Goal: Task Accomplishment & Management: Use online tool/utility

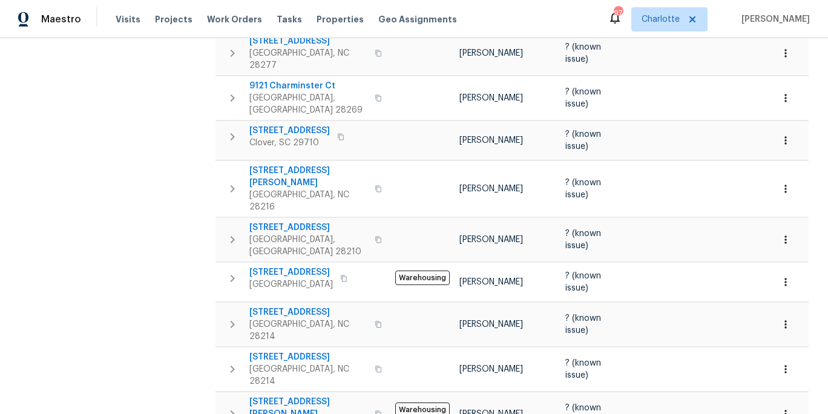
scroll to position [316, 0]
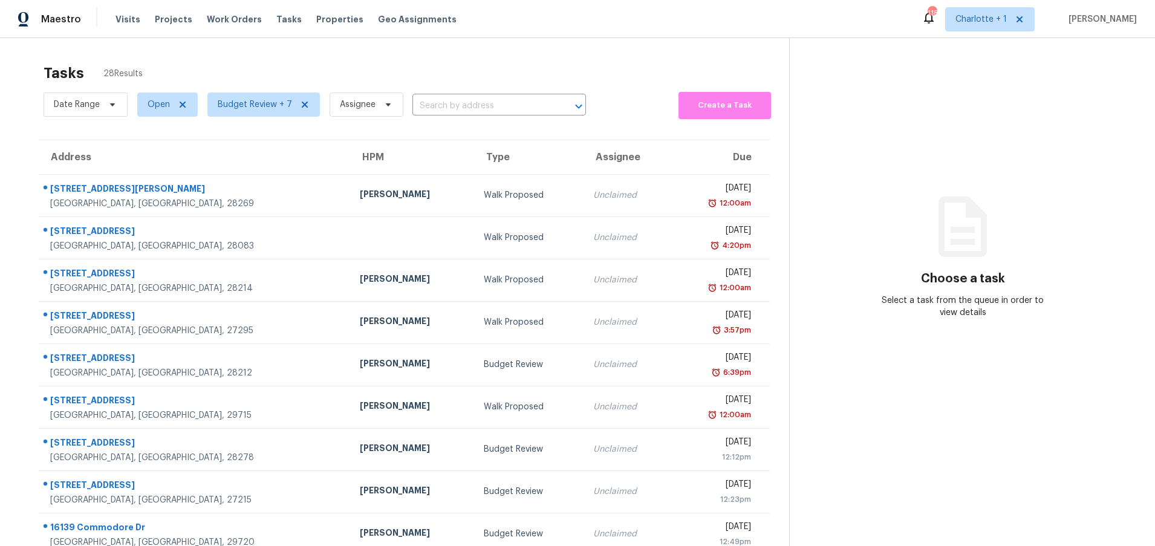
scroll to position [93, 0]
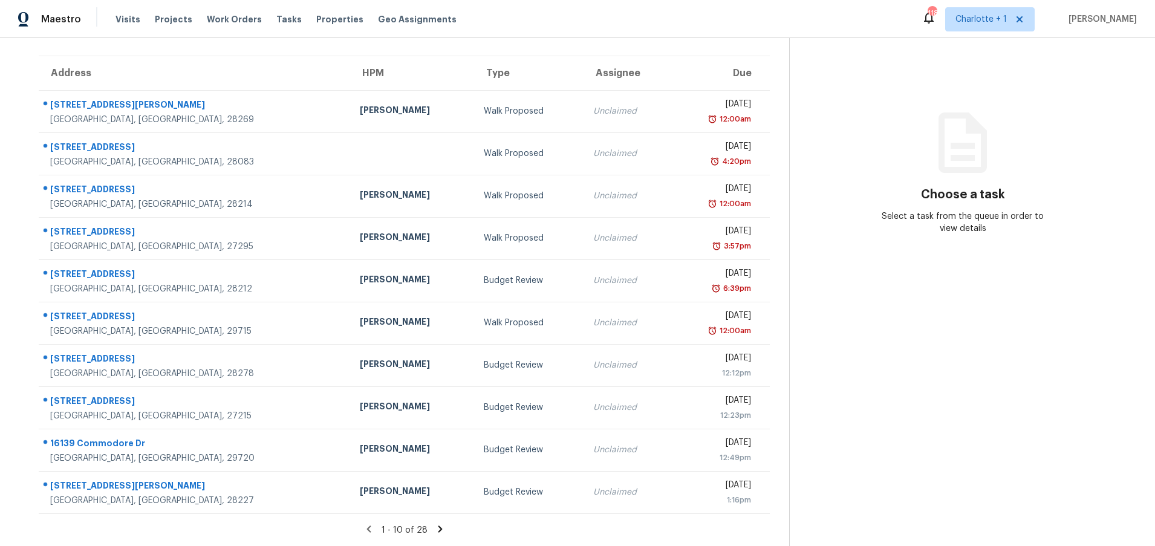
click at [436, 524] on icon at bounding box center [440, 529] width 11 height 11
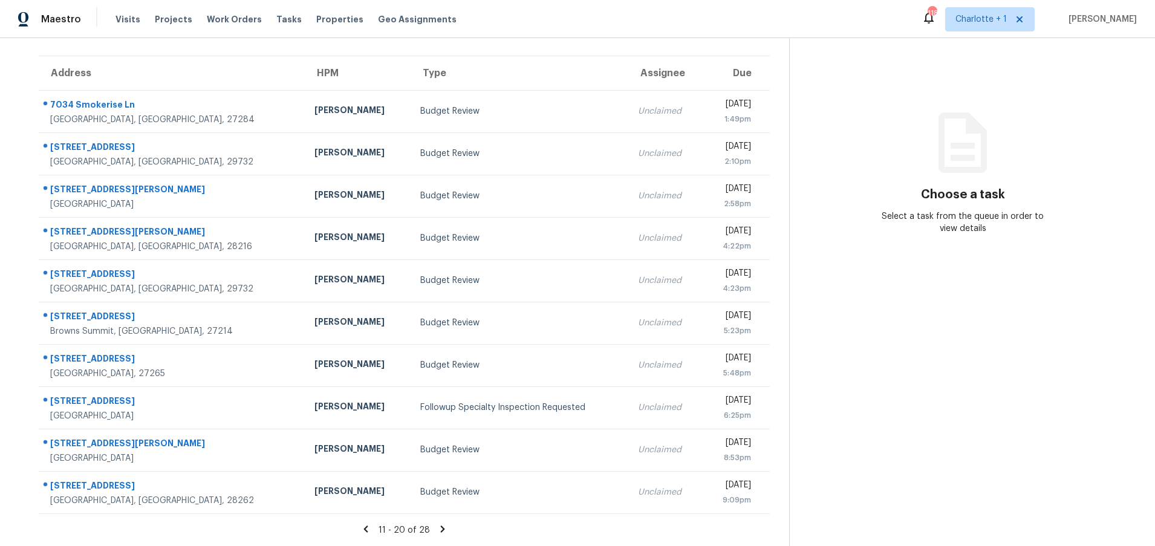
click at [364, 526] on icon at bounding box center [366, 529] width 4 height 7
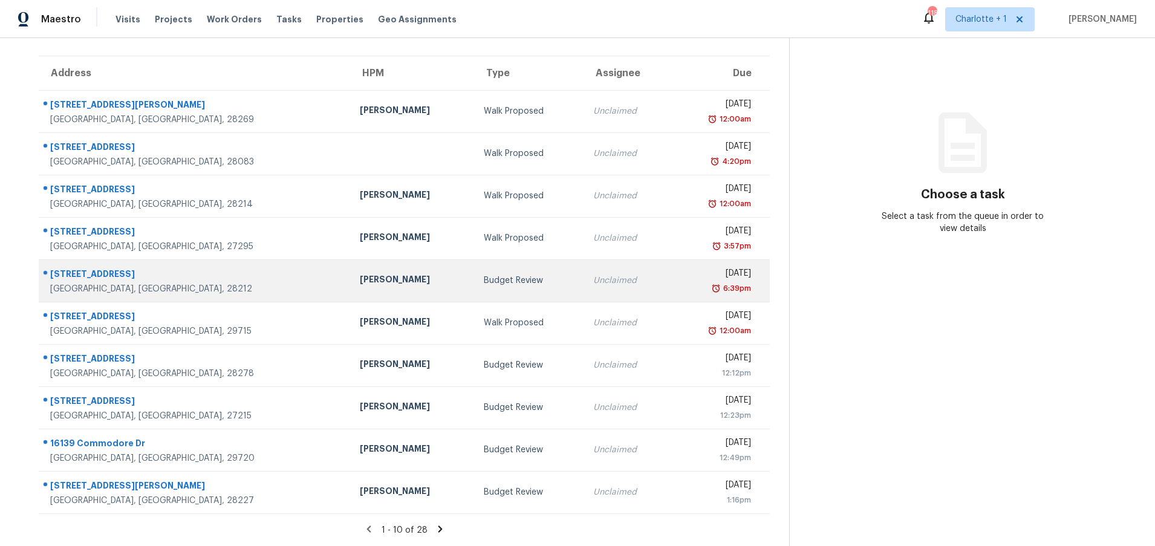
click at [360, 275] on div "Jason Bouque" at bounding box center [412, 280] width 104 height 15
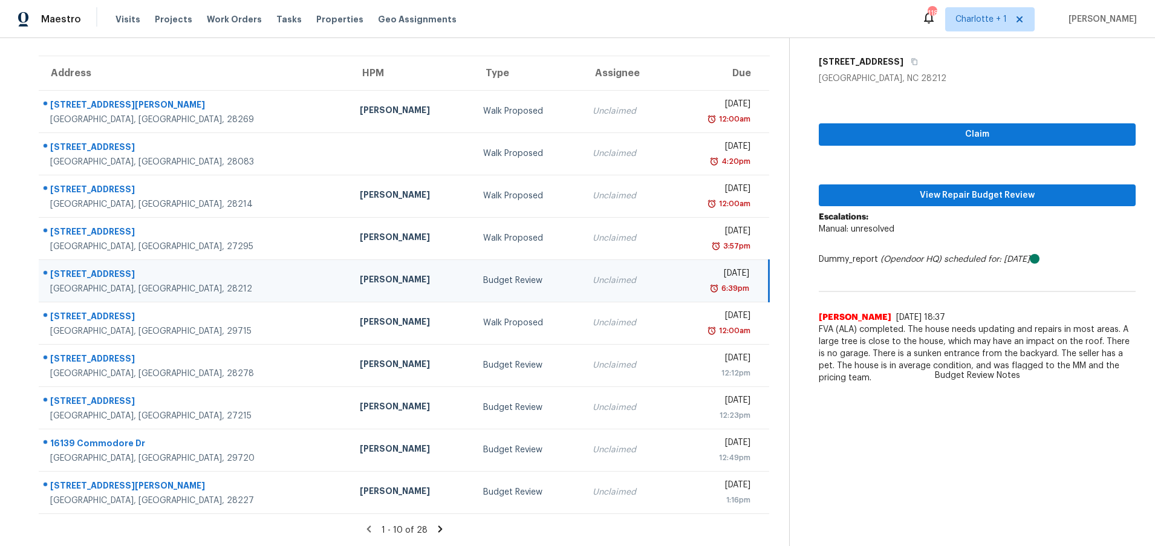
click at [360, 274] on div "Jason Bouque" at bounding box center [412, 280] width 104 height 15
click at [874, 191] on span "View Repair Budget Review" at bounding box center [978, 195] width 298 height 15
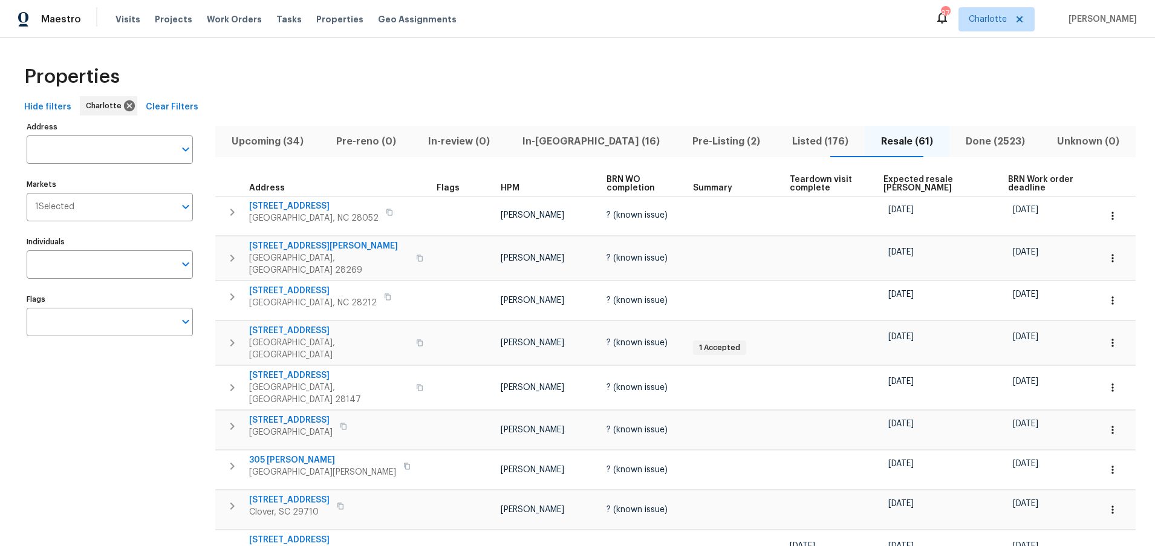
click at [411, 60] on div "Properties" at bounding box center [577, 76] width 1117 height 39
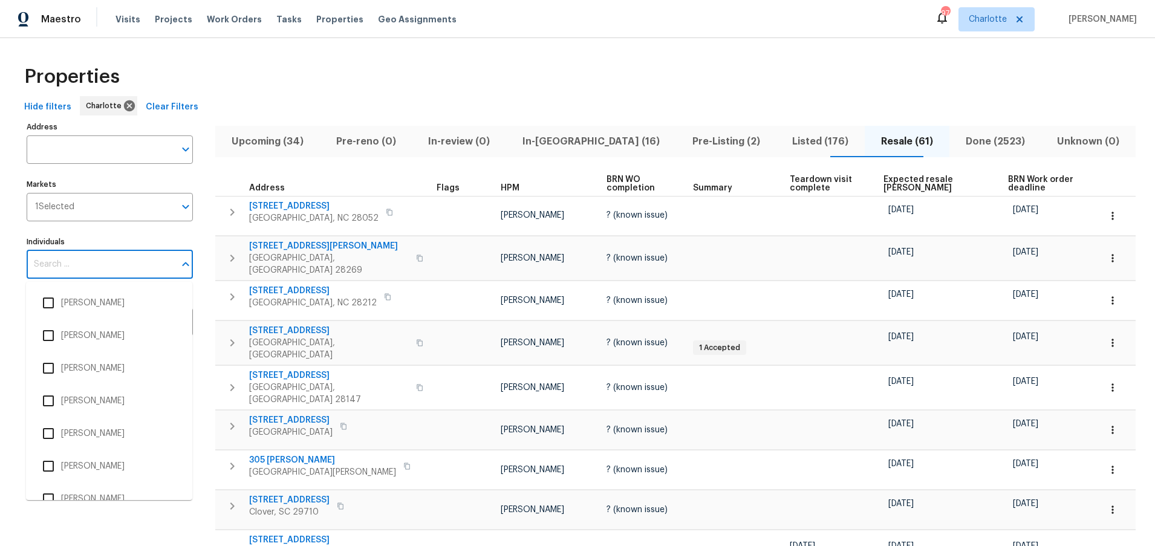
click at [84, 255] on input "Individuals" at bounding box center [101, 264] width 148 height 28
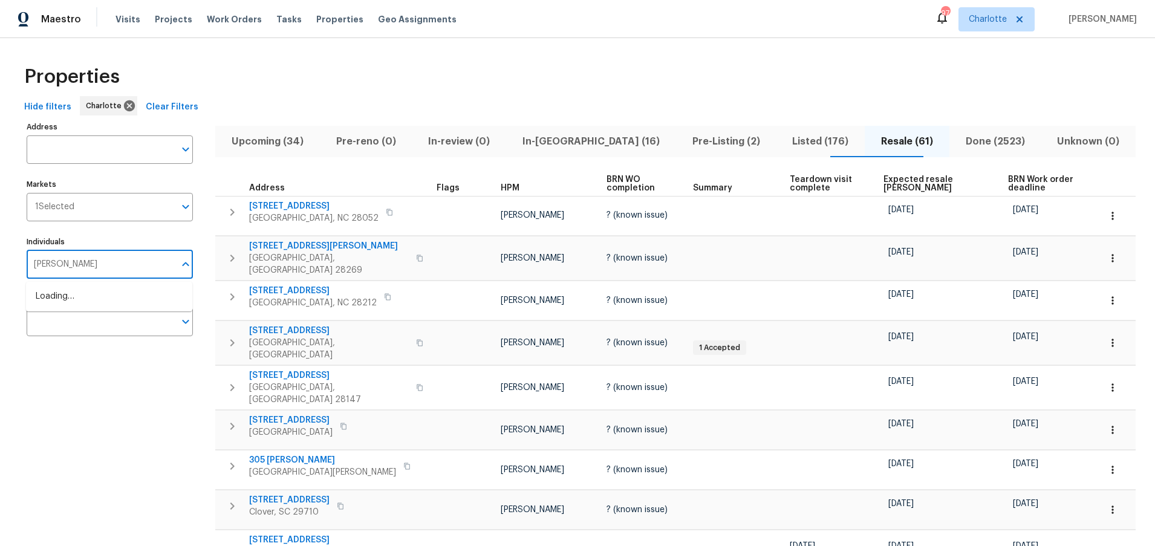
type input "billy towle"
click at [72, 299] on li "[PERSON_NAME]" at bounding box center [109, 302] width 147 height 25
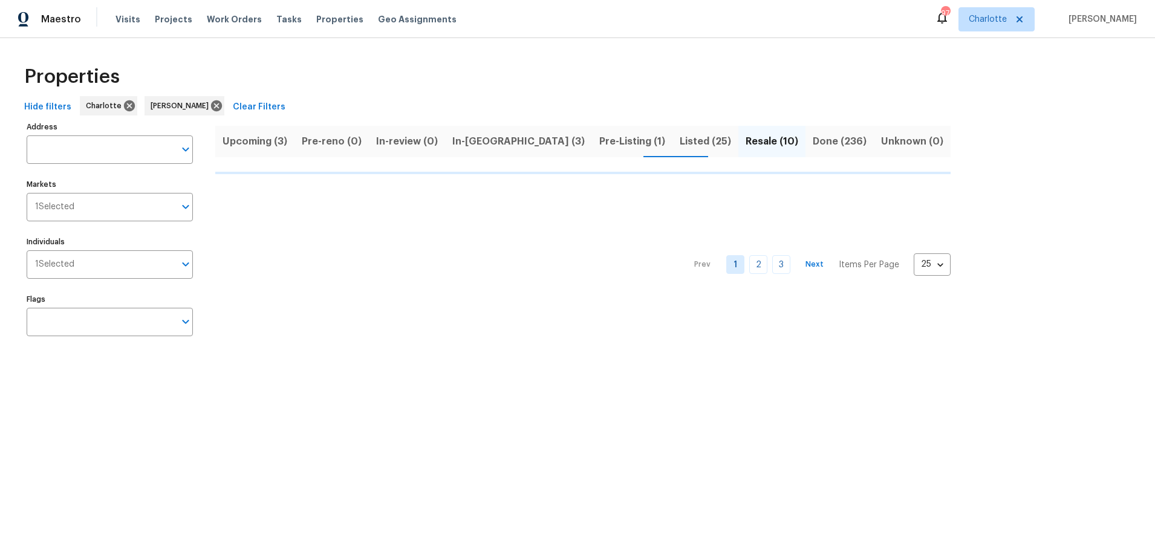
click at [463, 53] on div "Properties Hide filters Charlotte Billy Towle Clear Filters Address Address Mar…" at bounding box center [577, 203] width 1155 height 330
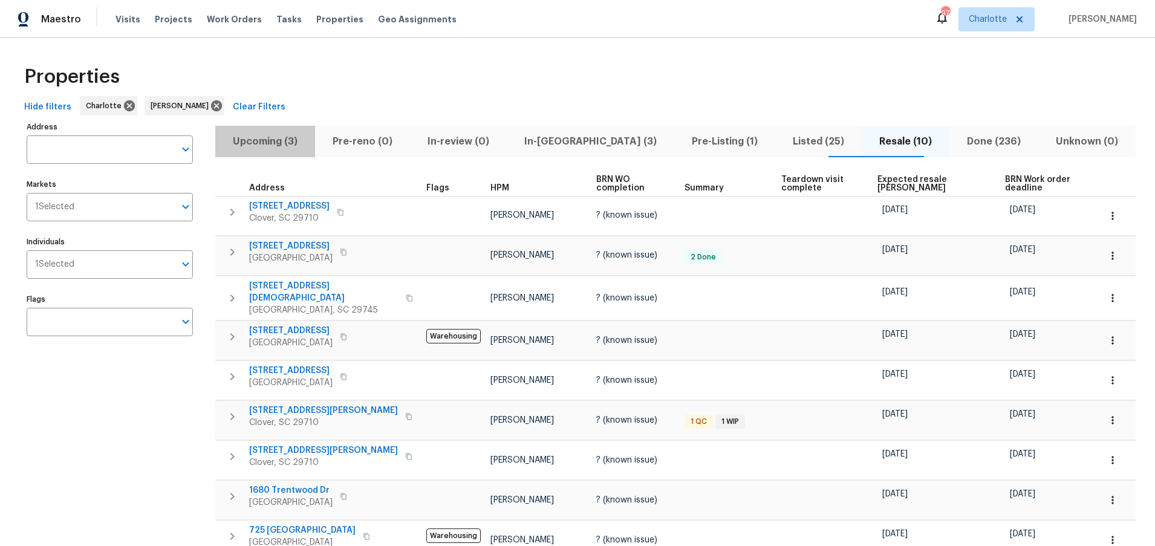
click at [269, 141] on span "Upcoming (3)" at bounding box center [265, 141] width 85 height 17
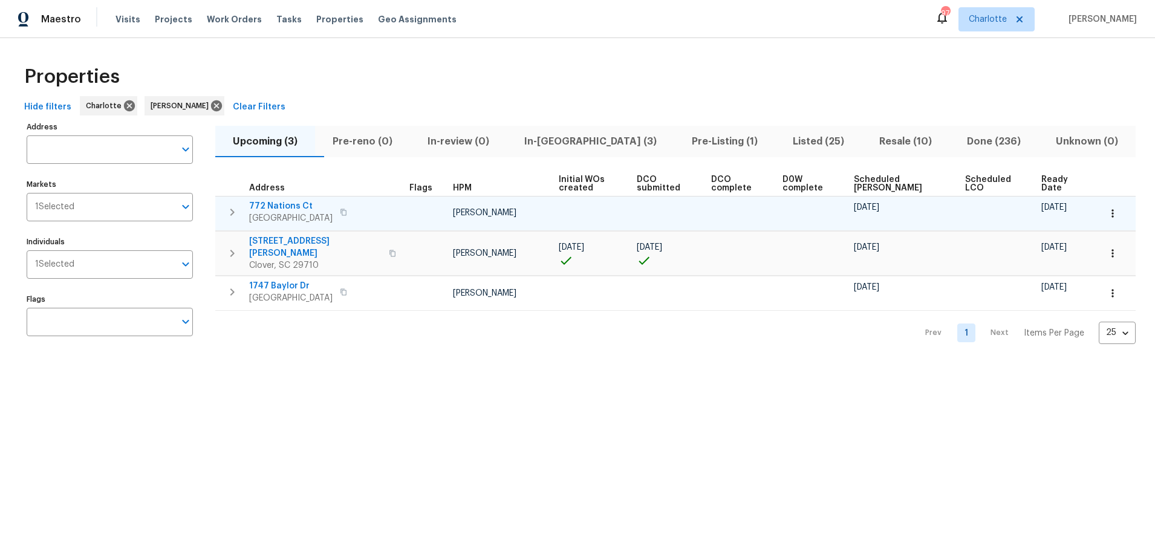
click at [889, 196] on td "08/29/25" at bounding box center [904, 213] width 111 height 34
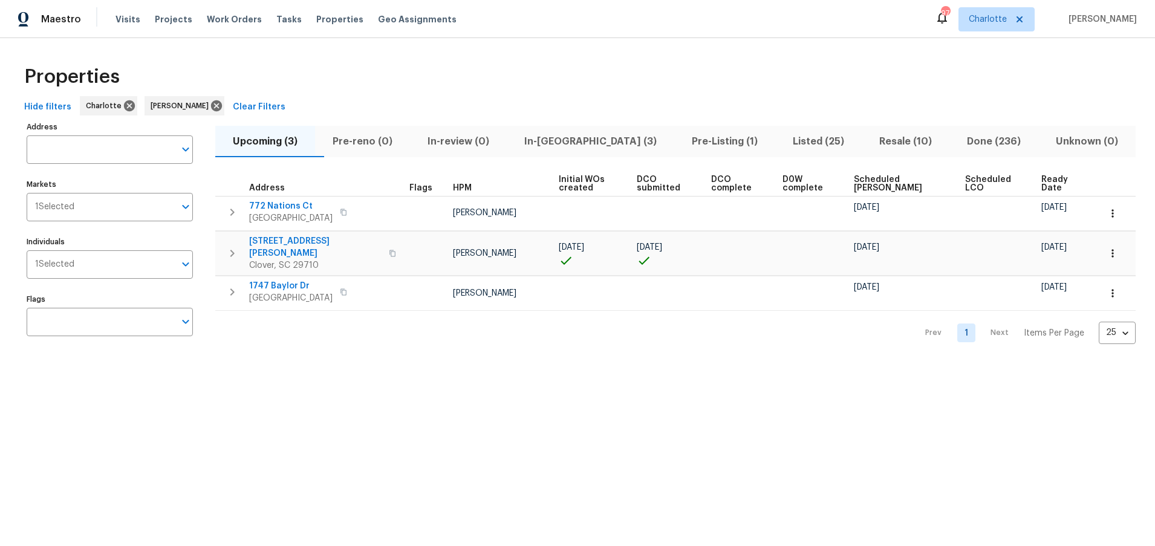
click at [886, 190] on span "Scheduled COE" at bounding box center [899, 183] width 91 height 17
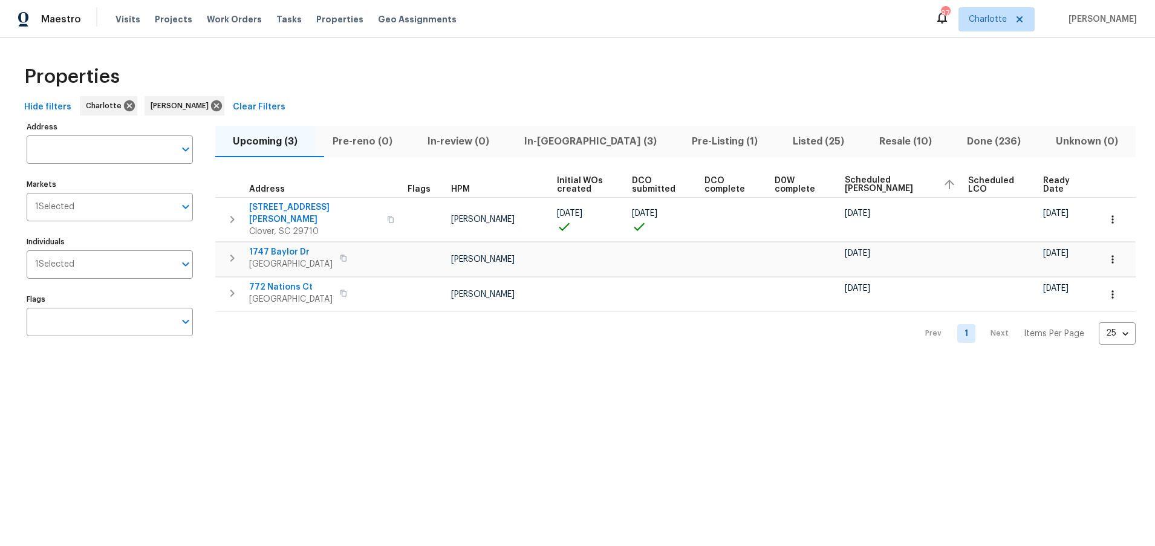
click at [418, 65] on div "Properties" at bounding box center [577, 76] width 1117 height 39
click at [404, 56] on div "Properties Hide filters Charlotte Billy Towle Clear Filters Address Address Mar…" at bounding box center [577, 203] width 1155 height 330
click at [516, 5] on div "Maestro Visits Projects Work Orders Tasks Properties Geo Assignments 97 Charlot…" at bounding box center [577, 19] width 1155 height 38
click at [492, 79] on div "Properties" at bounding box center [577, 76] width 1117 height 39
click at [592, 130] on button "In-reno (3)" at bounding box center [591, 141] width 168 height 31
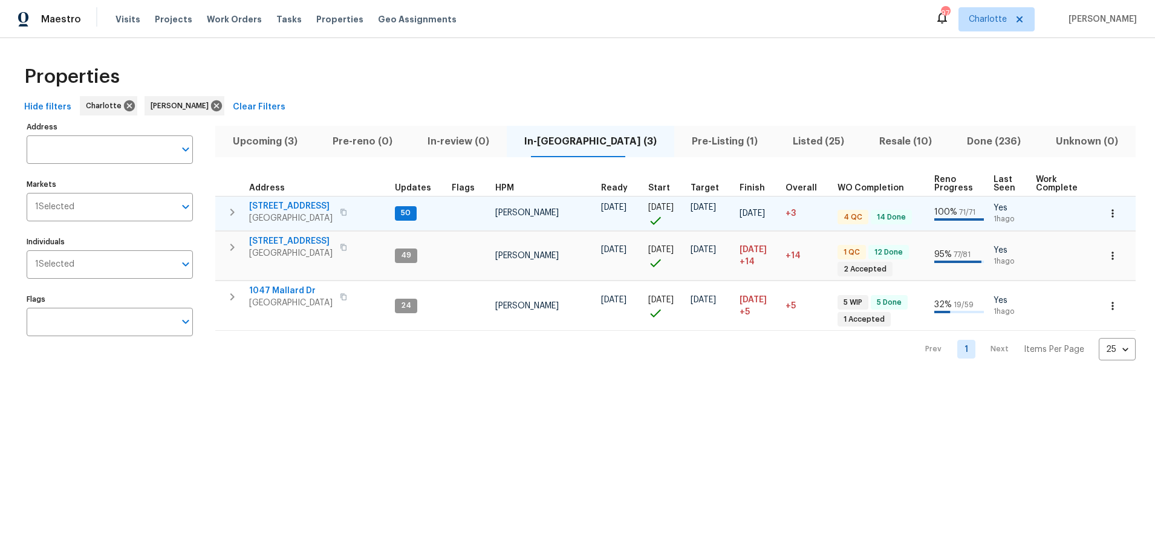
click at [293, 202] on span "711 Forest Rd" at bounding box center [290, 206] width 83 height 12
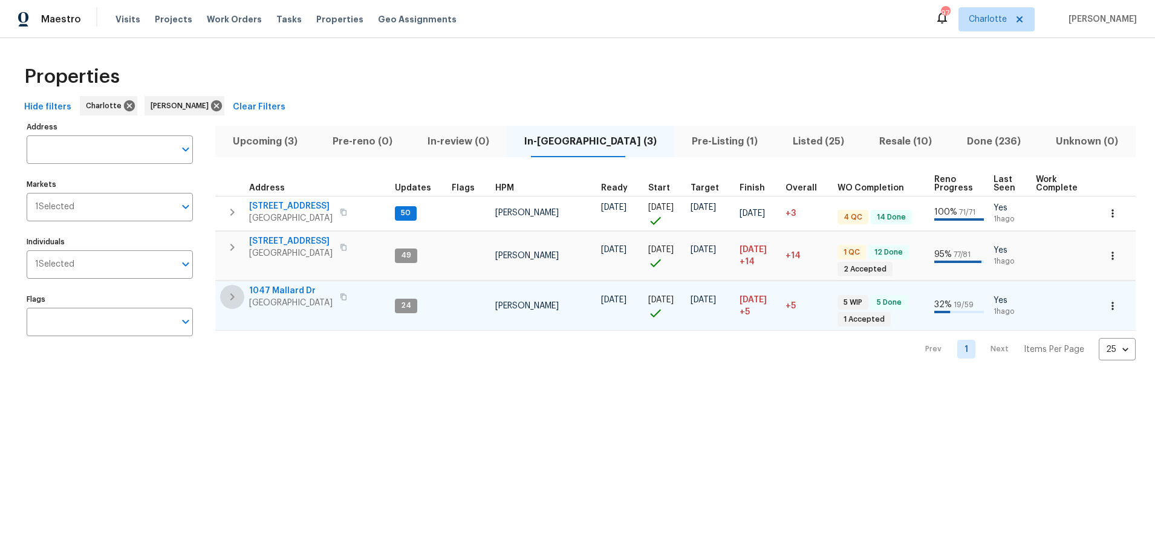
drag, startPoint x: 239, startPoint y: 299, endPoint x: 244, endPoint y: 305, distance: 7.3
click at [238, 299] on icon "button" at bounding box center [232, 297] width 15 height 15
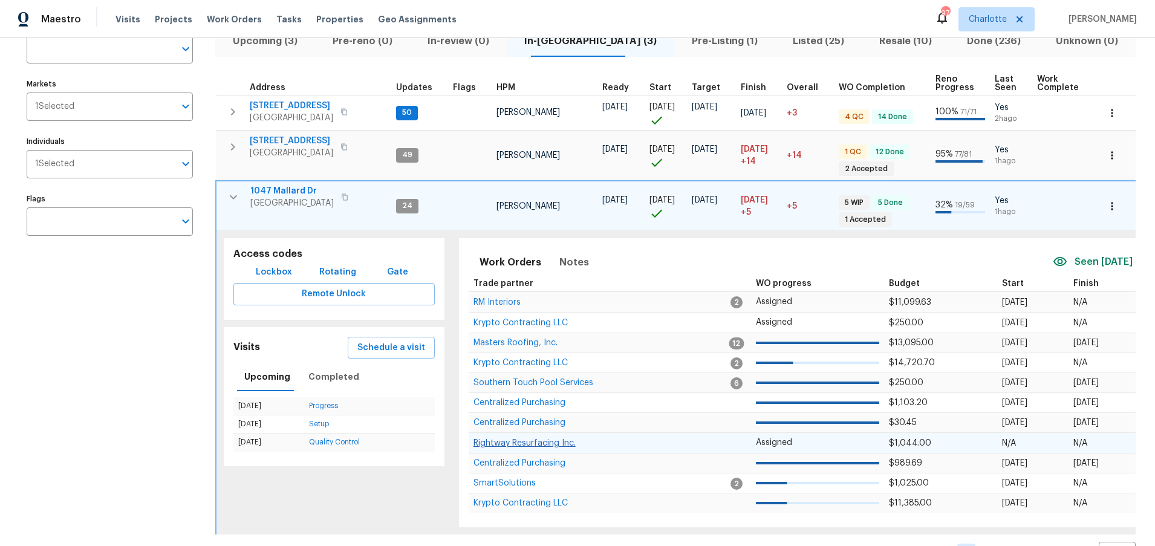
scroll to position [106, 0]
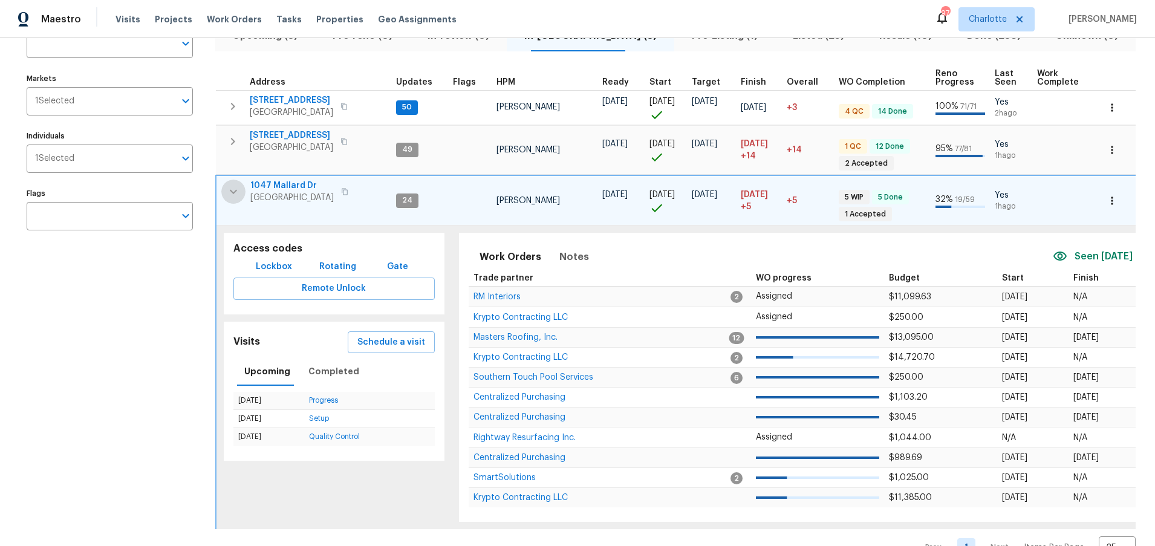
click at [229, 192] on icon "button" at bounding box center [233, 192] width 15 height 15
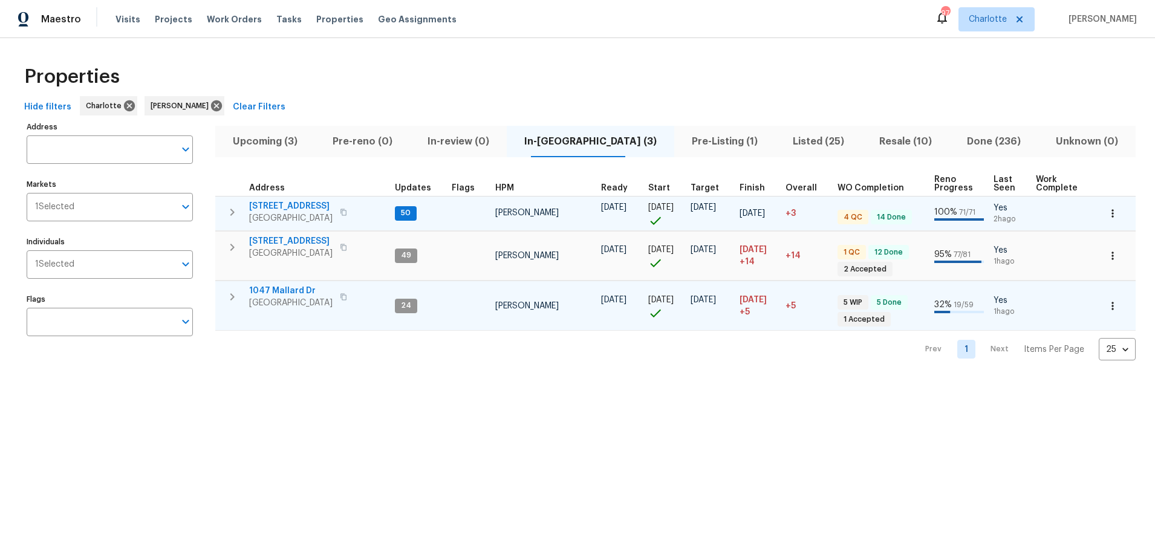
scroll to position [0, 0]
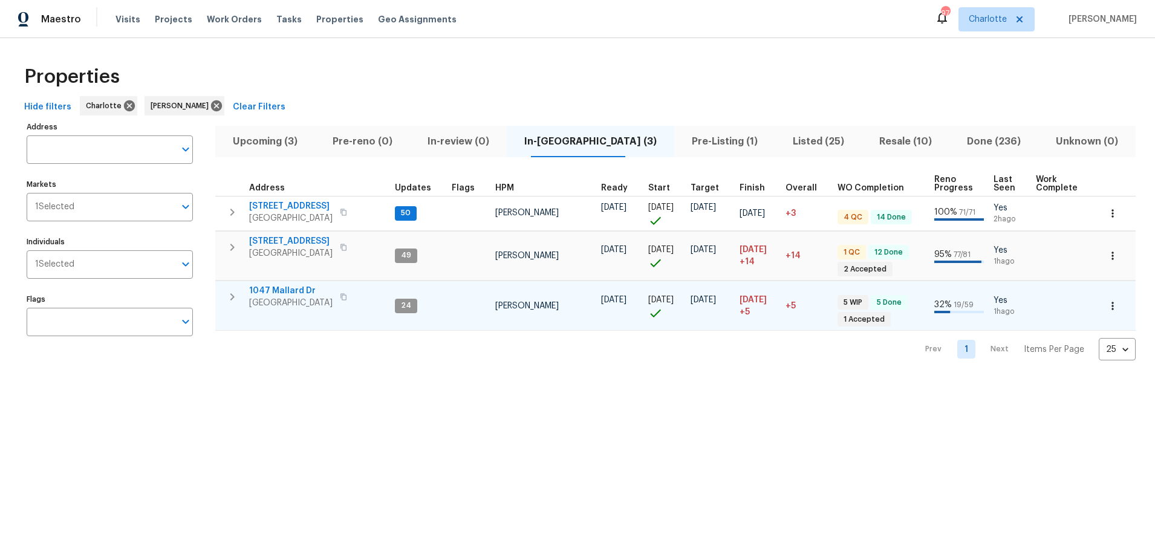
click at [694, 110] on div "Hide filters Charlotte Billy Towle Clear Filters" at bounding box center [577, 107] width 1117 height 22
click at [682, 142] on span "Pre-Listing (1)" at bounding box center [725, 141] width 87 height 17
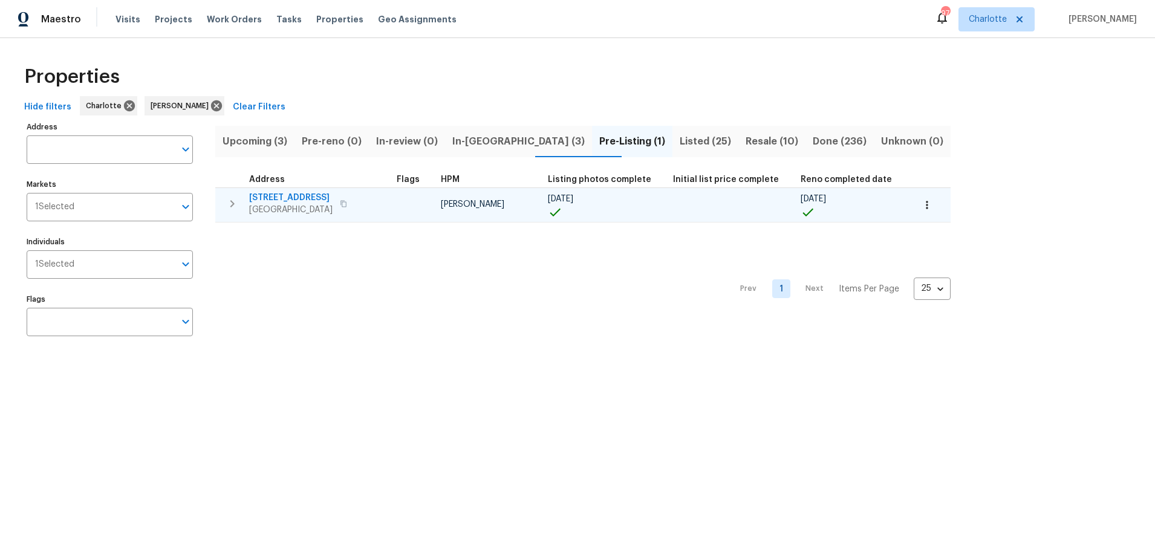
click at [282, 198] on span "7027 Woodsbay Ln" at bounding box center [290, 198] width 83 height 12
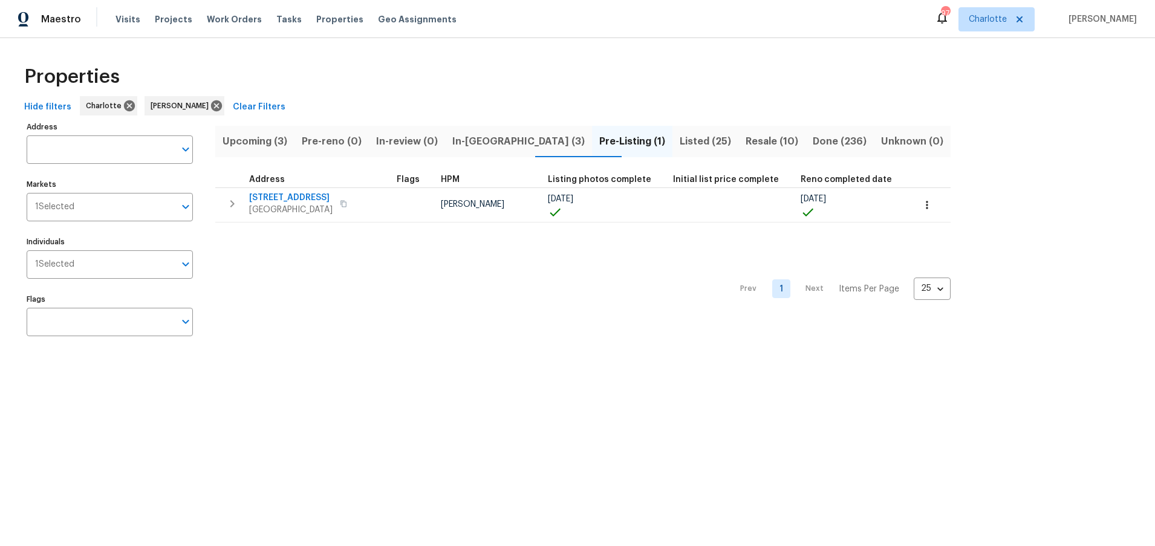
click at [929, 119] on div "Address Address Markets 1 Selected Markets Individuals 1 Selected Individuals F…" at bounding box center [577, 234] width 1117 height 230
click at [730, 70] on div "Properties" at bounding box center [577, 76] width 1117 height 39
click at [667, 93] on div "Properties" at bounding box center [577, 76] width 1117 height 39
click at [739, 150] on button "Resale (10)" at bounding box center [772, 141] width 67 height 31
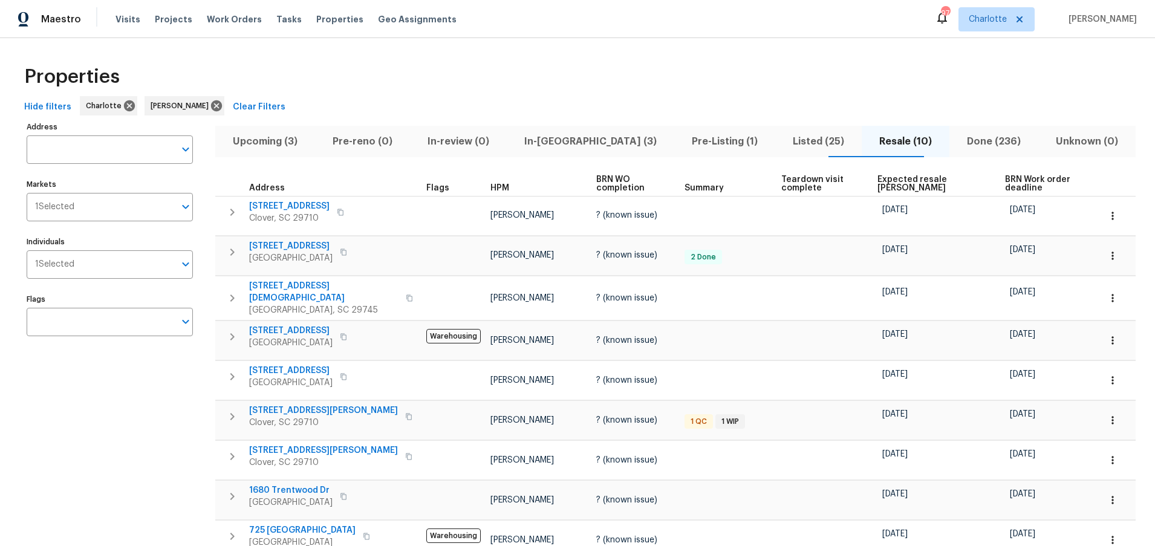
click at [888, 181] on span "Expected resale COE" at bounding box center [931, 183] width 107 height 17
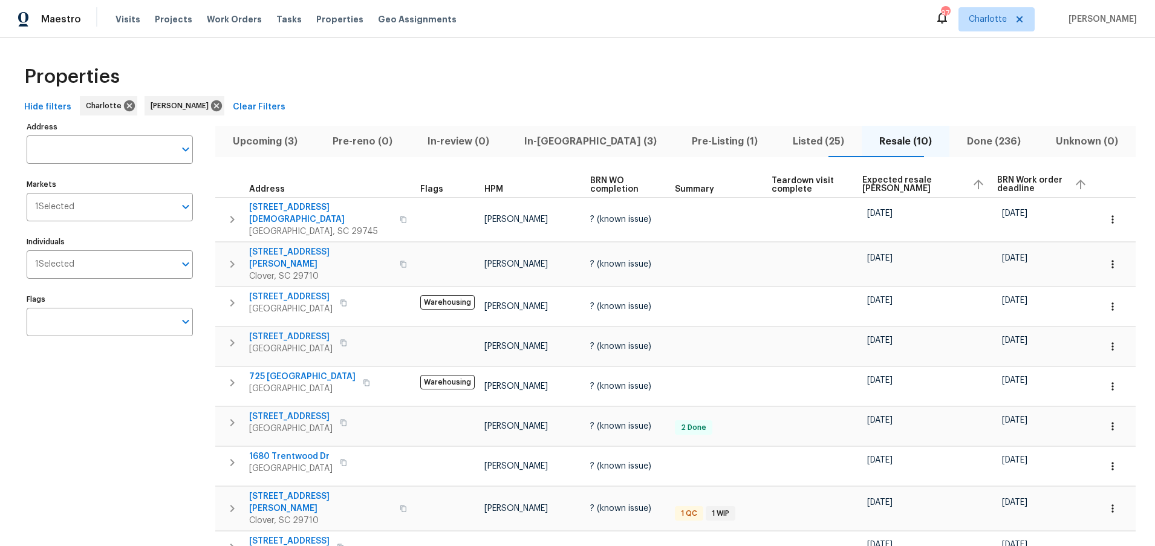
click at [890, 179] on span "Expected resale COE" at bounding box center [913, 184] width 100 height 17
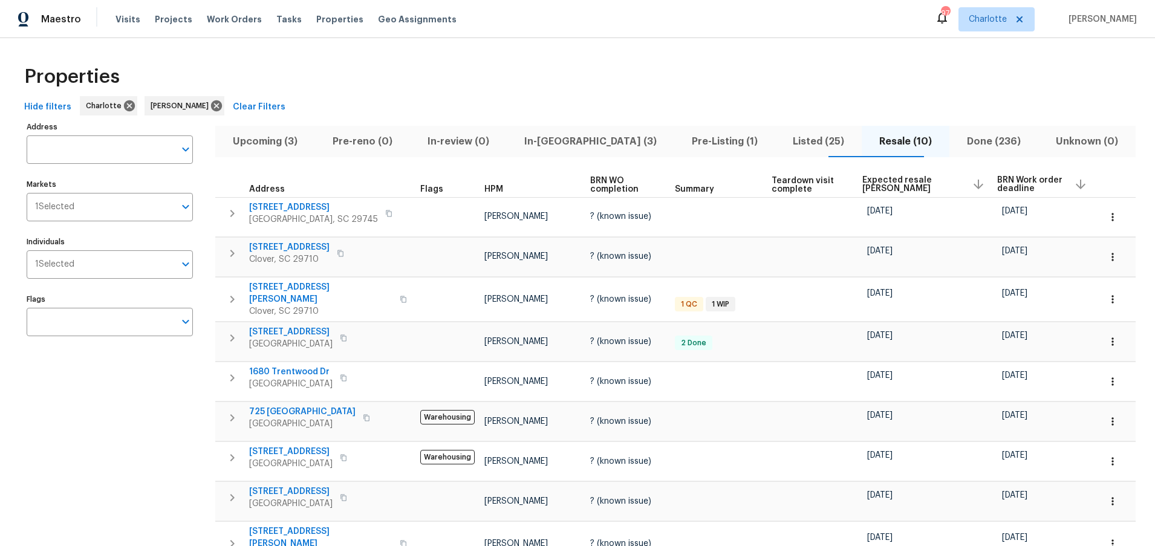
click at [461, 64] on div "Properties" at bounding box center [577, 76] width 1117 height 39
click at [783, 143] on span "Listed (25)" at bounding box center [819, 141] width 72 height 17
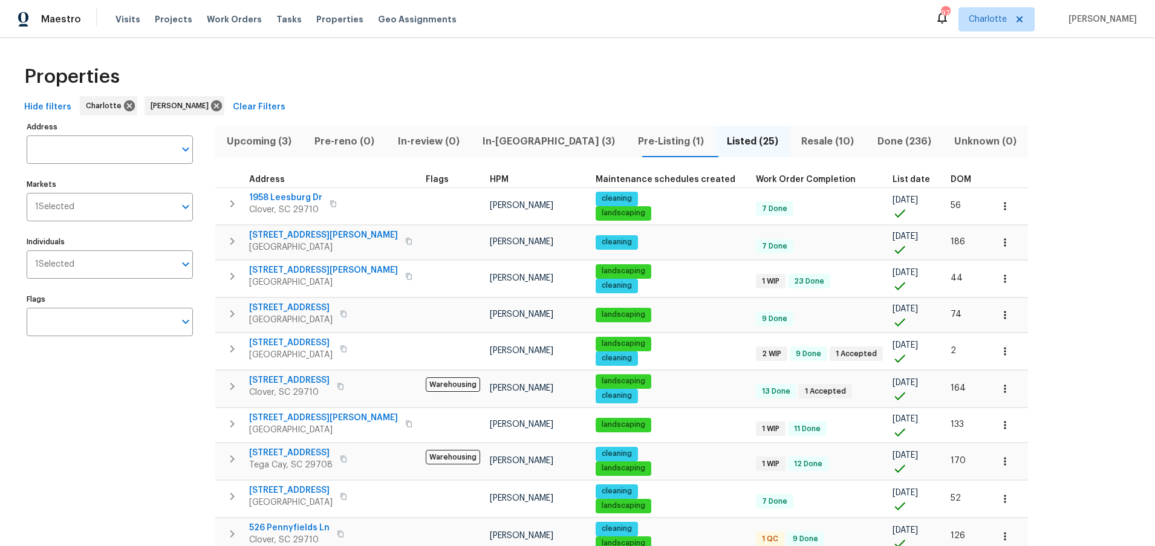
click at [946, 174] on th "DOM" at bounding box center [966, 180] width 41 height 16
click at [951, 178] on span "DOM" at bounding box center [961, 179] width 21 height 8
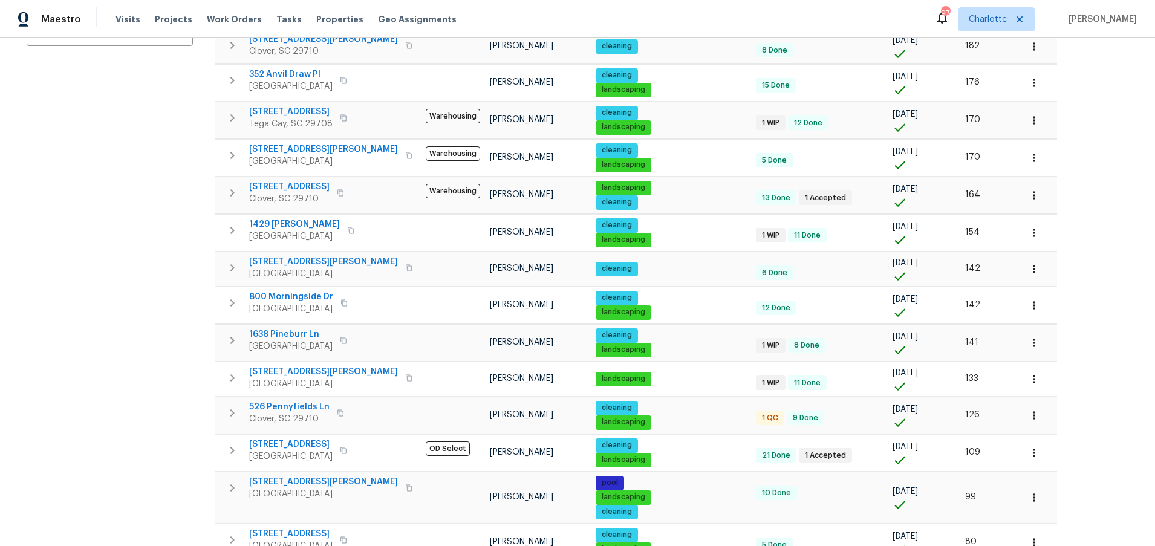
scroll to position [295, 0]
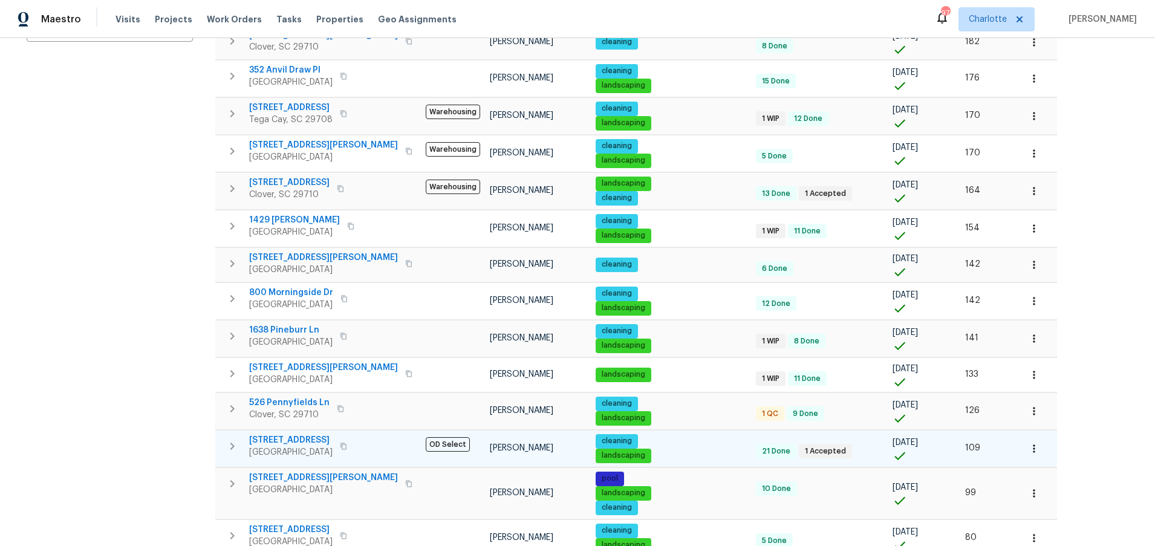
click at [289, 441] on span "141 Edenvale Rd" at bounding box center [290, 440] width 83 height 12
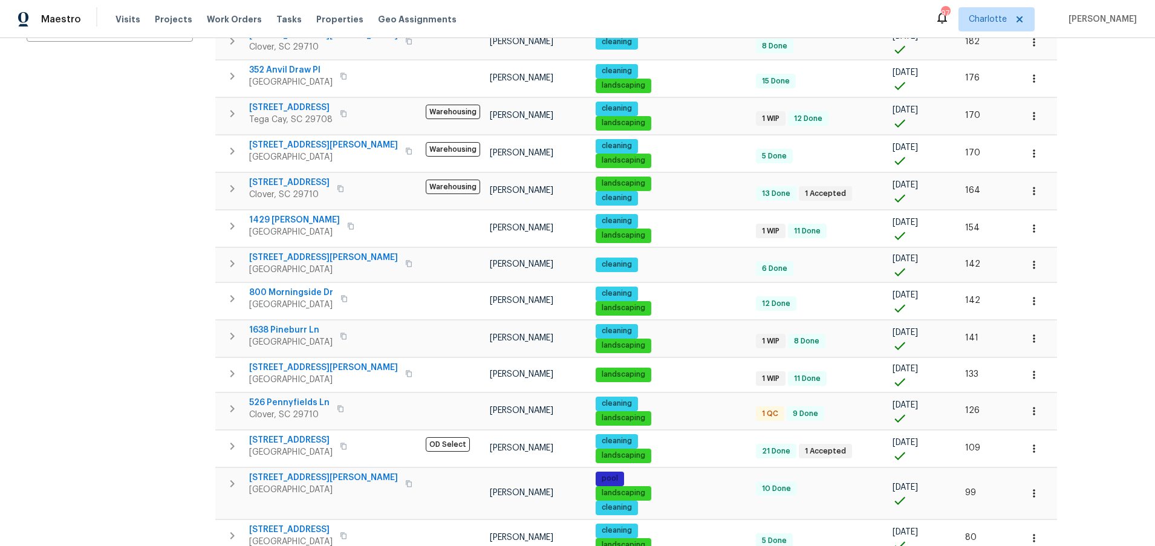
click at [1117, 206] on div "Address Address Markets 1 Selected Markets Individuals 1 Selected Individuals F…" at bounding box center [577, 354] width 1117 height 1061
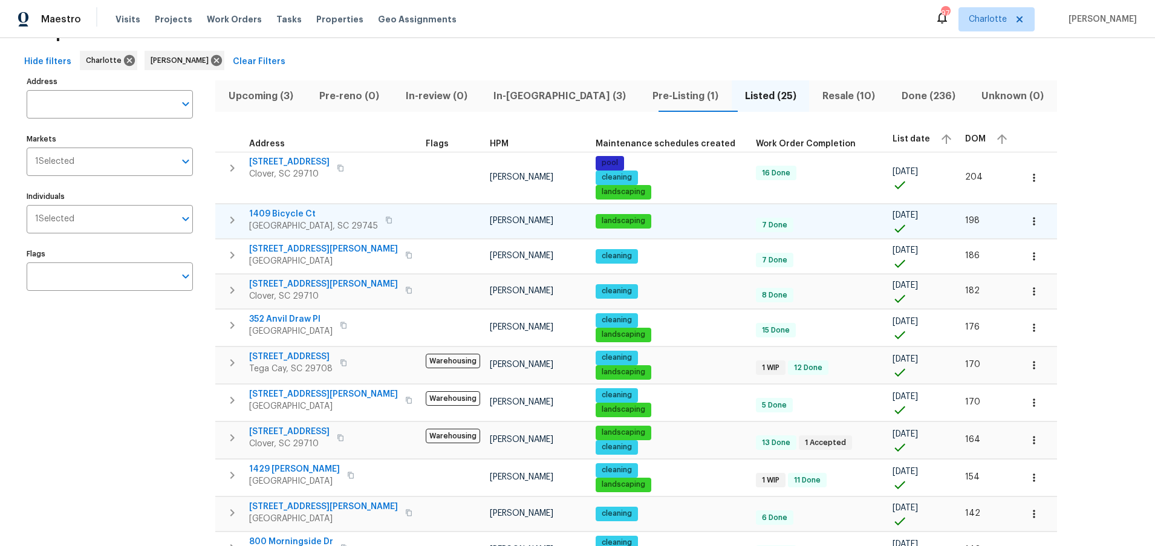
scroll to position [50, 0]
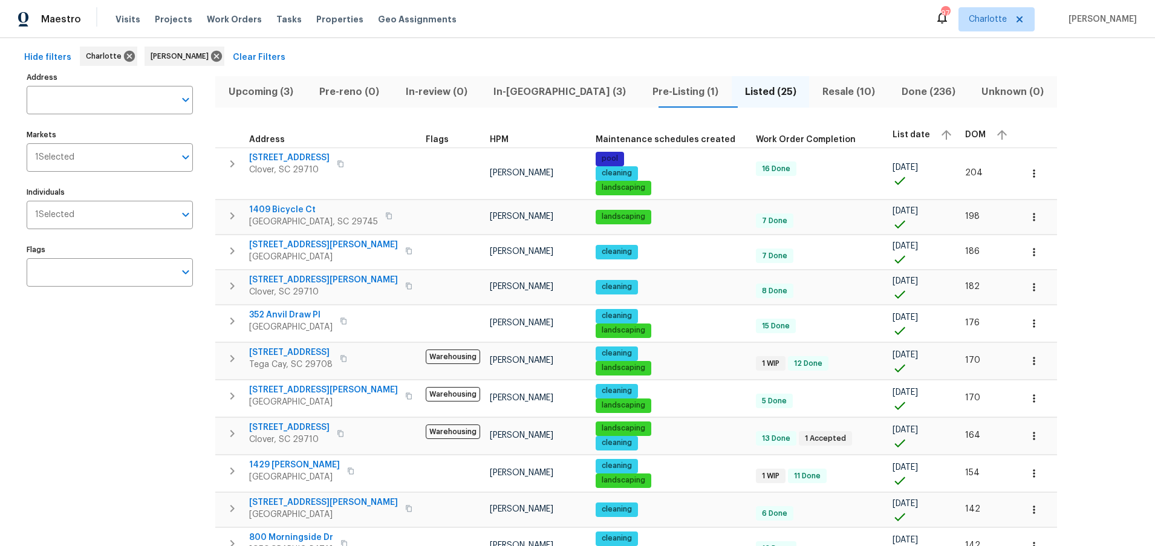
drag, startPoint x: 1041, startPoint y: 93, endPoint x: 1041, endPoint y: 79, distance: 14.5
click at [555, 59] on div "Hide filters Charlotte Billy Towle Clear Filters" at bounding box center [577, 58] width 1117 height 22
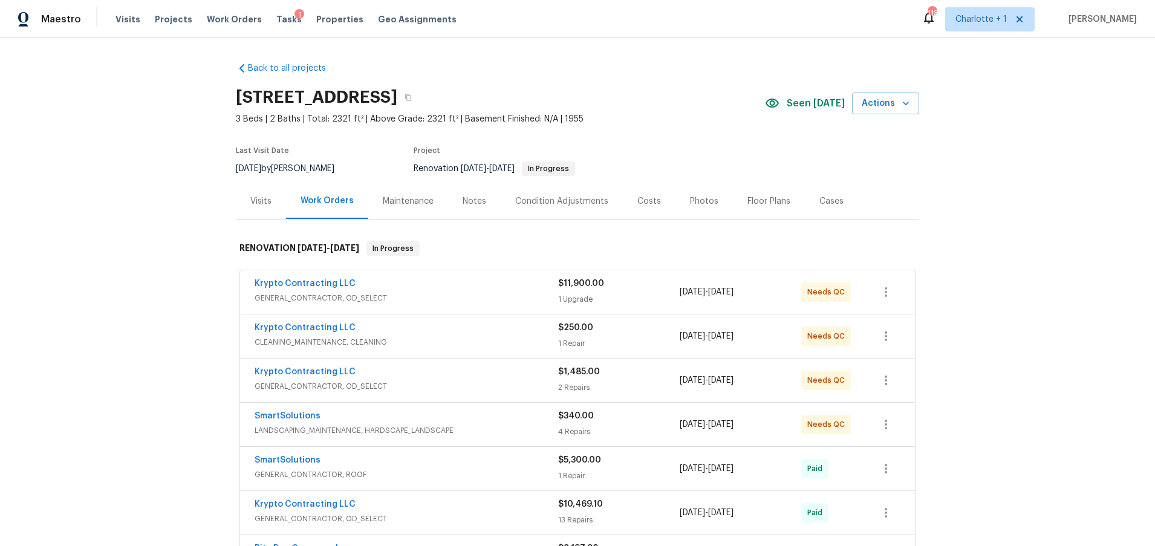
click at [437, 334] on div "Krypto Contracting LLC" at bounding box center [407, 329] width 304 height 15
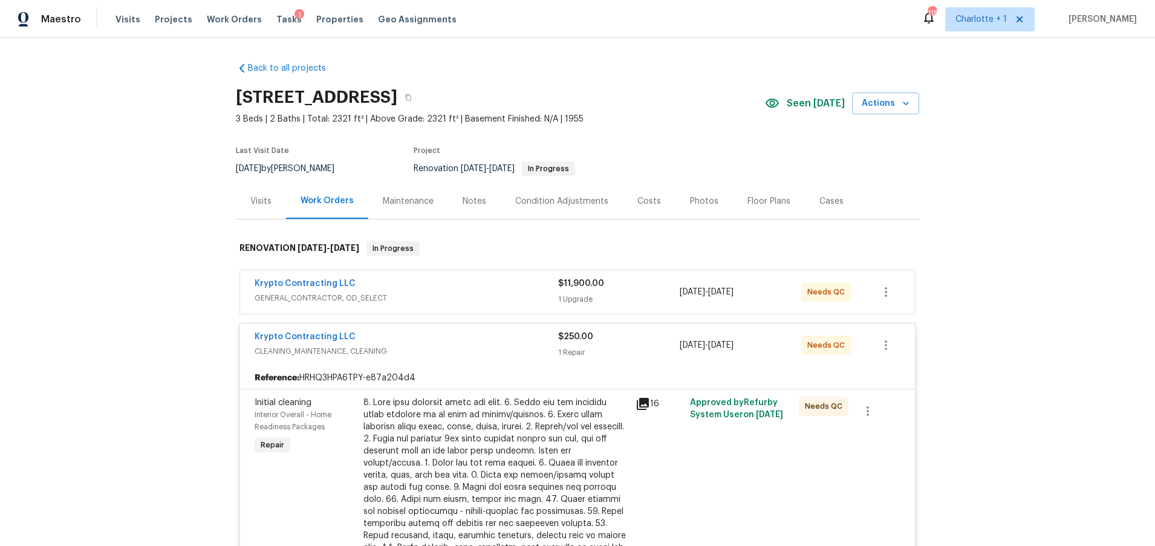
click at [480, 440] on div at bounding box center [496, 530] width 265 height 266
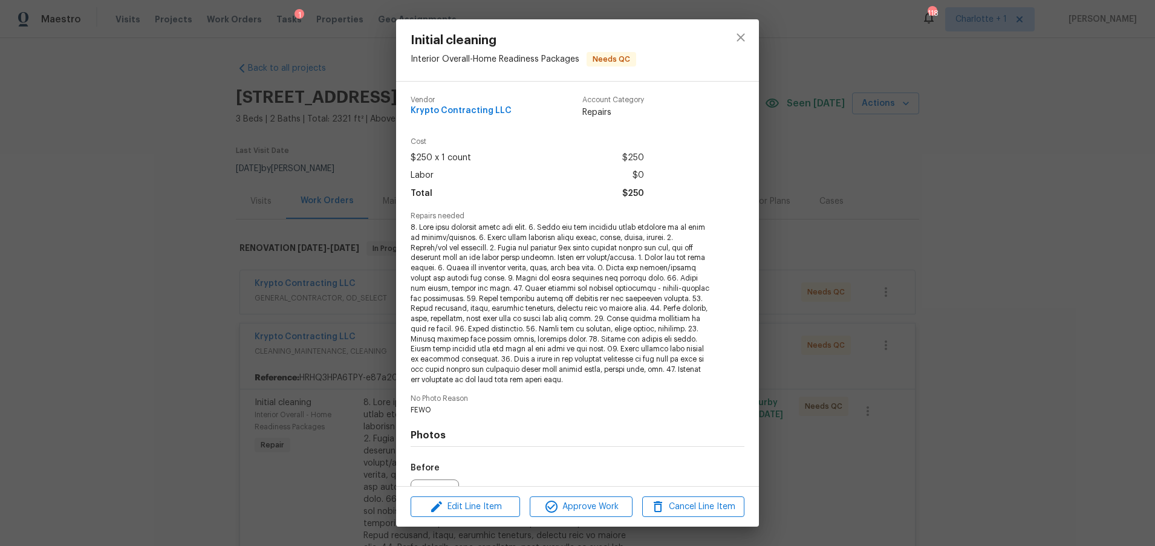
scroll to position [132, 0]
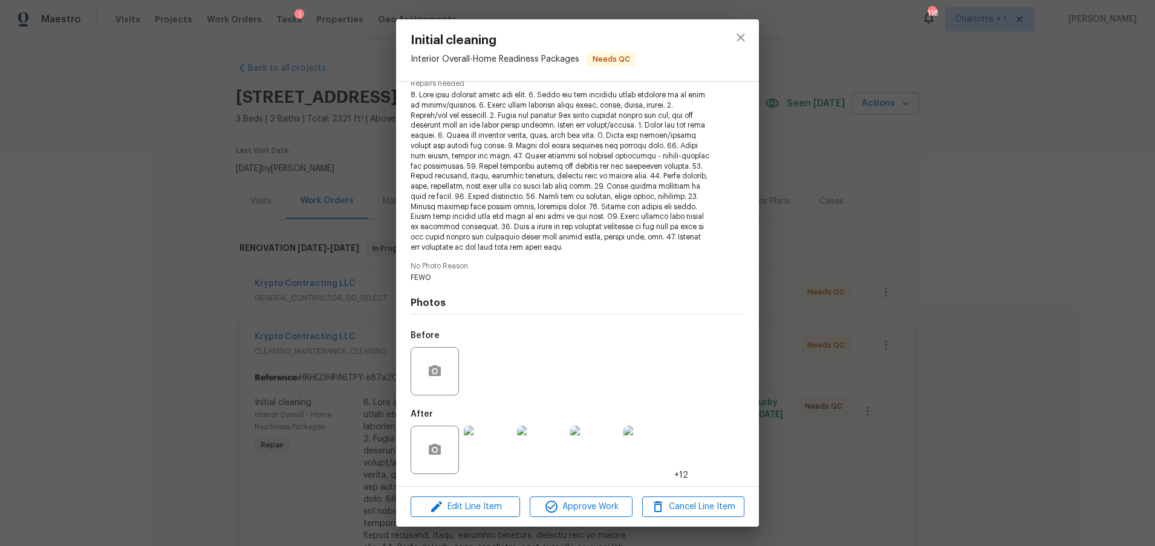
click at [492, 446] on img at bounding box center [488, 450] width 48 height 48
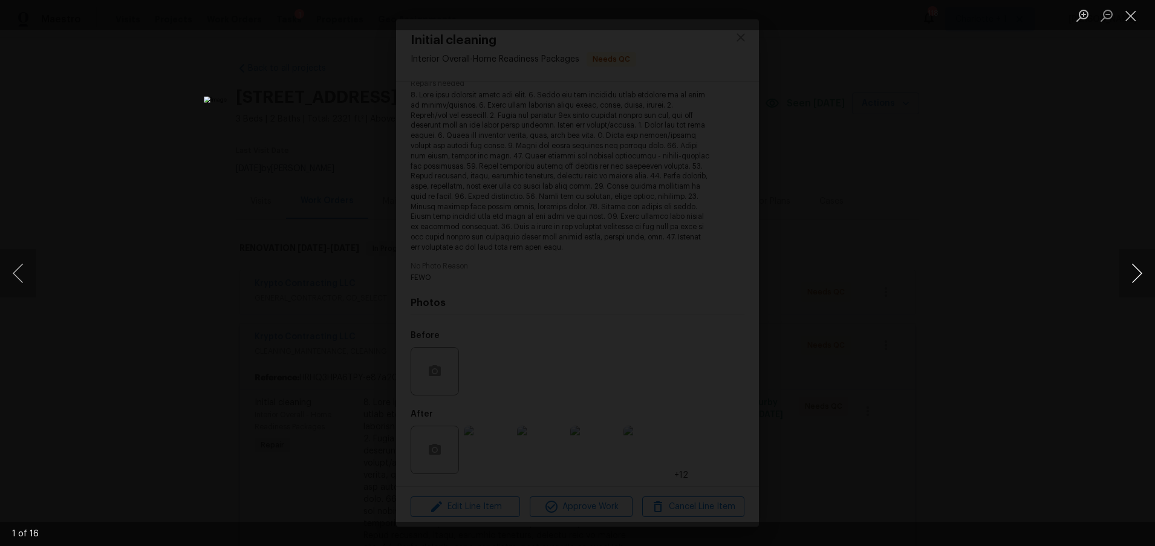
click at [1139, 269] on button "Next image" at bounding box center [1137, 273] width 36 height 48
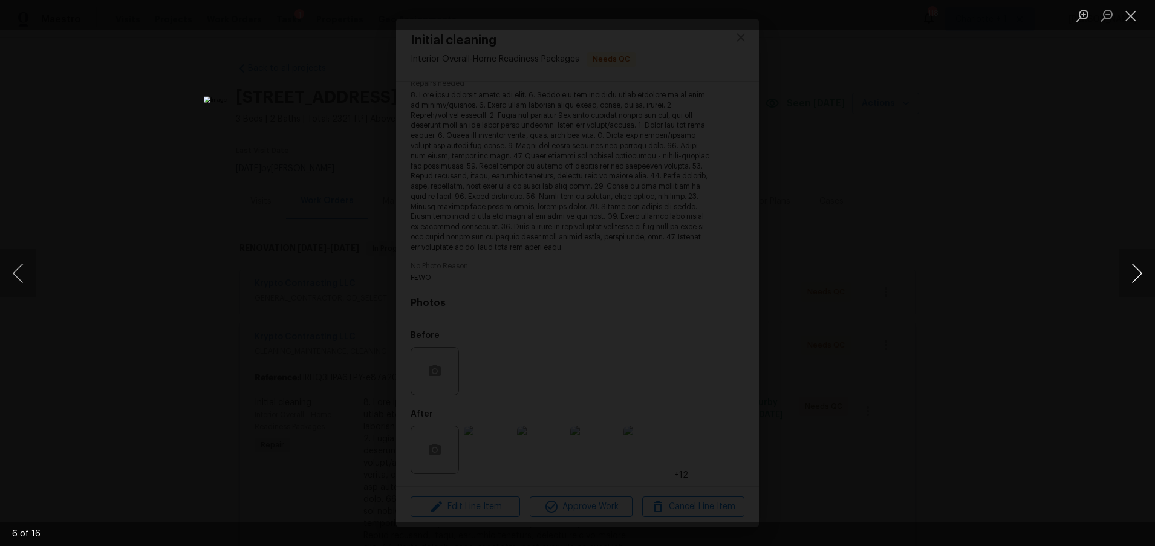
click at [1139, 269] on button "Next image" at bounding box center [1137, 273] width 36 height 48
click at [1140, 273] on button "Next image" at bounding box center [1137, 273] width 36 height 48
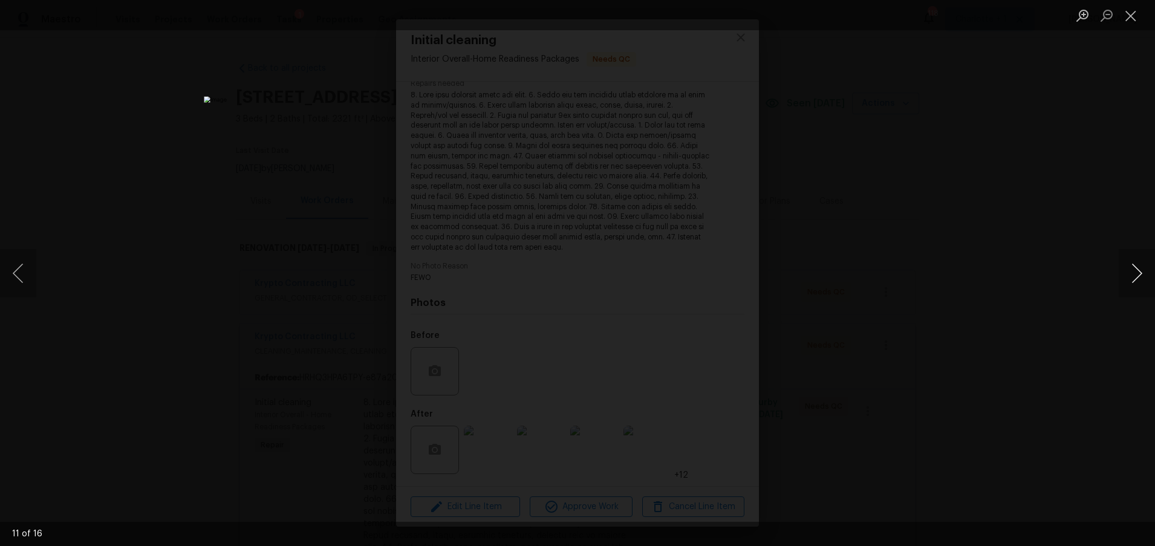
click at [1140, 273] on button "Next image" at bounding box center [1137, 273] width 36 height 48
click at [1133, 270] on button "Next image" at bounding box center [1137, 273] width 36 height 48
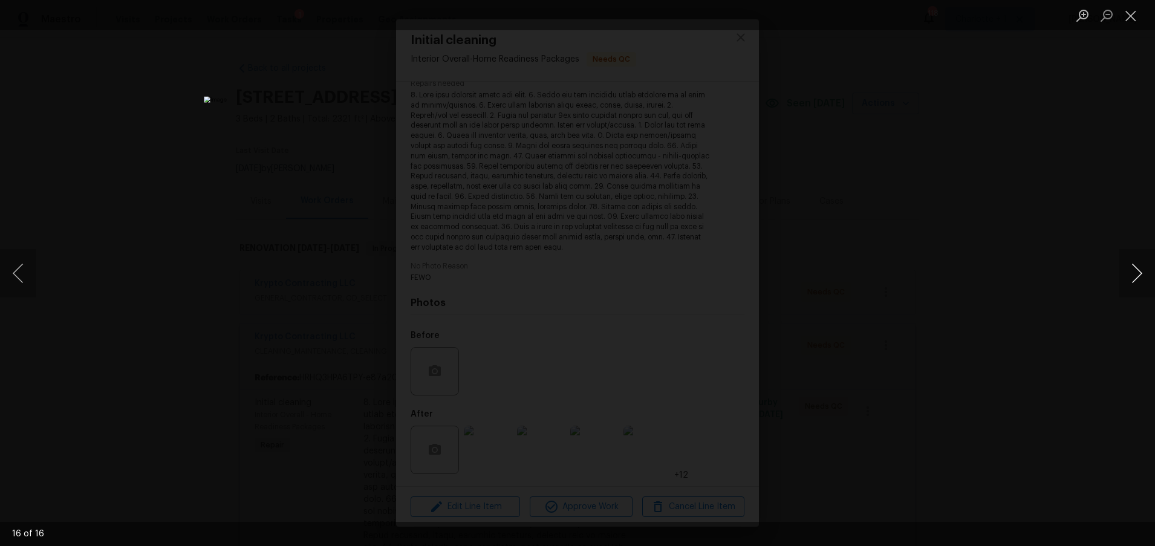
click at [1133, 270] on button "Next image" at bounding box center [1137, 273] width 36 height 48
click at [1080, 236] on div "Lightbox" at bounding box center [577, 273] width 1155 height 546
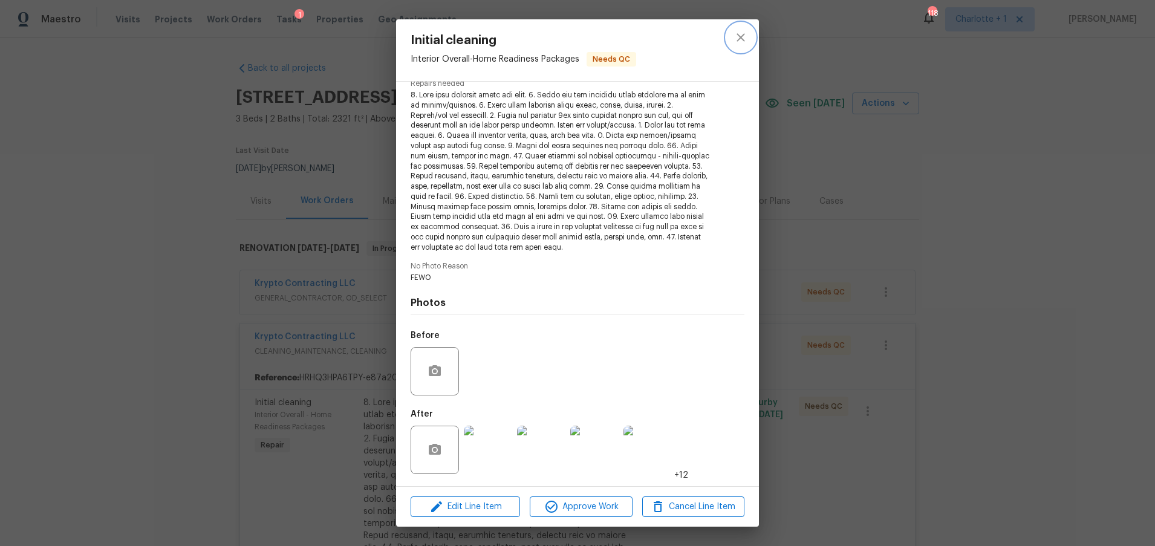
click at [736, 41] on icon "close" at bounding box center [741, 37] width 15 height 15
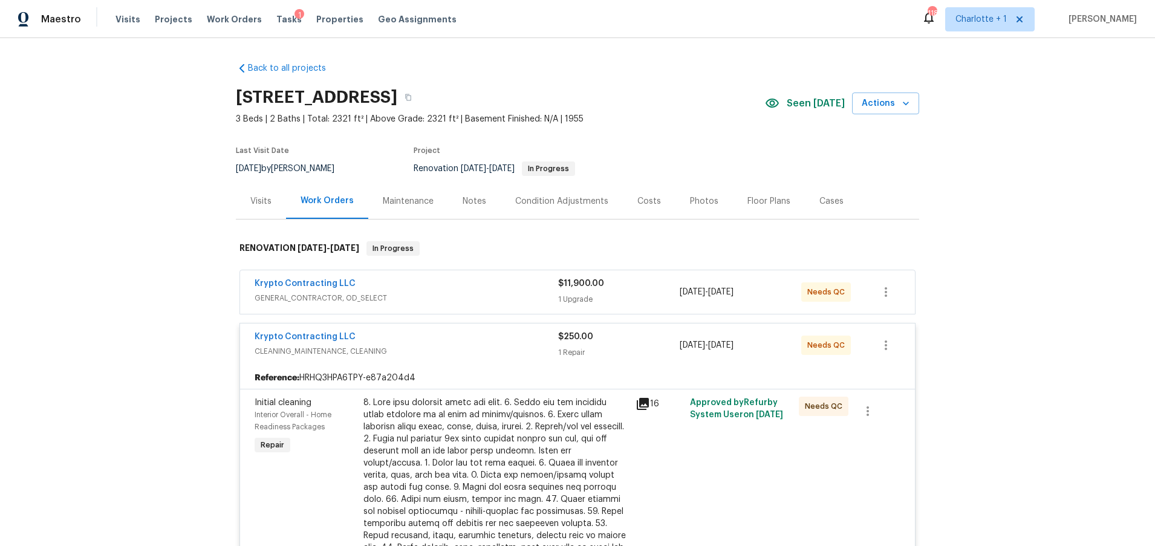
scroll to position [99, 0]
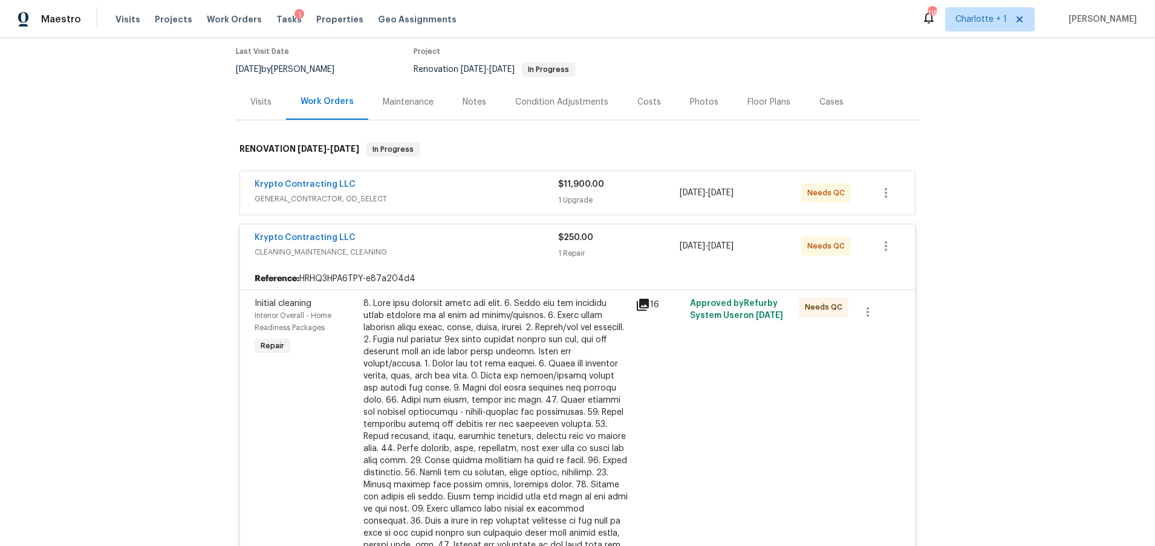
click at [498, 181] on div "Krypto Contracting LLC" at bounding box center [407, 185] width 304 height 15
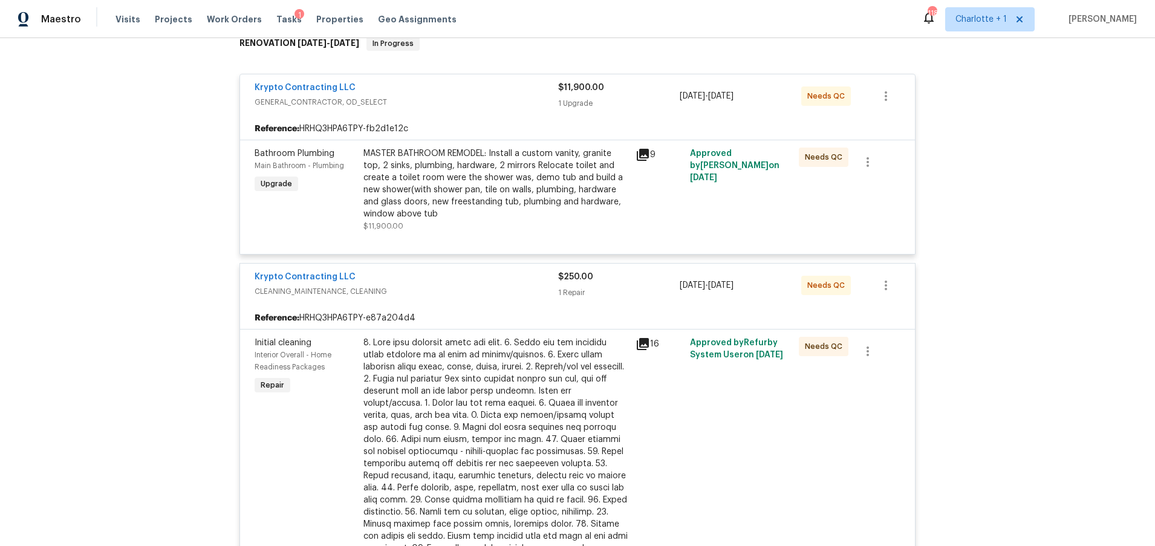
scroll to position [207, 0]
click at [454, 174] on div "MASTER BATHROOM REMODEL: Install a custom vanity, granite top, 2 sinks, plumbin…" at bounding box center [496, 182] width 265 height 73
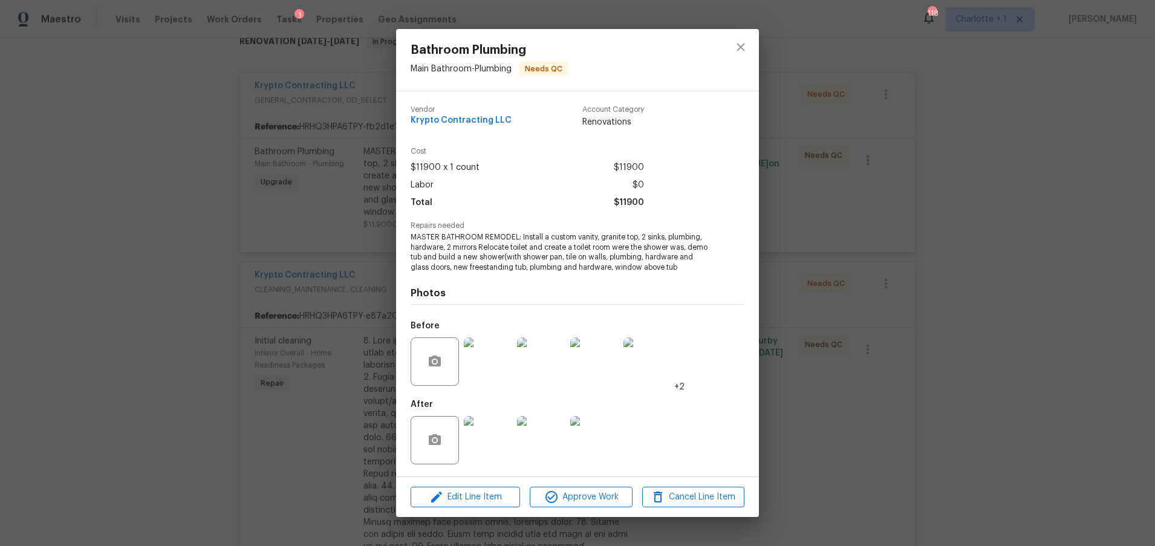
click at [486, 446] on img at bounding box center [488, 440] width 48 height 48
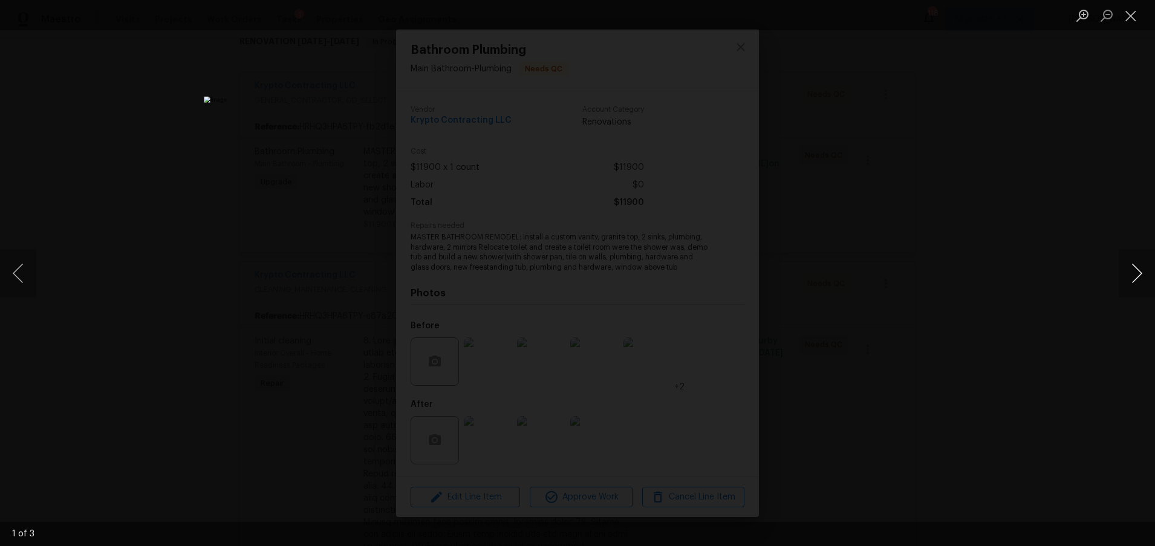
click at [1134, 275] on button "Next image" at bounding box center [1137, 273] width 36 height 48
click at [943, 154] on div "Lightbox" at bounding box center [577, 273] width 1155 height 546
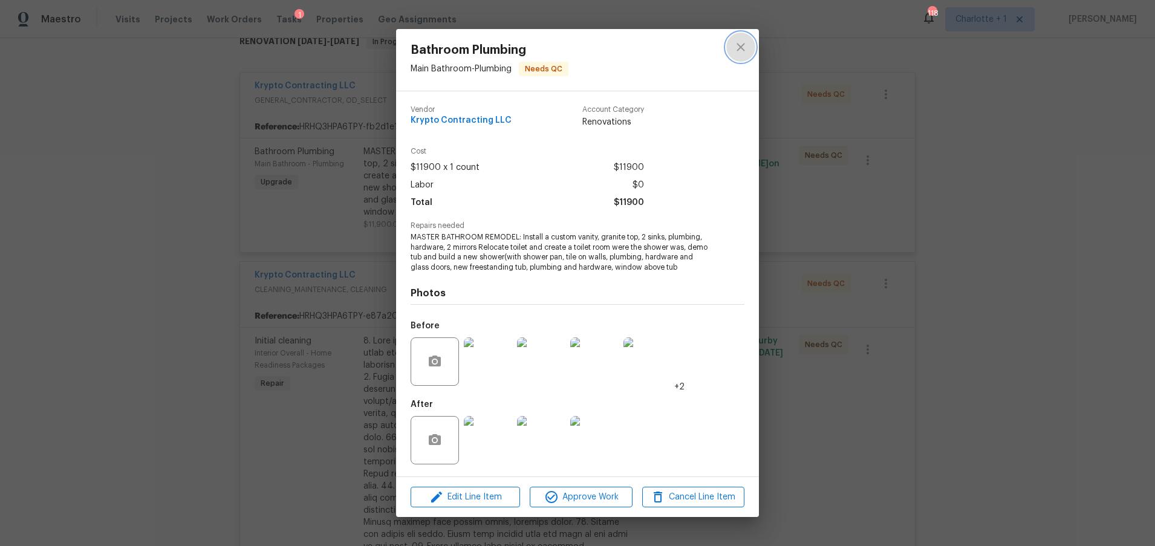
click at [738, 50] on icon "close" at bounding box center [741, 47] width 8 height 8
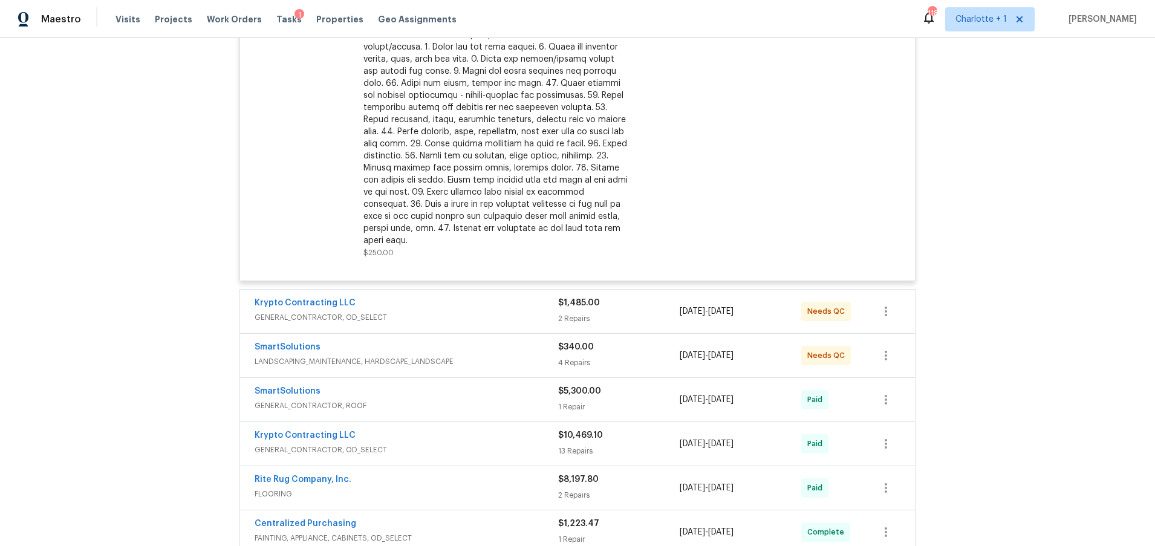
scroll to position [552, 0]
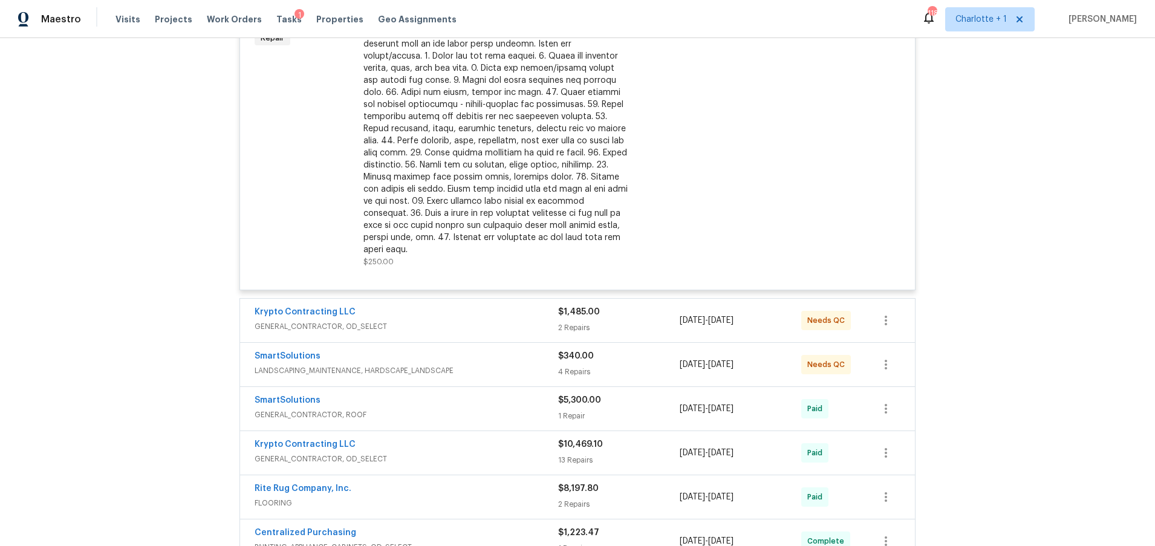
click at [482, 321] on span "GENERAL_CONTRACTOR, OD_SELECT" at bounding box center [407, 327] width 304 height 12
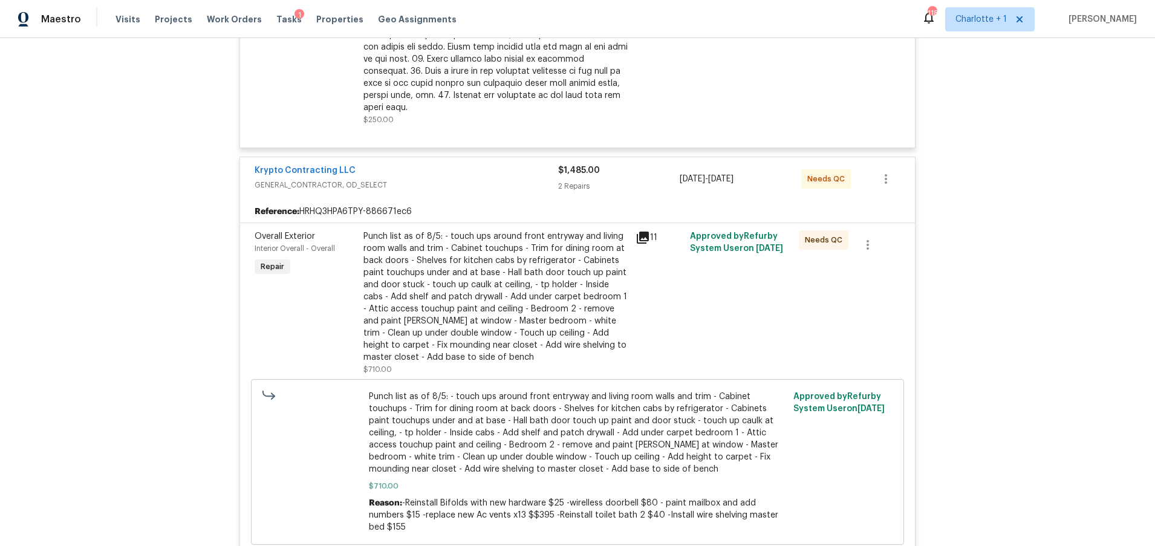
scroll to position [703, 0]
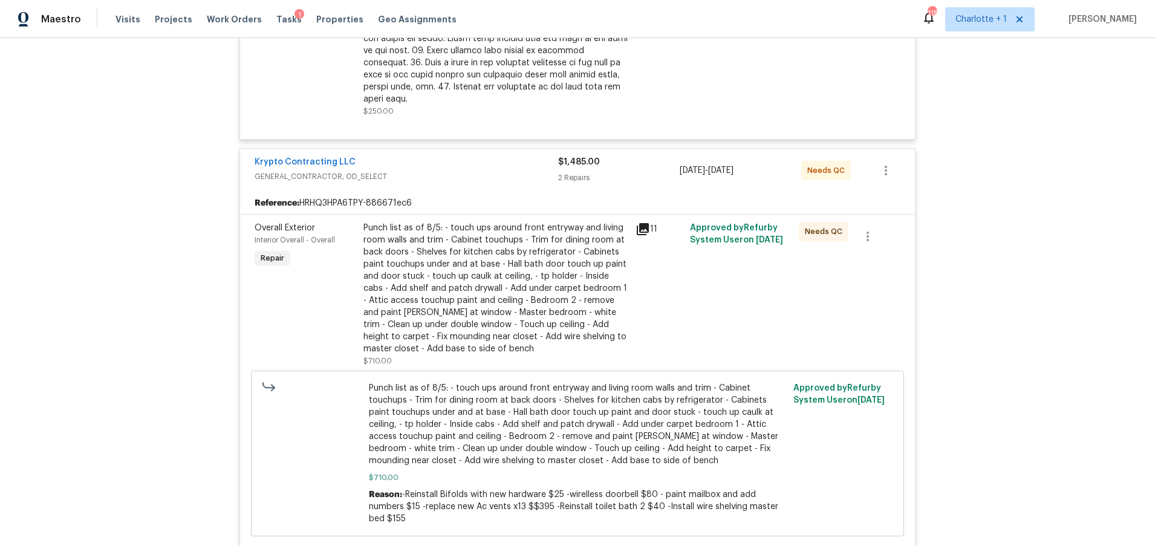
click at [481, 275] on div "Punch list as of 8/5: - touch ups around front entryway and living room walls a…" at bounding box center [496, 288] width 265 height 133
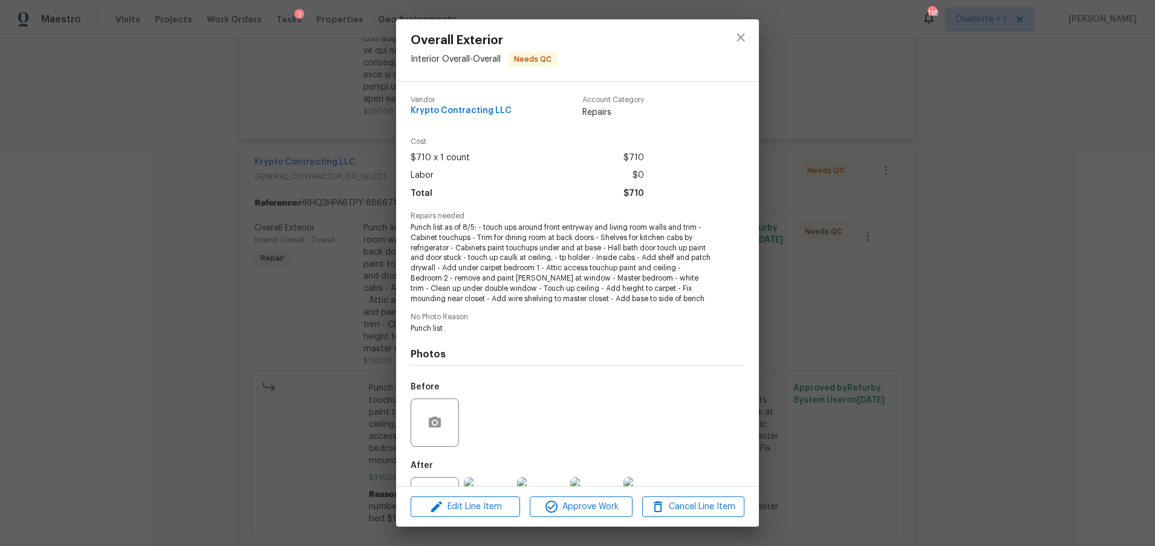
scroll to position [62, 0]
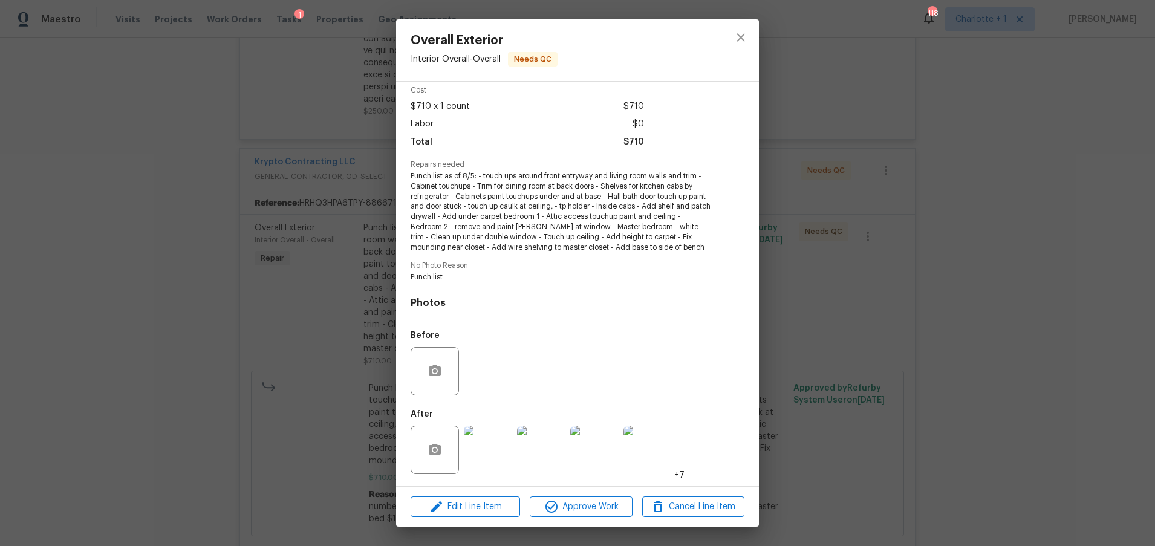
click at [471, 460] on img at bounding box center [488, 450] width 48 height 48
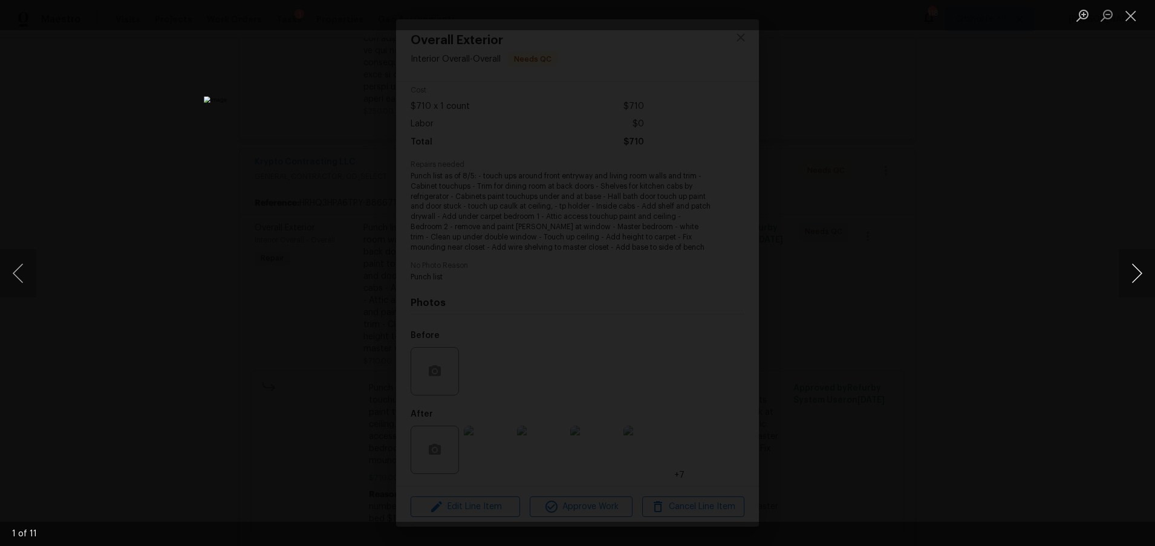
click at [1125, 270] on button "Next image" at bounding box center [1137, 273] width 36 height 48
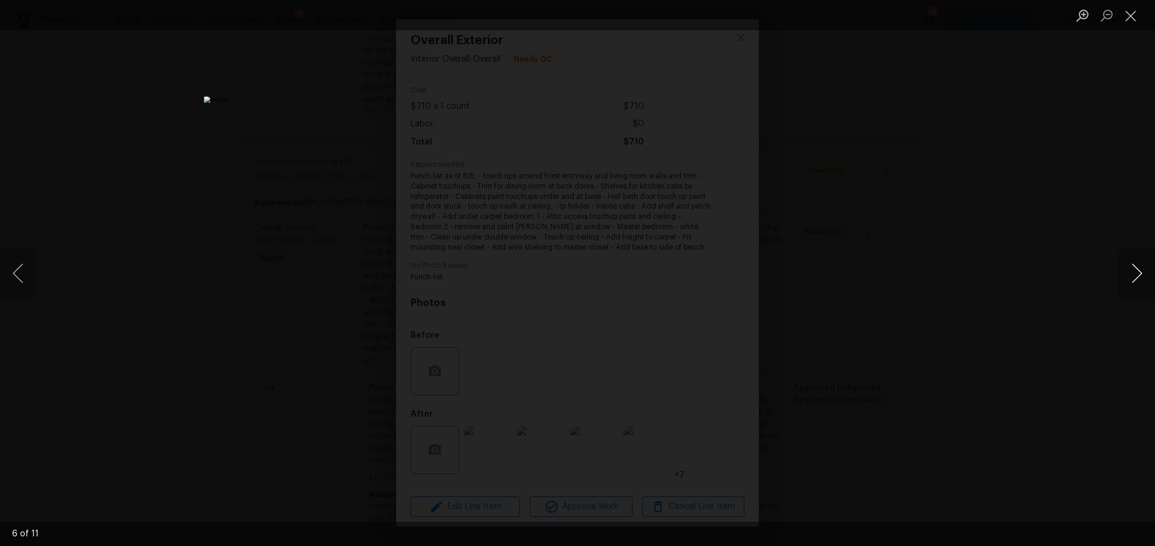
click at [1125, 270] on button "Next image" at bounding box center [1137, 273] width 36 height 48
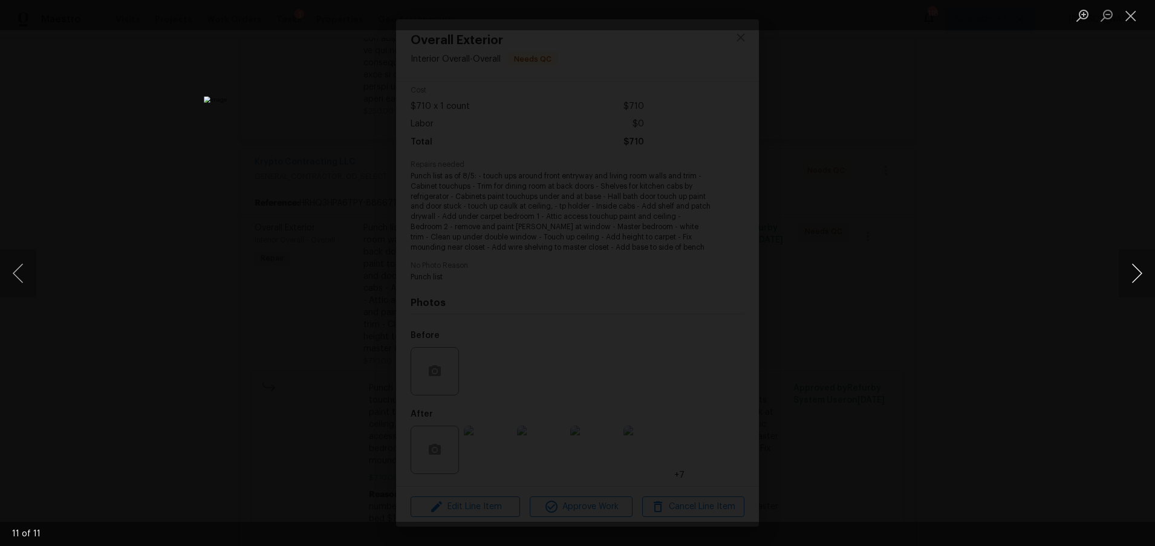
click at [1125, 270] on button "Next image" at bounding box center [1137, 273] width 36 height 48
click at [1128, 279] on button "Next image" at bounding box center [1137, 273] width 36 height 48
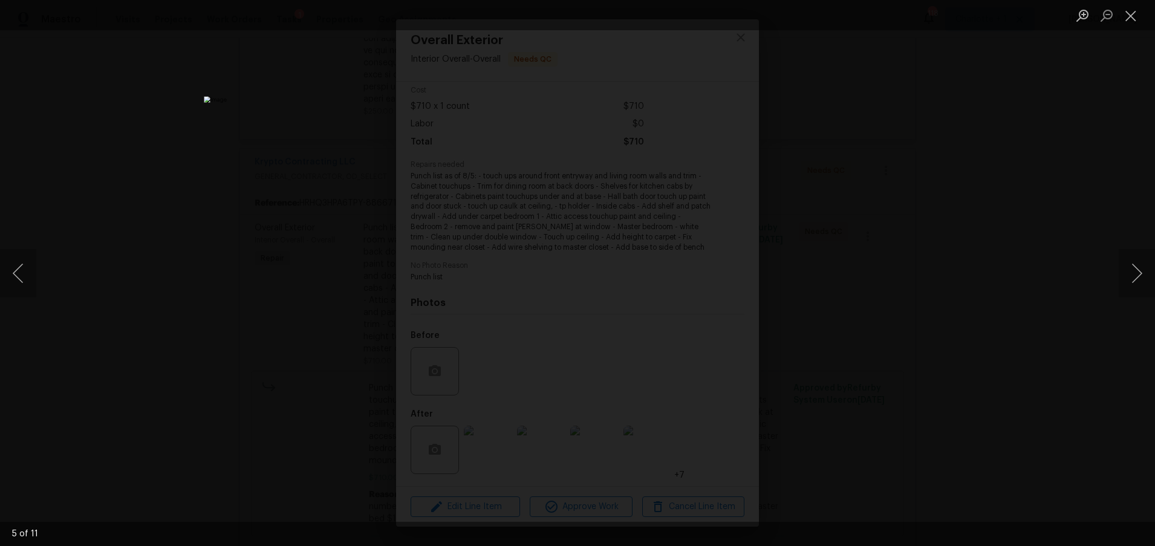
drag, startPoint x: 981, startPoint y: 182, endPoint x: 953, endPoint y: 183, distance: 27.2
click at [981, 182] on div "Lightbox" at bounding box center [577, 273] width 1155 height 546
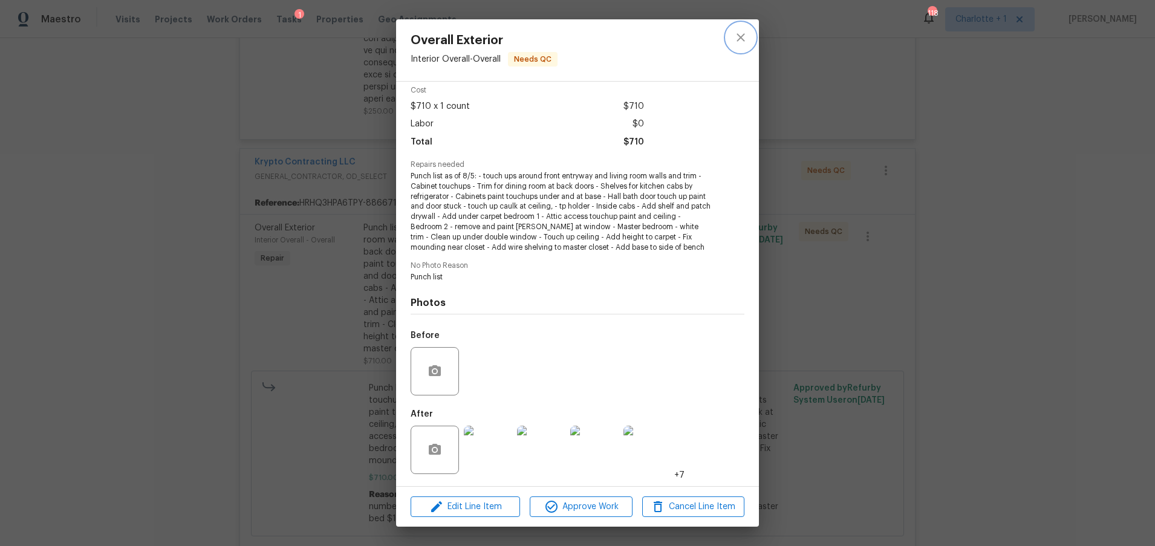
click at [742, 45] on button "close" at bounding box center [741, 37] width 29 height 29
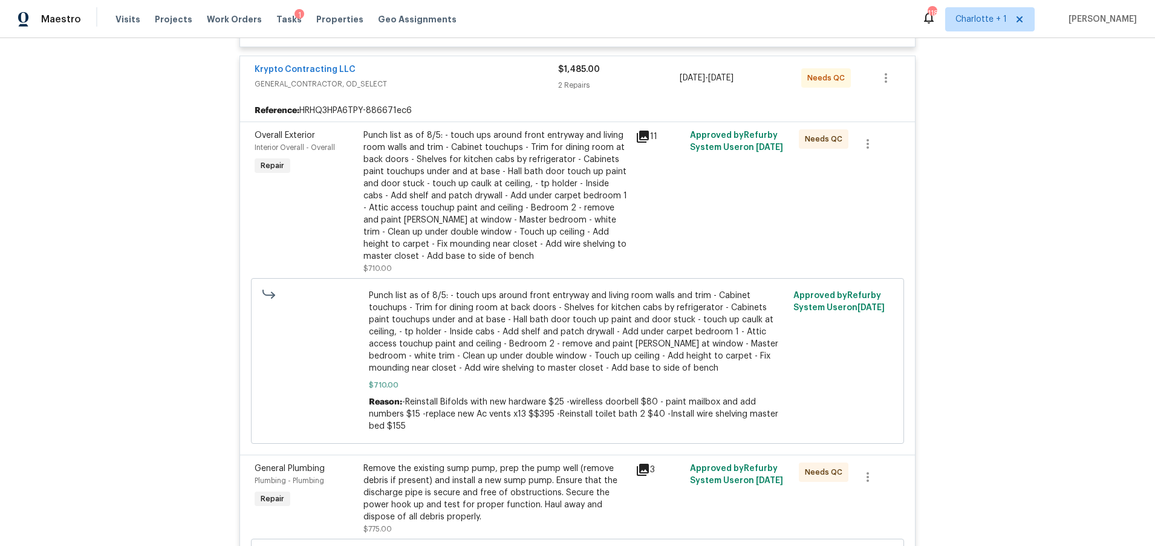
scroll to position [796, 0]
click at [533, 481] on div "Remove the existing sump pump, prep the pump well (remove debris if present) an…" at bounding box center [496, 492] width 265 height 60
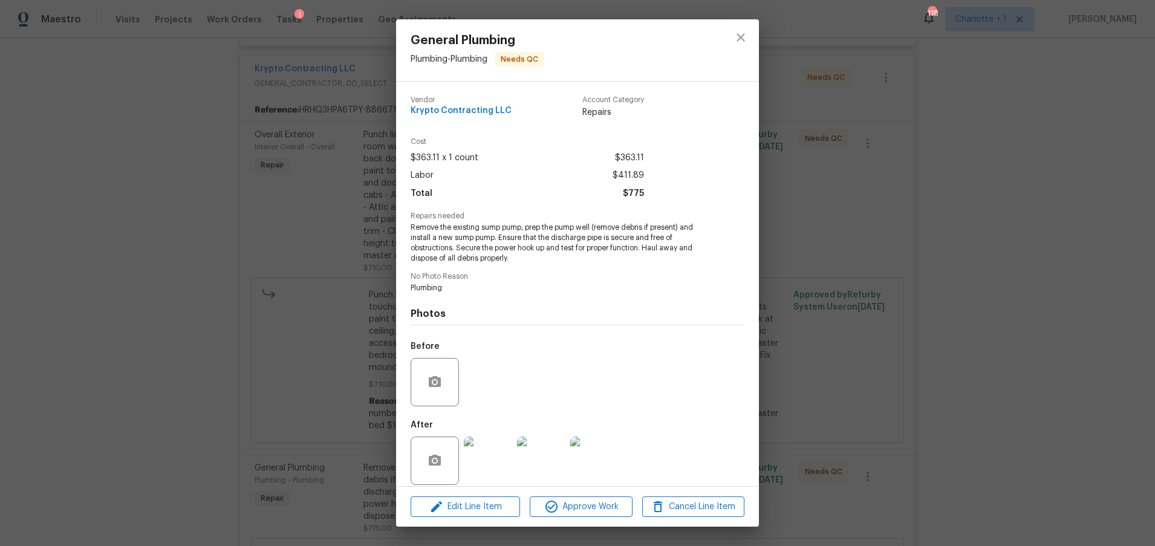
scroll to position [11, 0]
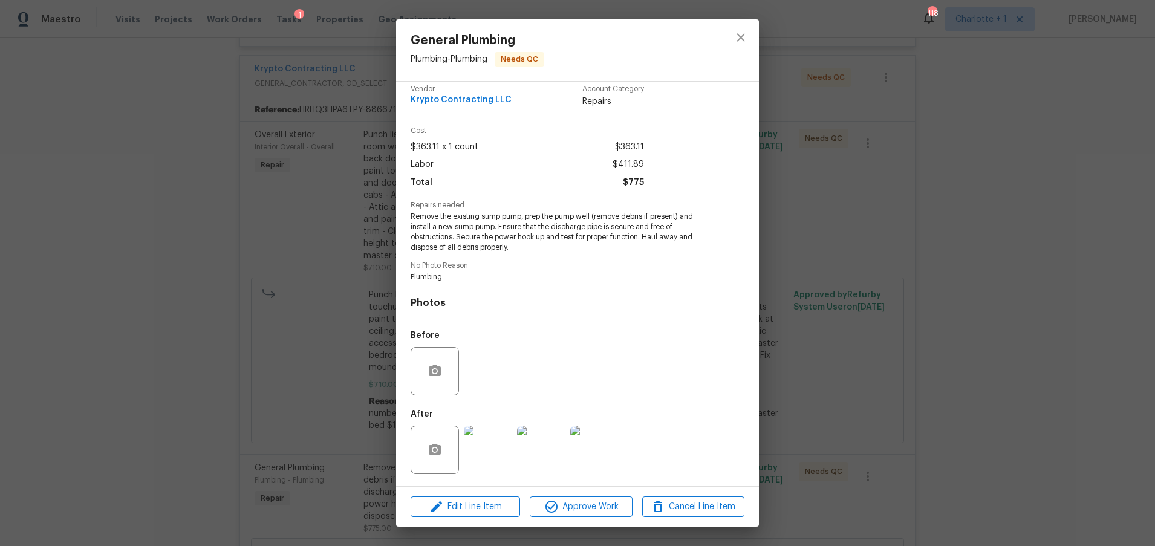
click at [484, 446] on img at bounding box center [488, 450] width 48 height 48
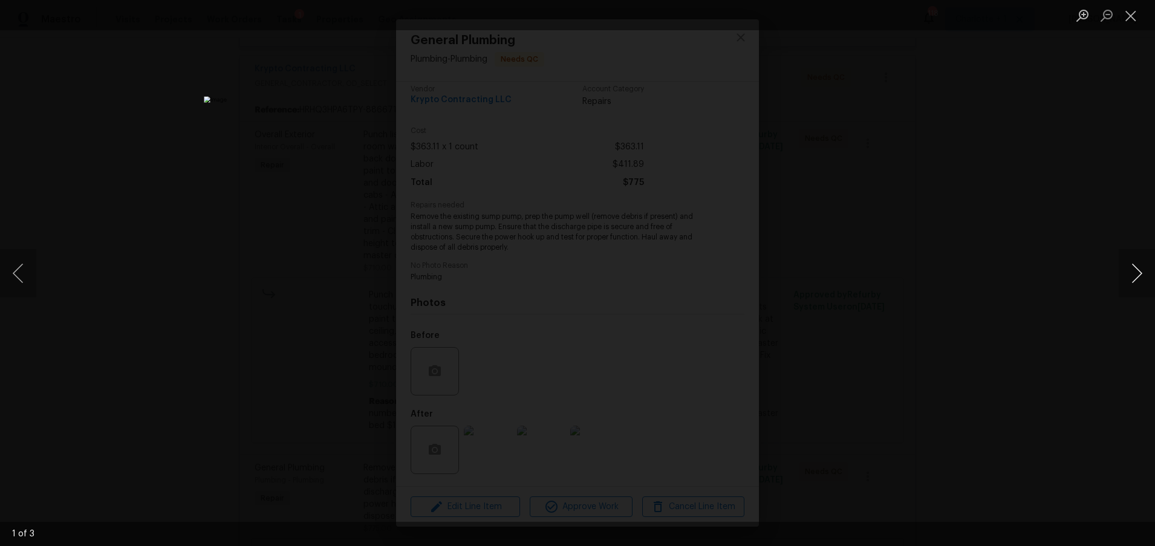
click at [1134, 269] on button "Next image" at bounding box center [1137, 273] width 36 height 48
drag, startPoint x: 1038, startPoint y: 179, endPoint x: 1031, endPoint y: 188, distance: 10.9
click at [1038, 179] on div "Lightbox" at bounding box center [577, 273] width 1155 height 546
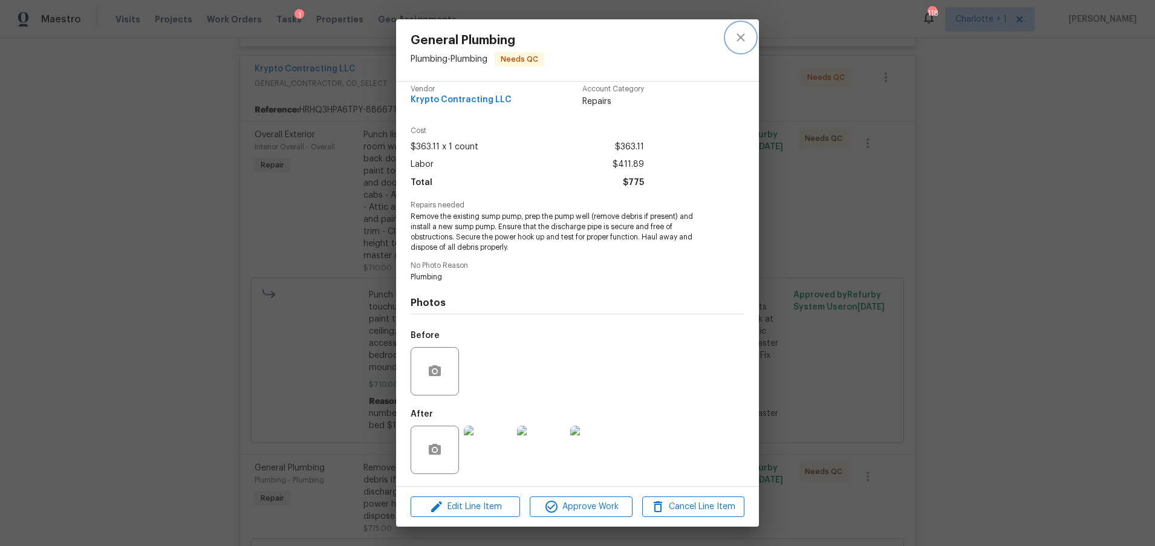
click at [750, 34] on button "close" at bounding box center [741, 37] width 29 height 29
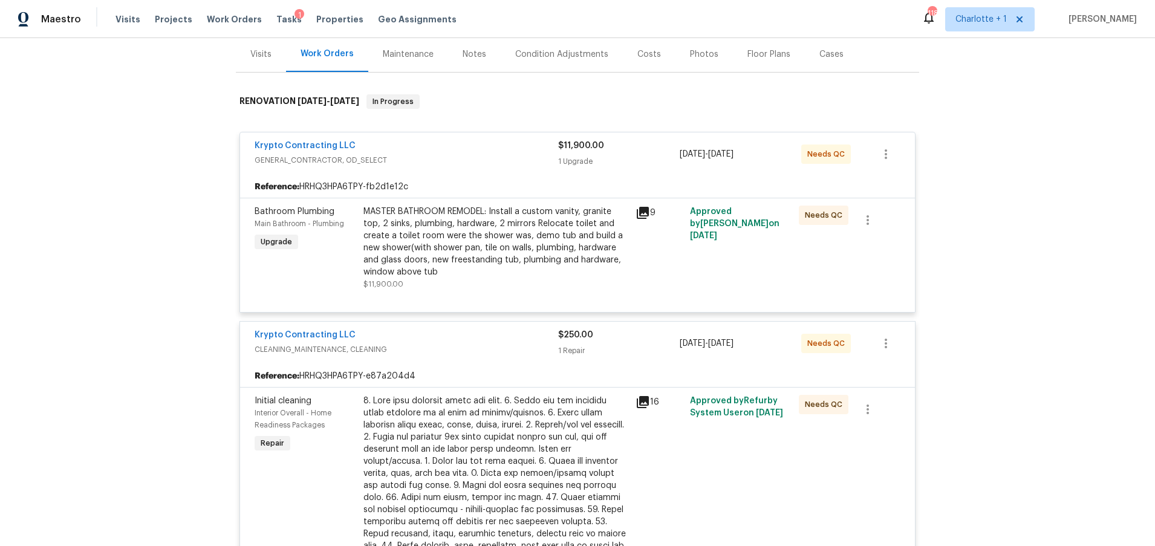
scroll to position [0, 0]
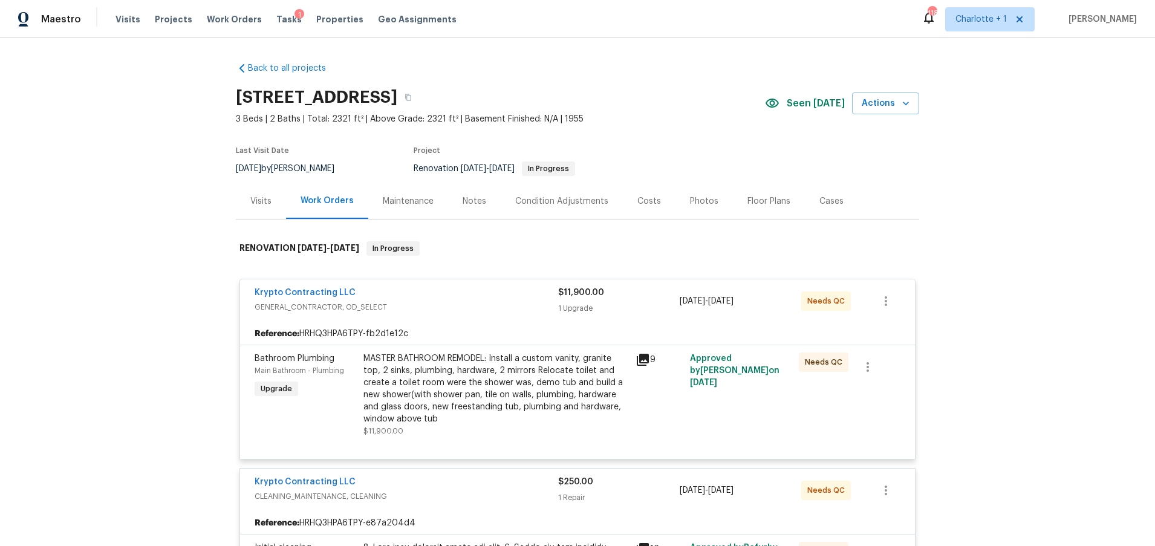
click at [753, 197] on div "Floor Plans" at bounding box center [769, 201] width 43 height 12
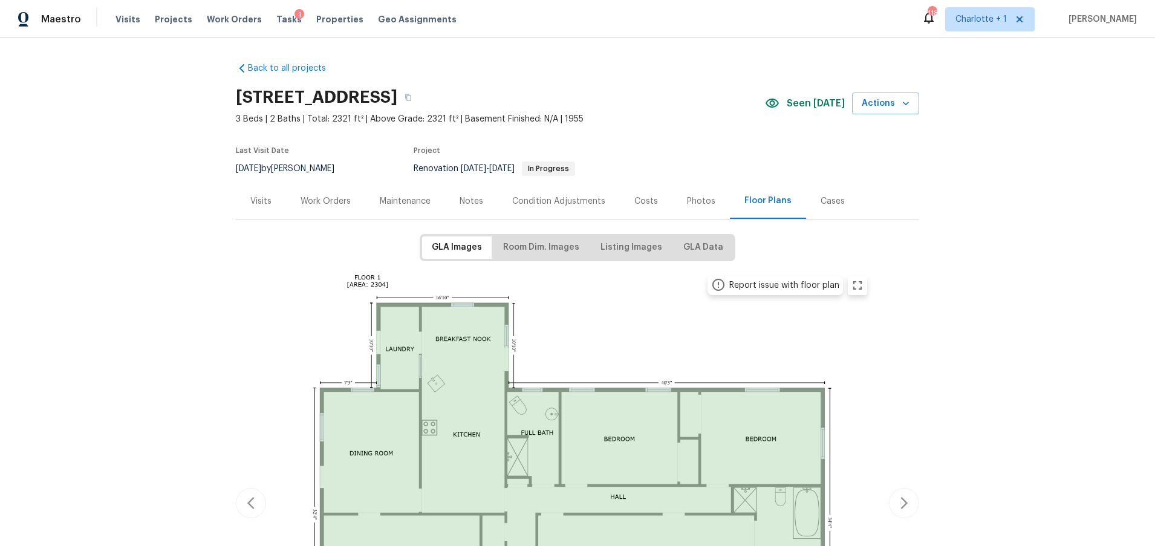
click at [635, 203] on div "Costs" at bounding box center [647, 201] width 24 height 12
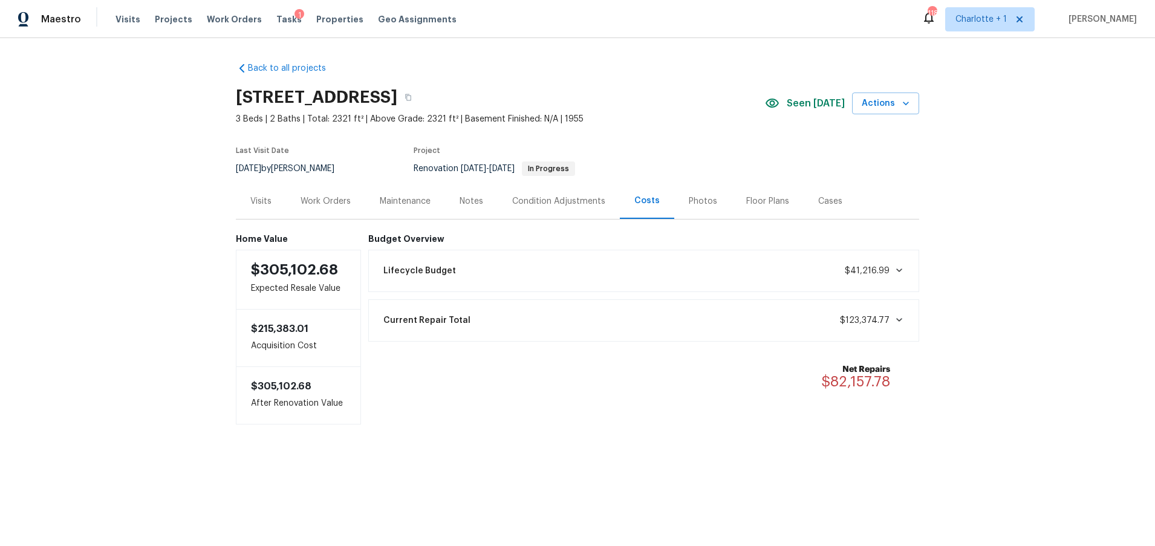
click at [1036, 133] on div "Back to all projects 711 Forest Rd, Rock Hill, SC 29730 3 Beds | 2 Baths | Tota…" at bounding box center [577, 267] width 1155 height 459
click at [148, 144] on div "Back to all projects 711 Forest Rd, Rock Hill, SC 29730 3 Beds | 2 Baths | Tota…" at bounding box center [577, 267] width 1155 height 459
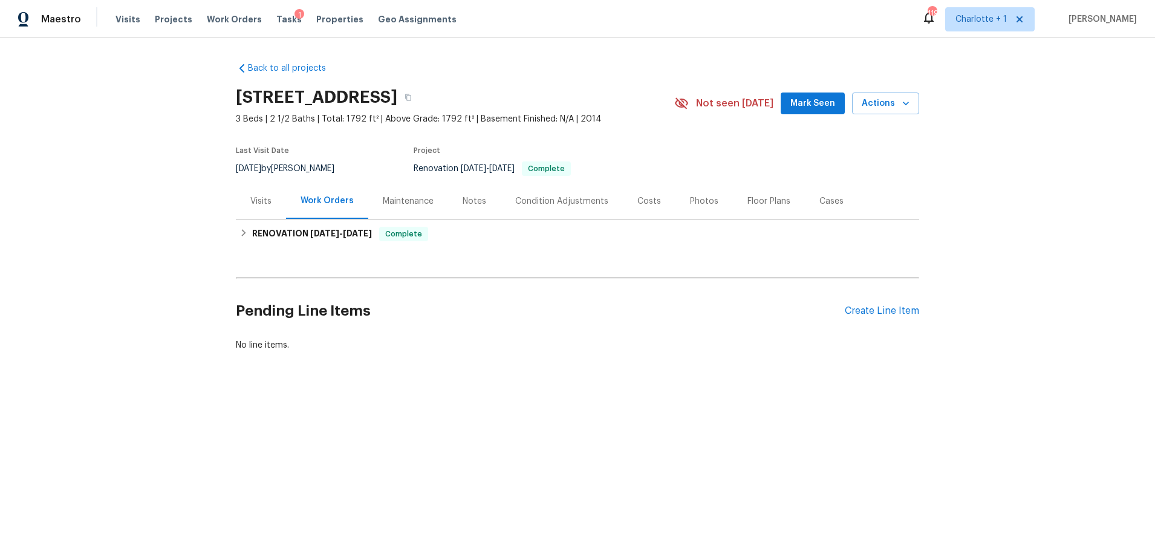
click at [676, 211] on div "Photos" at bounding box center [704, 201] width 57 height 36
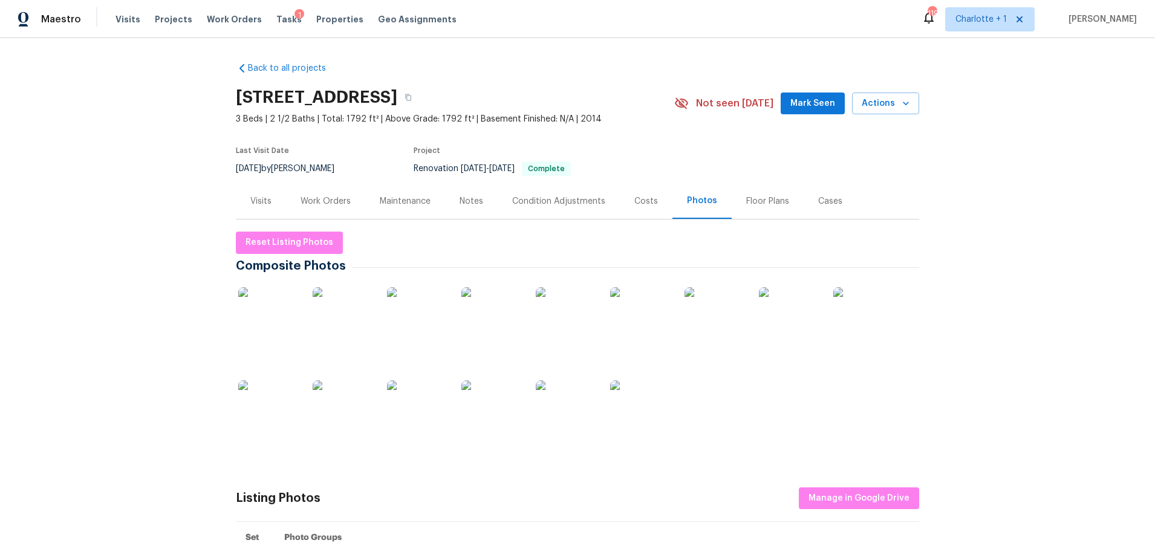
click at [638, 208] on div "Costs" at bounding box center [646, 201] width 53 height 36
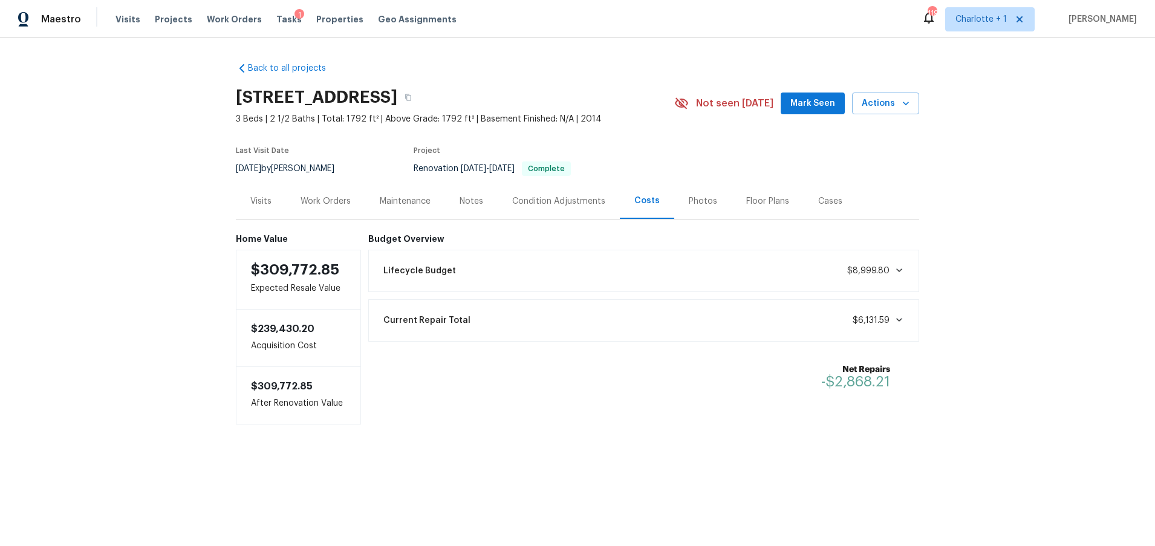
click at [142, 149] on div "Back to all projects [STREET_ADDRESS] 3 Beds | 2 1/2 Baths | Total: 1792 ft² | …" at bounding box center [577, 267] width 1155 height 459
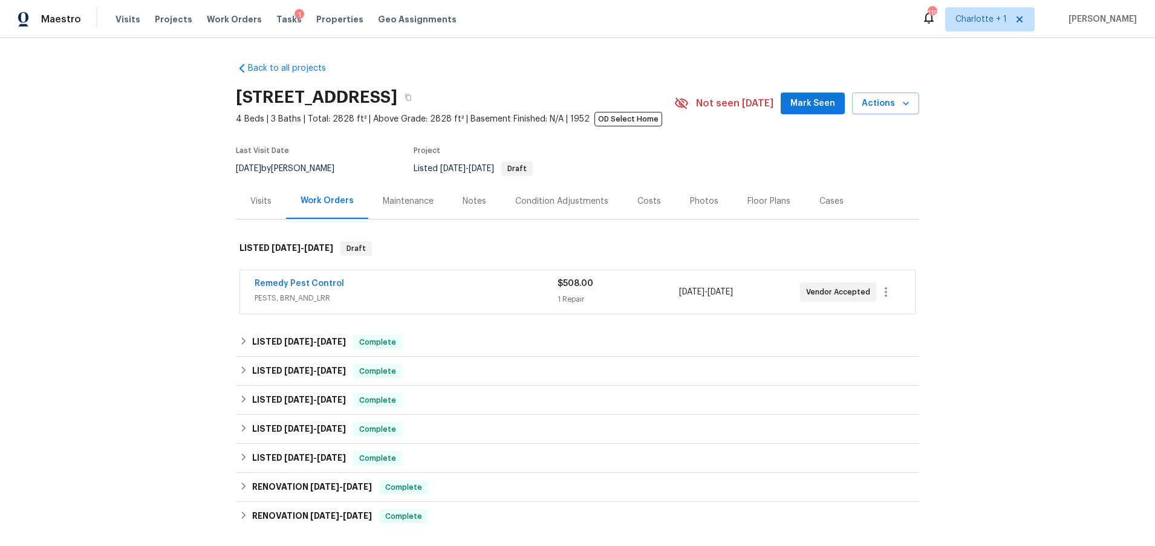
click at [690, 203] on div "Photos" at bounding box center [704, 201] width 28 height 12
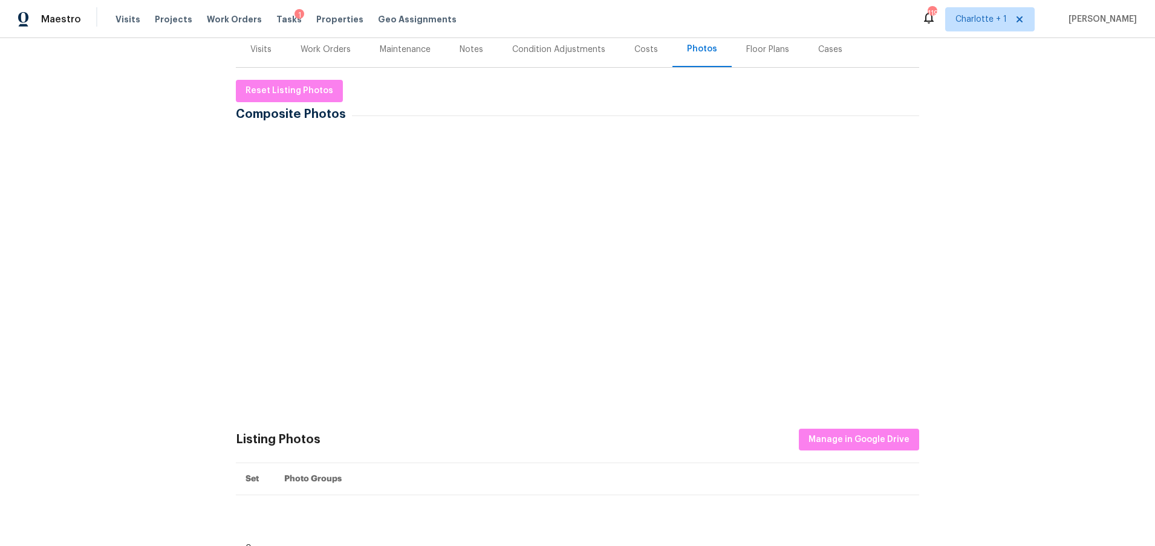
scroll to position [155, 0]
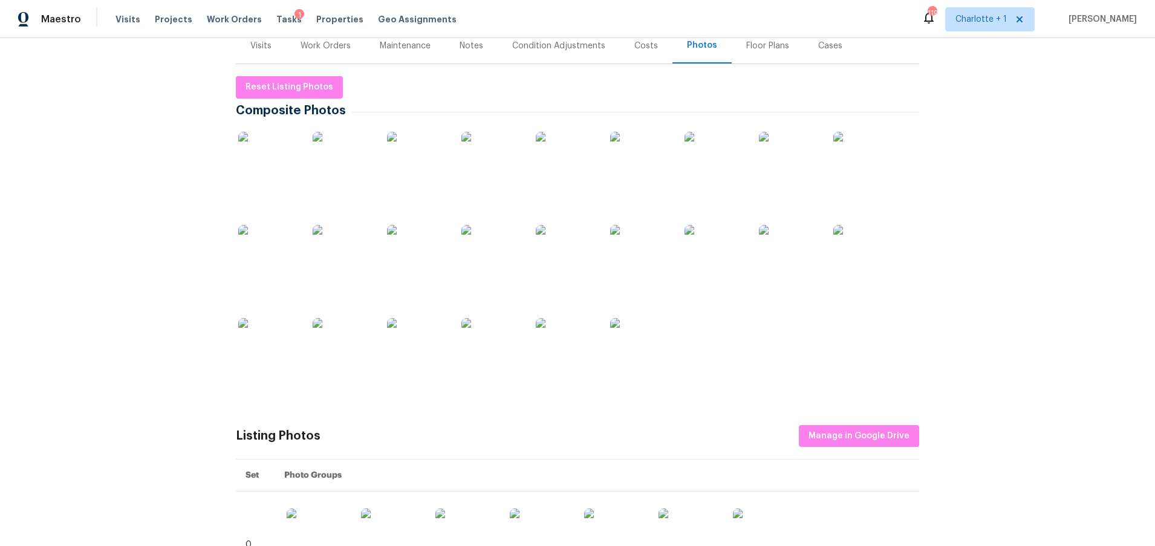
click at [333, 244] on img at bounding box center [343, 255] width 60 height 60
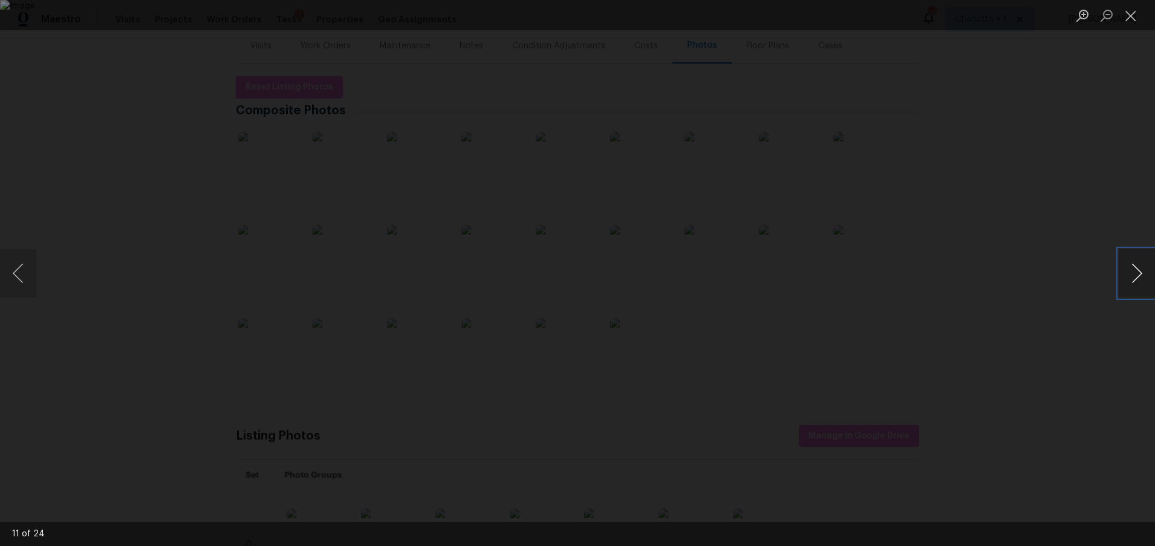
click at [1132, 267] on button "Next image" at bounding box center [1137, 273] width 36 height 48
click at [987, 189] on div "Lightbox" at bounding box center [577, 273] width 1155 height 546
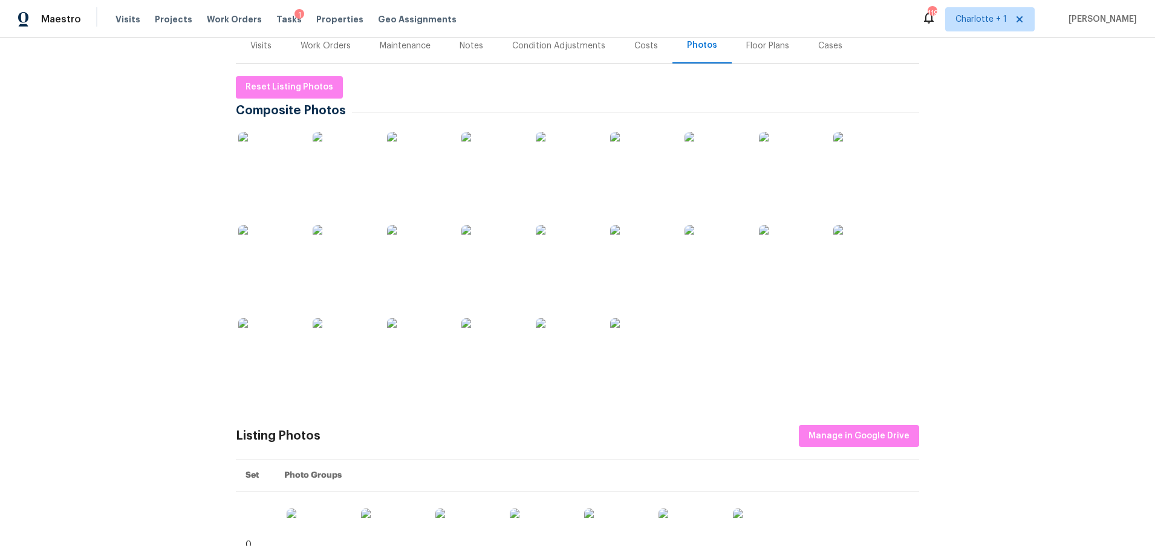
click at [332, 28] on div "Visits Projects Work Orders Tasks 1 Properties Geo Assignments" at bounding box center [294, 19] width 356 height 24
click at [322, 48] on div "Work Orders" at bounding box center [326, 46] width 50 height 12
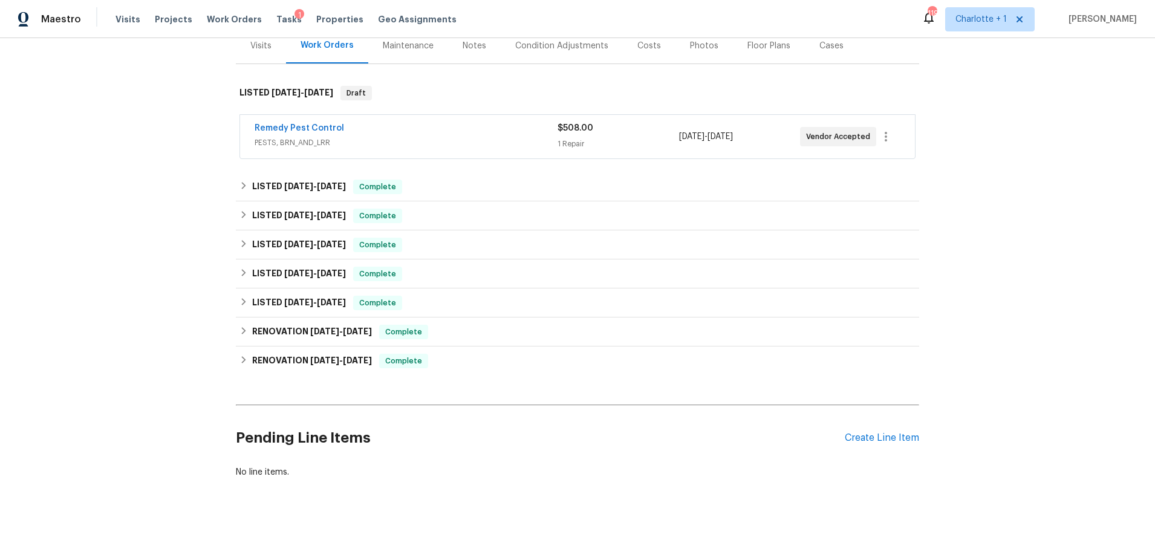
click at [375, 132] on div "Remedy Pest Control" at bounding box center [406, 129] width 303 height 15
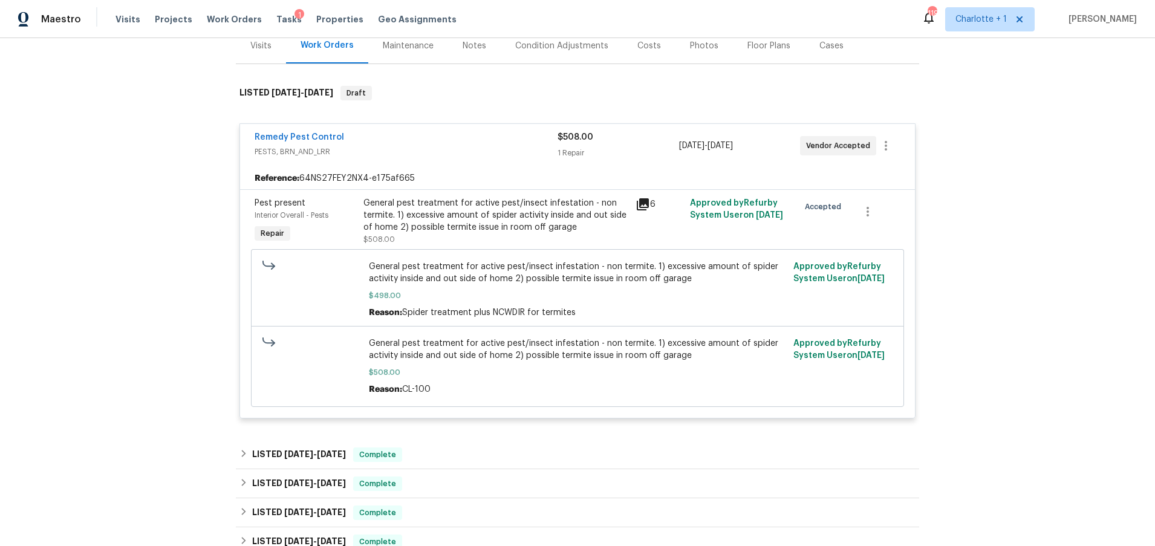
click at [517, 211] on div "General pest treatment for active pest/insect infestation - non termite. 1) exc…" at bounding box center [496, 215] width 265 height 36
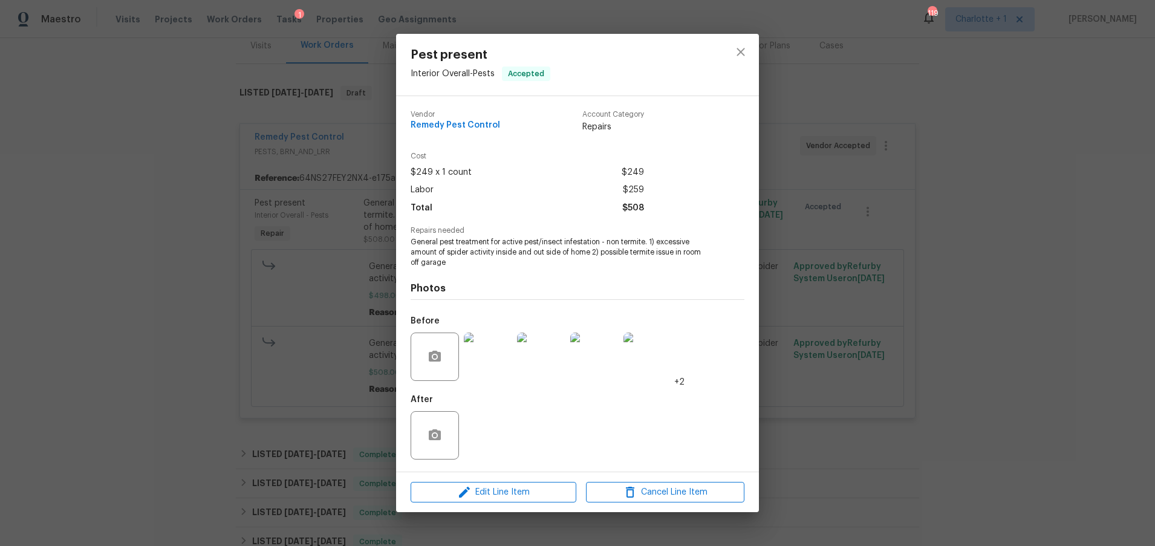
click at [495, 372] on img at bounding box center [488, 357] width 48 height 48
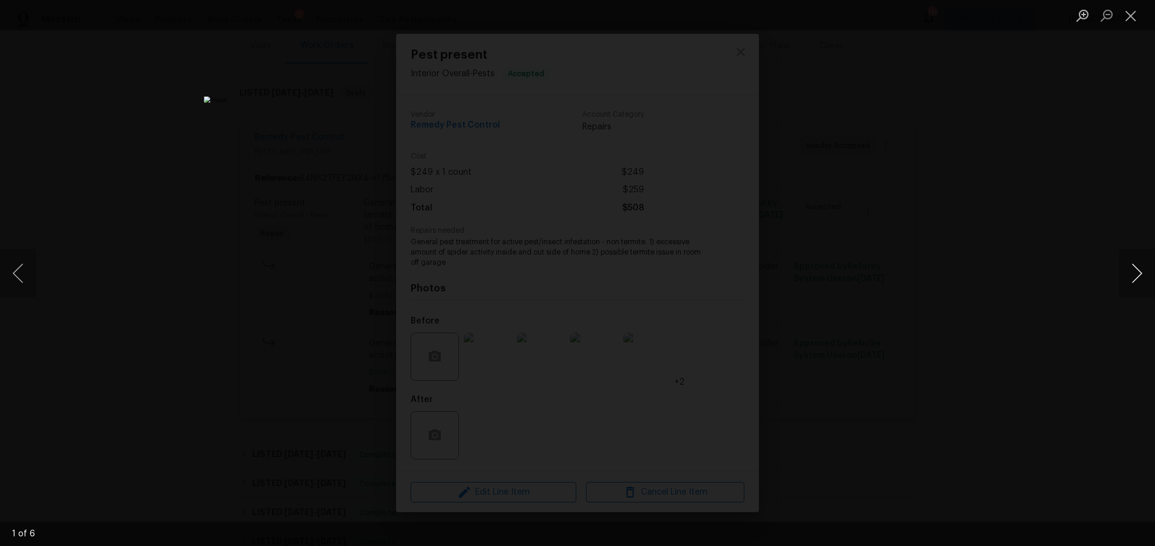
click at [1140, 278] on button "Next image" at bounding box center [1137, 273] width 36 height 48
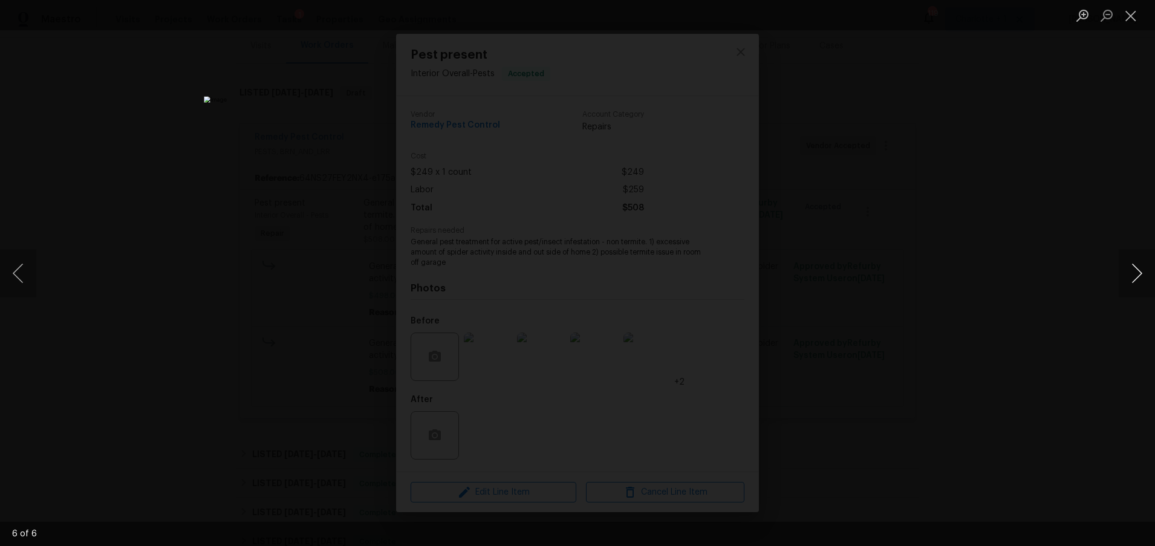
click at [1140, 278] on button "Next image" at bounding box center [1137, 273] width 36 height 48
click at [1102, 279] on div "Lightbox" at bounding box center [577, 273] width 1155 height 546
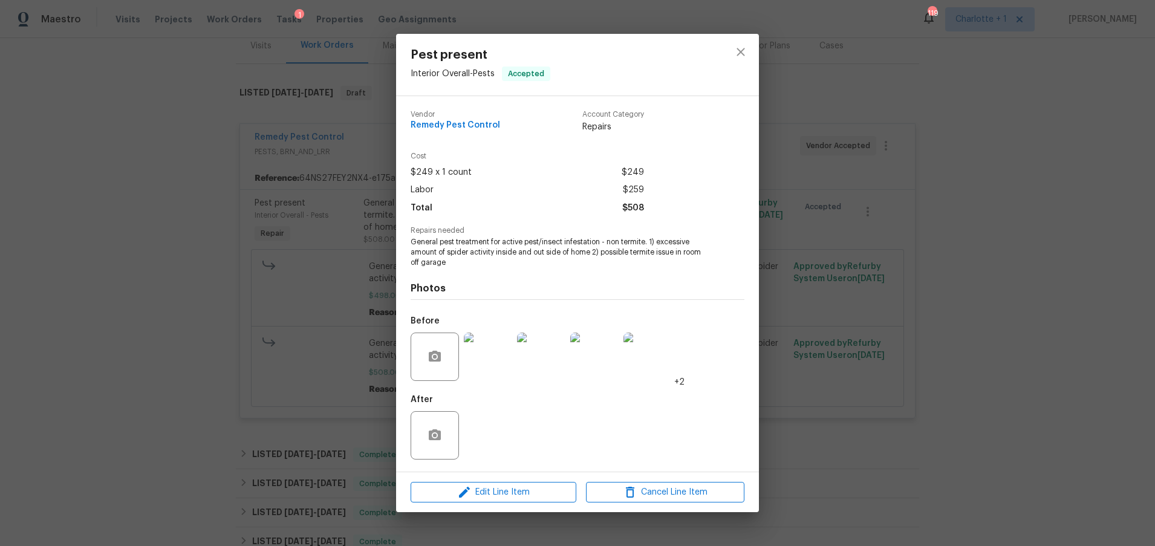
click at [1041, 209] on div "Pest present Interior Overall - Pests Accepted Vendor Remedy Pest Control Accou…" at bounding box center [577, 273] width 1155 height 546
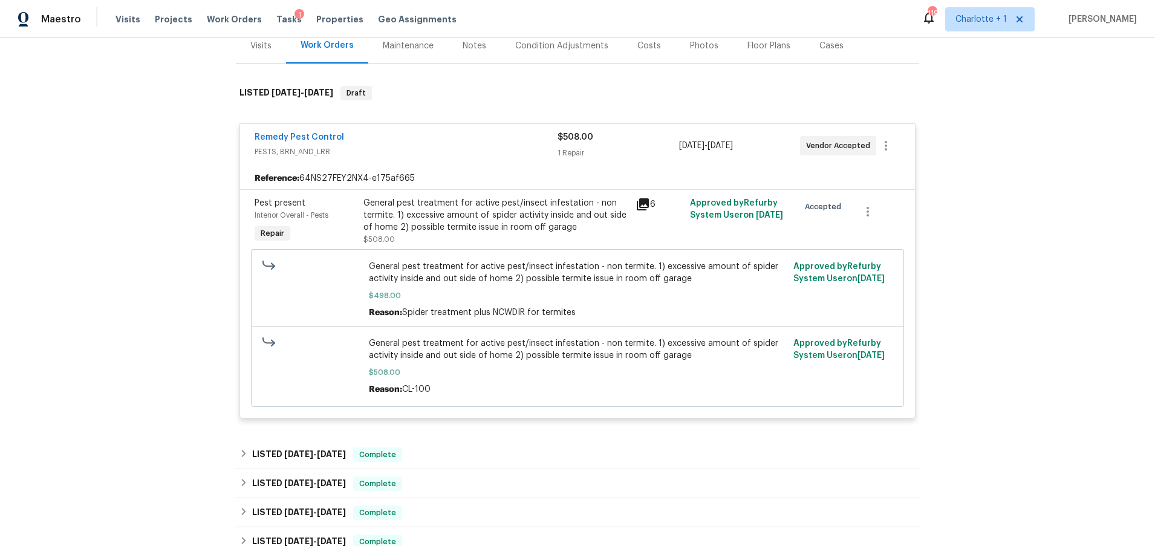
click at [423, 152] on span "PESTS, BRN_AND_LRR" at bounding box center [406, 152] width 303 height 12
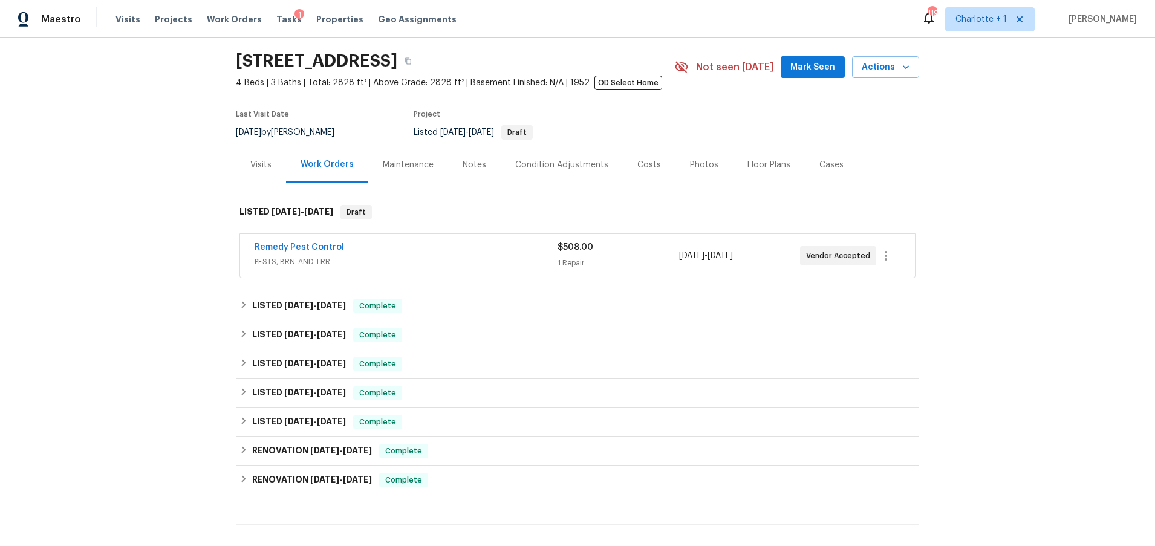
scroll to position [31, 0]
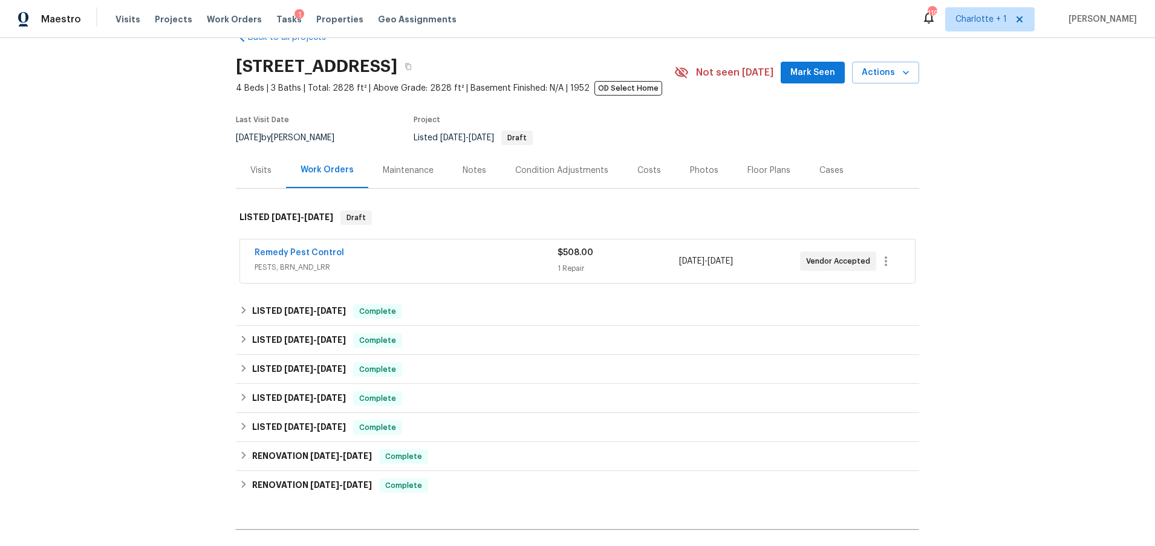
click at [1045, 176] on div "Back to all projects 141 Edenvale Rd, Rock Hill, SC 29730 4 Beds | 3 Baths | To…" at bounding box center [577, 292] width 1155 height 508
click at [1030, 169] on div "Back to all projects 141 Edenvale Rd, Rock Hill, SC 29730 4 Beds | 3 Baths | To…" at bounding box center [577, 292] width 1155 height 508
click at [625, 173] on div "Costs" at bounding box center [649, 170] width 53 height 36
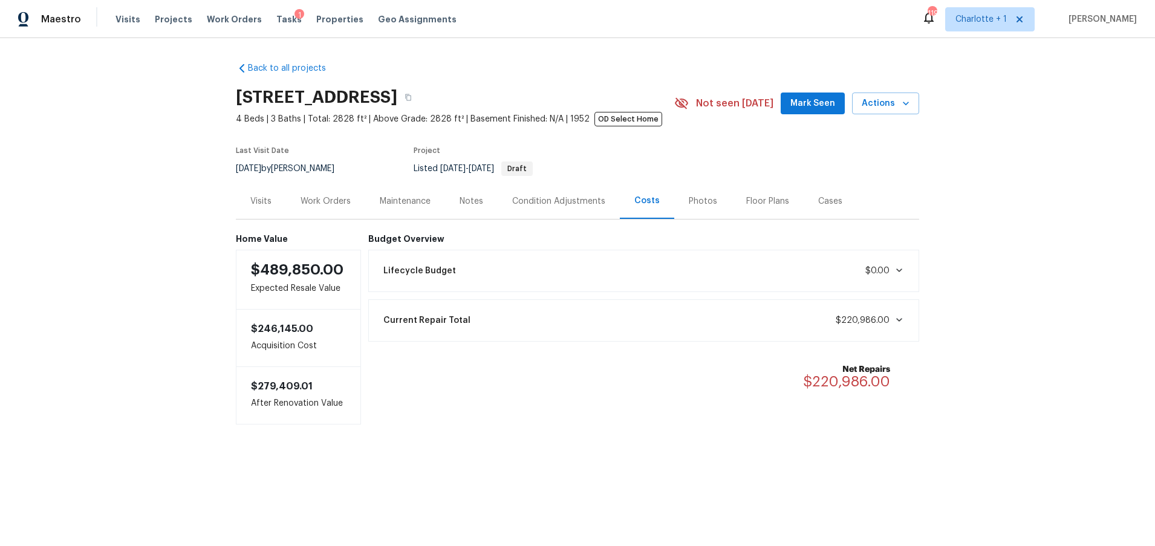
click at [1074, 218] on div "Back to all projects 141 Edenvale Rd, Rock Hill, SC 29730 4 Beds | 3 Baths | To…" at bounding box center [577, 267] width 1155 height 459
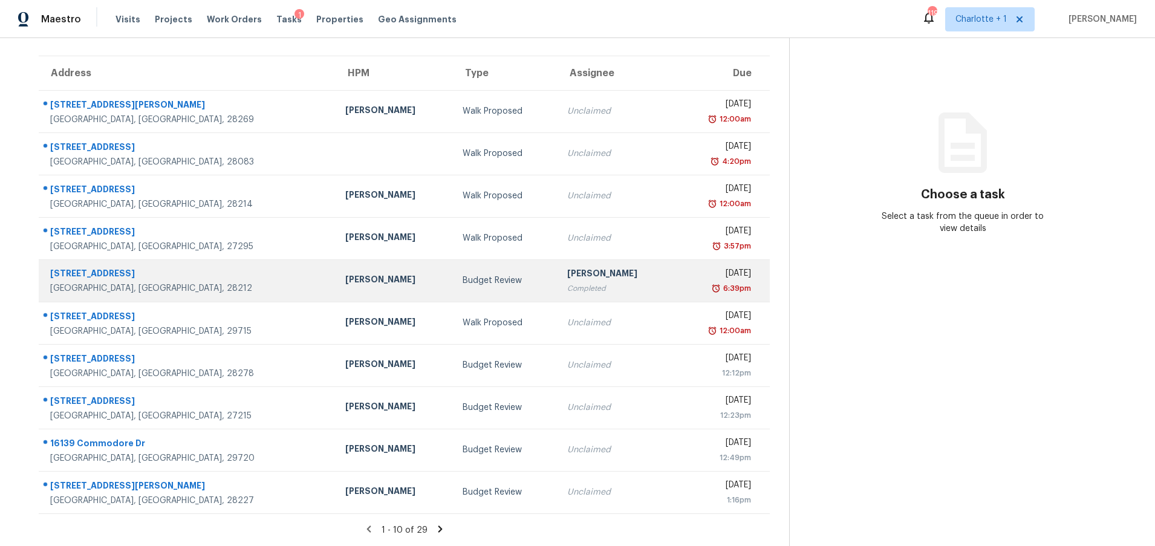
scroll to position [93, 0]
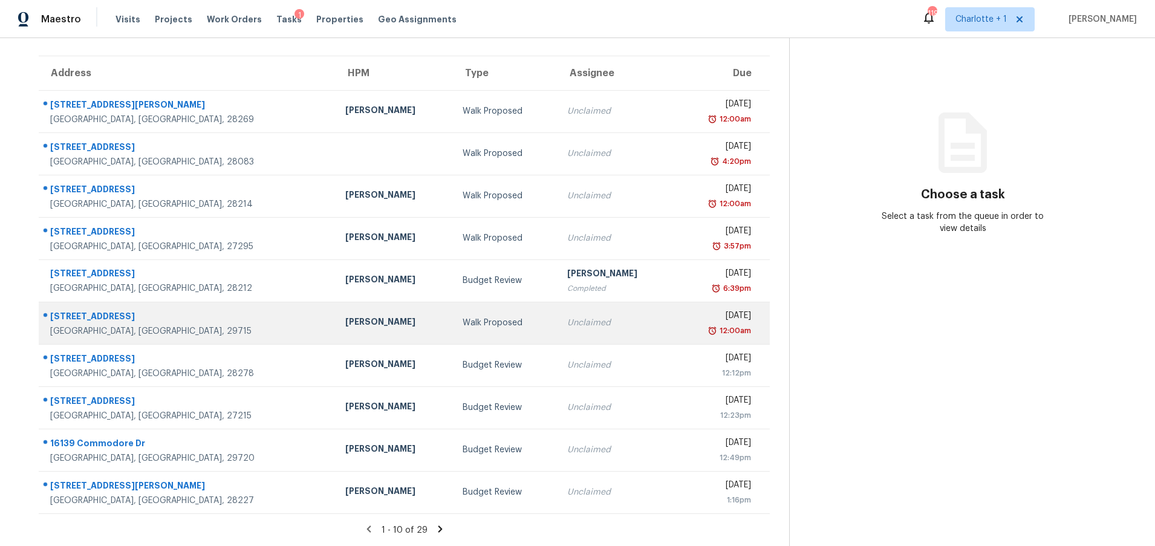
click at [345, 316] on div "[PERSON_NAME]" at bounding box center [394, 323] width 99 height 15
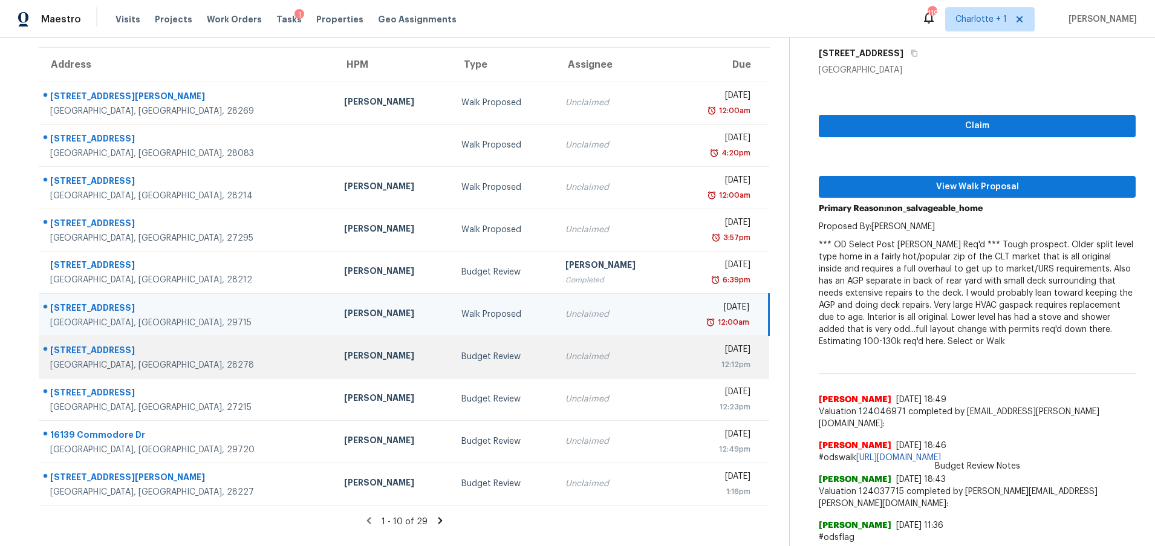
click at [351, 365] on td "[PERSON_NAME]" at bounding box center [393, 357] width 117 height 42
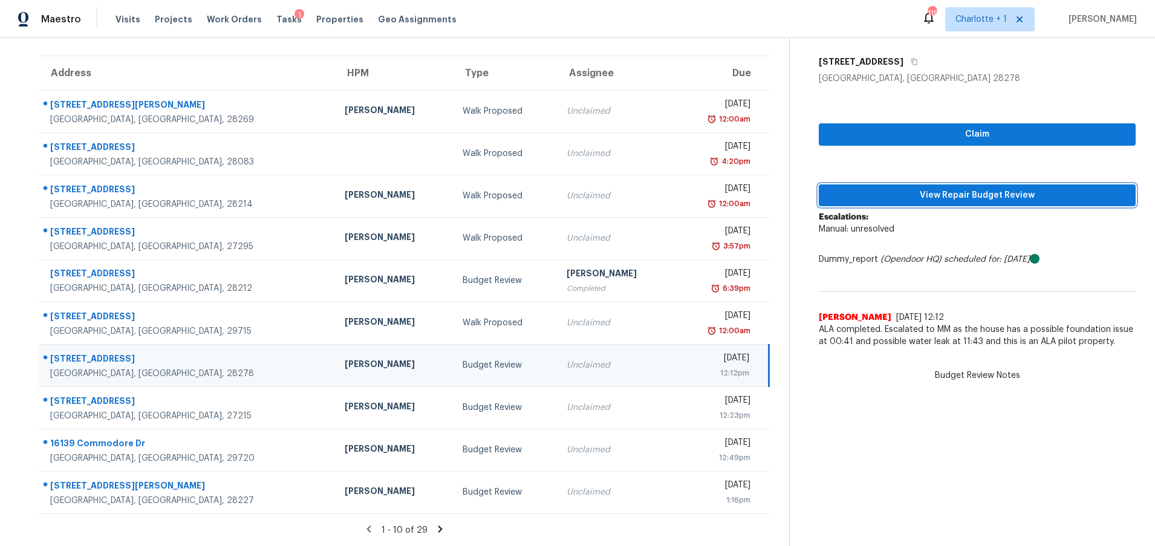
click at [981, 188] on span "View Repair Budget Review" at bounding box center [978, 195] width 298 height 15
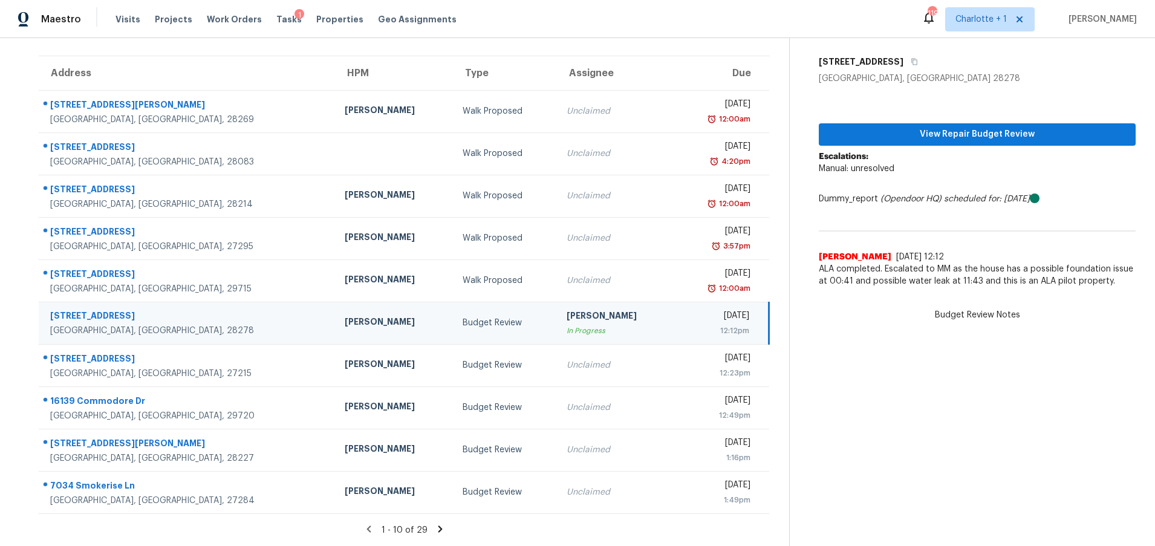
click at [435, 524] on icon at bounding box center [440, 529] width 11 height 11
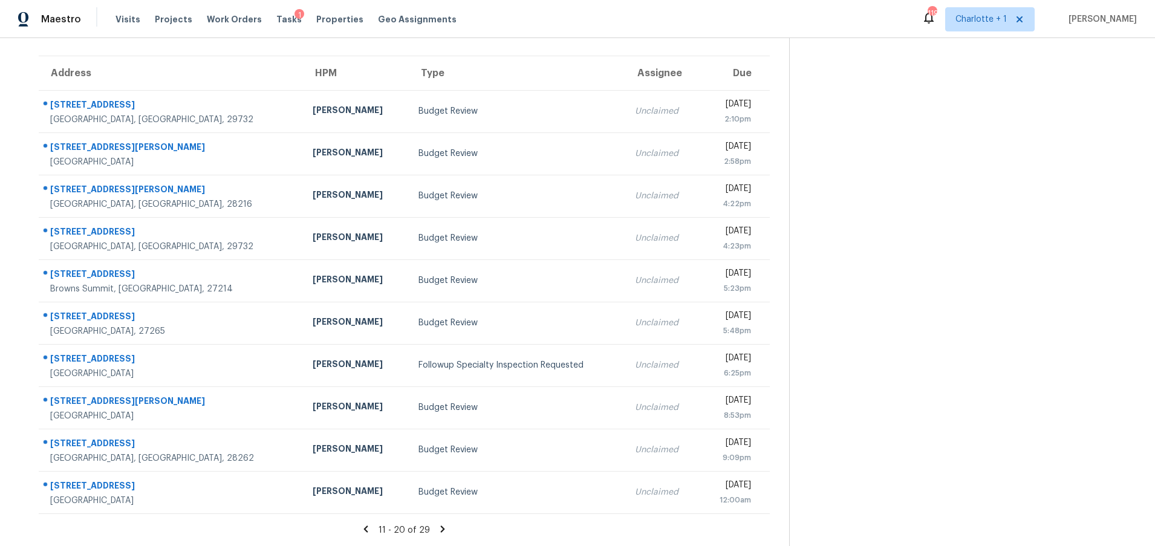
click at [441, 526] on icon at bounding box center [443, 529] width 4 height 7
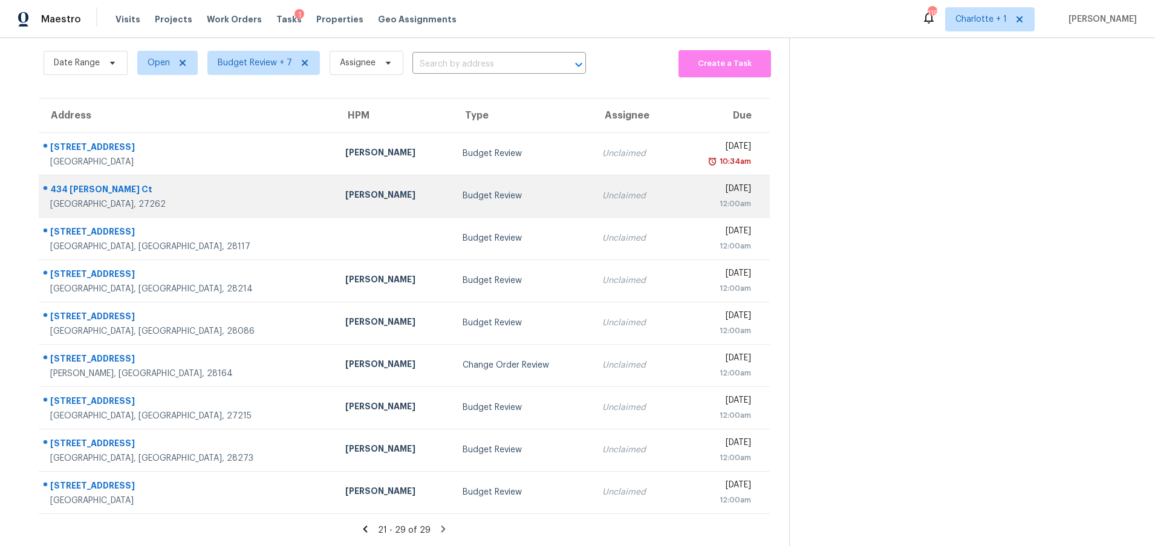
scroll to position [50, 0]
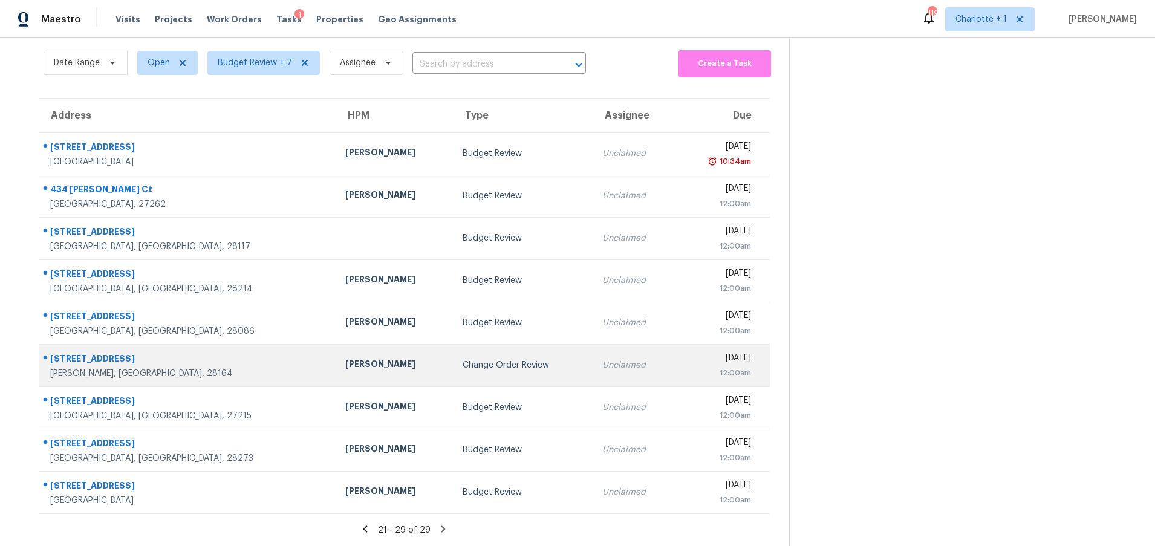
click at [213, 368] on div "[PERSON_NAME], [GEOGRAPHIC_DATA], 28164" at bounding box center [188, 374] width 276 height 12
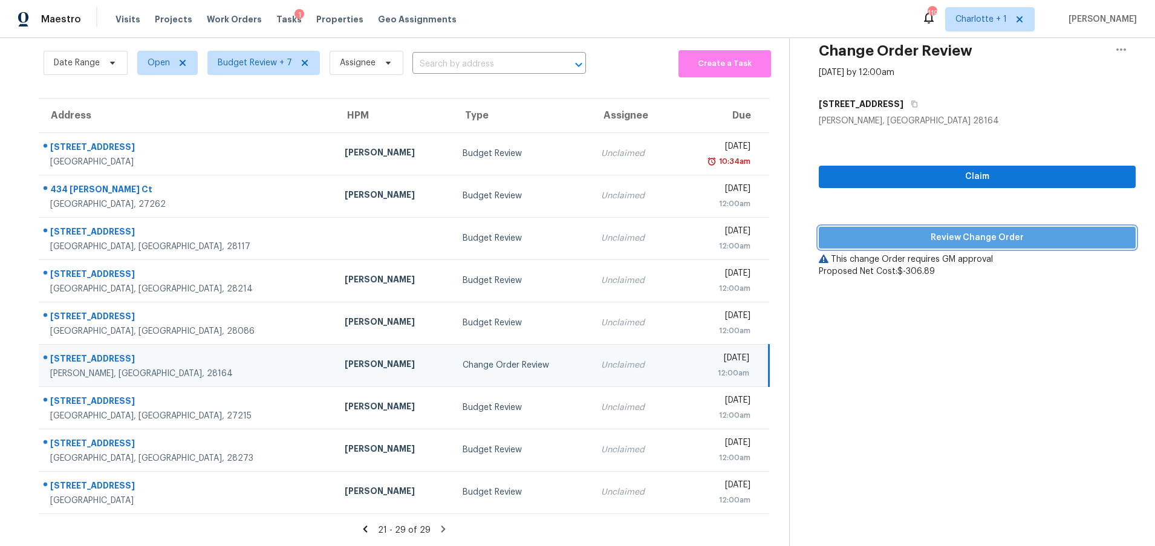
click at [983, 231] on span "Review Change Order" at bounding box center [978, 237] width 298 height 15
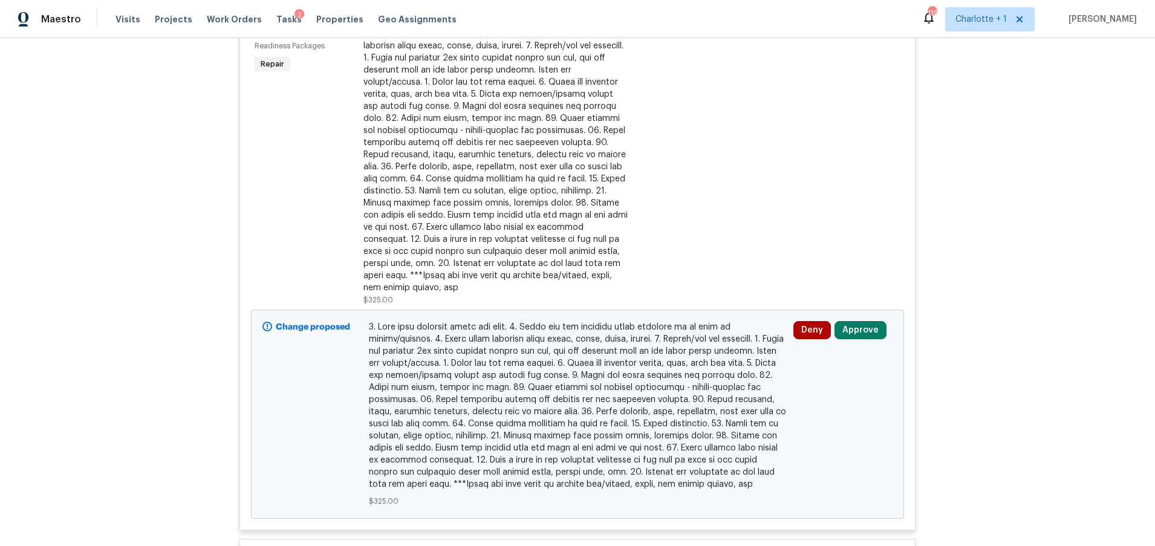
scroll to position [342, 0]
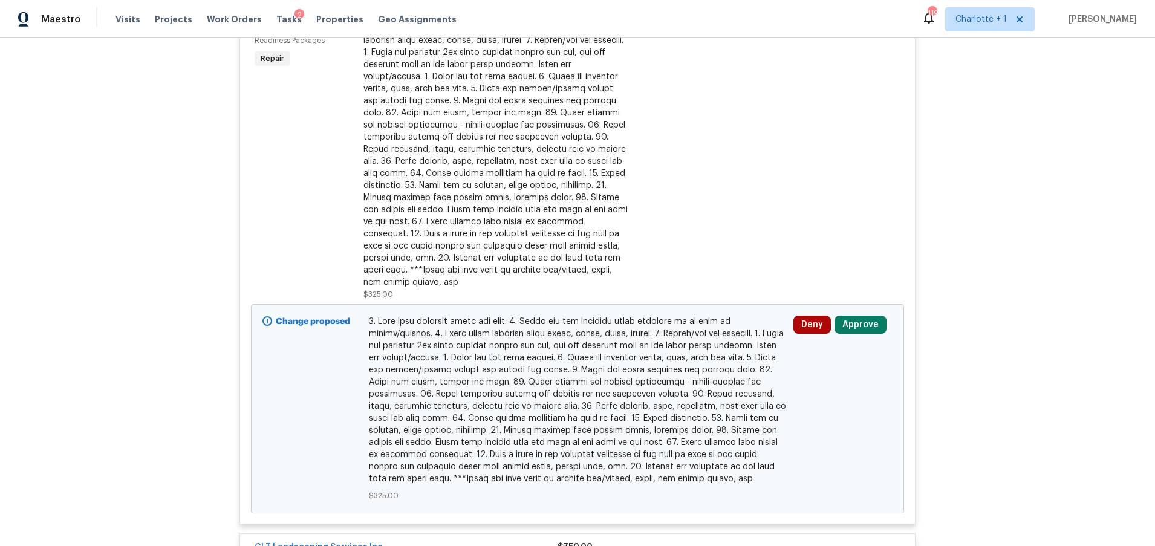
click at [868, 339] on div "Deny Approve" at bounding box center [843, 409] width 106 height 194
click at [860, 316] on button "Approve" at bounding box center [861, 325] width 52 height 18
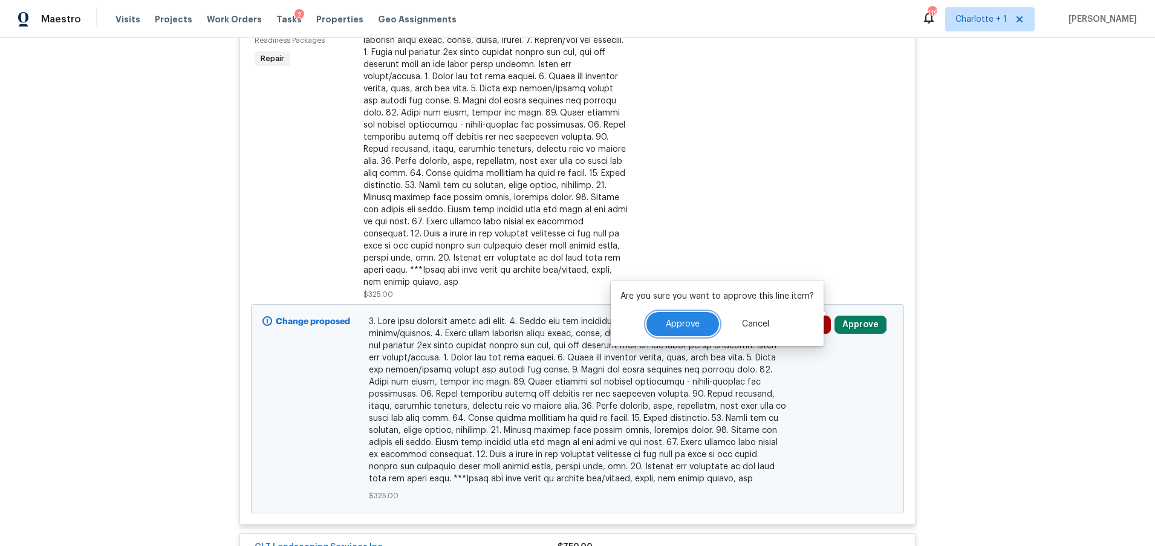
click at [675, 328] on span "Approve" at bounding box center [683, 324] width 34 height 9
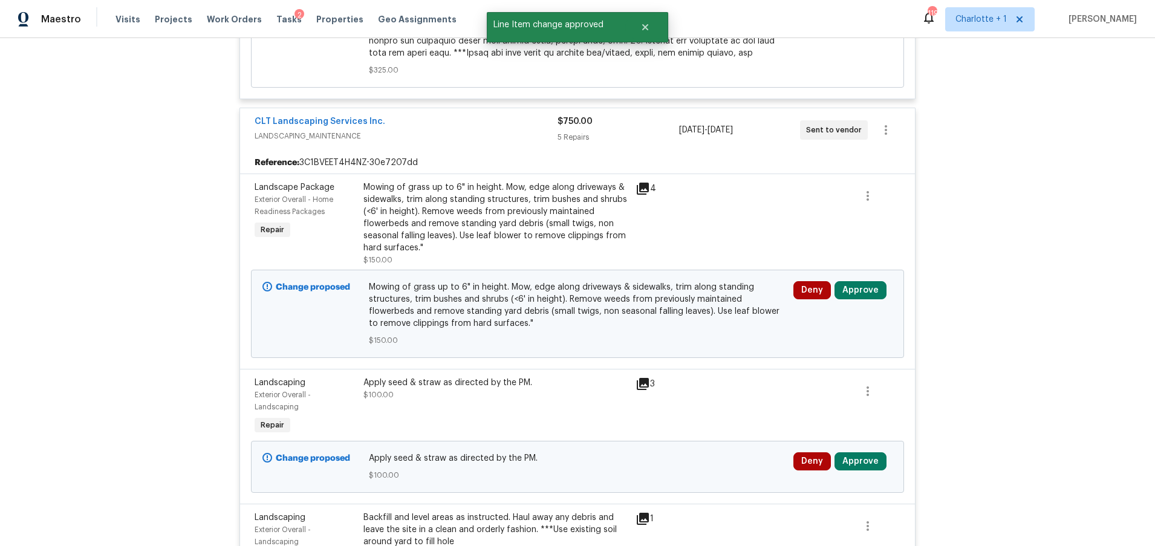
scroll to position [769, 0]
click at [840, 281] on button "Approve" at bounding box center [861, 290] width 52 height 18
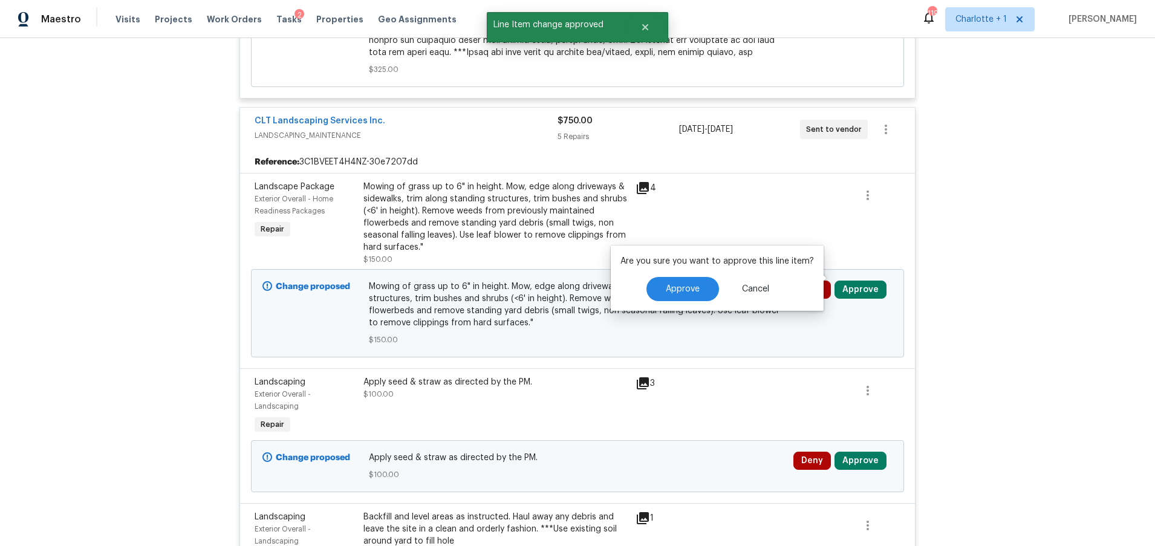
click at [705, 276] on div "Are you sure you want to approve this line item? Approve Cancel" at bounding box center [717, 278] width 213 height 65
click at [703, 285] on button "Approve" at bounding box center [683, 289] width 73 height 24
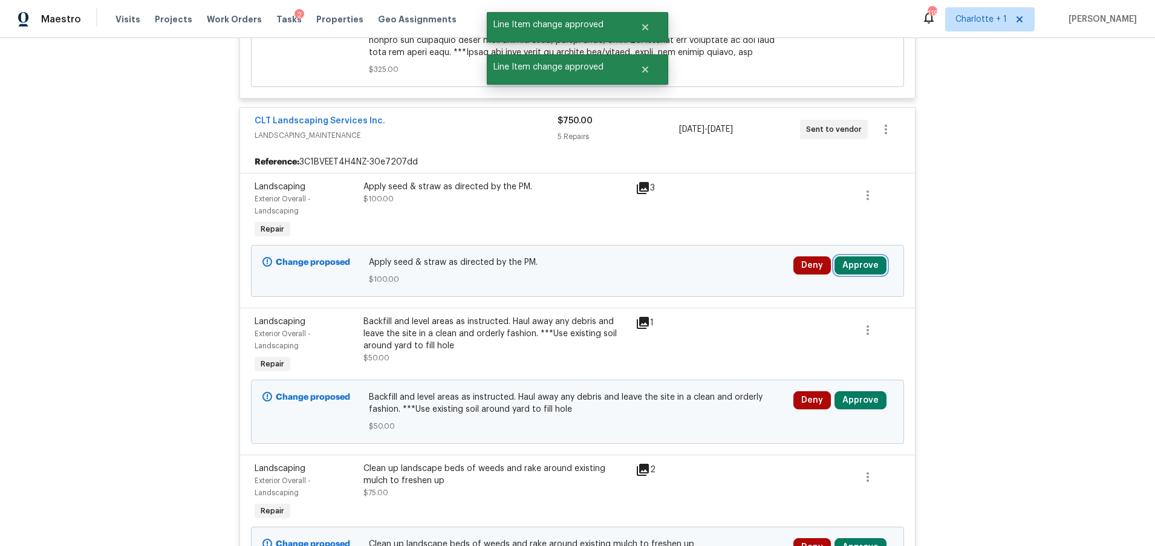
drag, startPoint x: 855, startPoint y: 253, endPoint x: 846, endPoint y: 253, distance: 9.7
click at [855, 257] on button "Approve" at bounding box center [861, 266] width 52 height 18
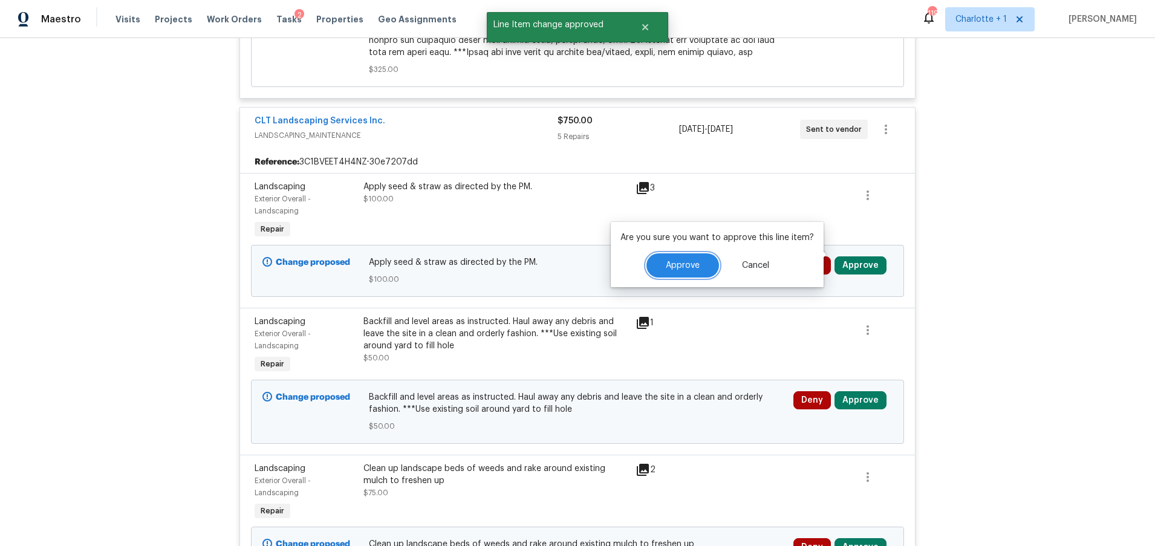
drag, startPoint x: 695, startPoint y: 263, endPoint x: 708, endPoint y: 263, distance: 12.7
click at [695, 263] on span "Approve" at bounding box center [683, 265] width 34 height 9
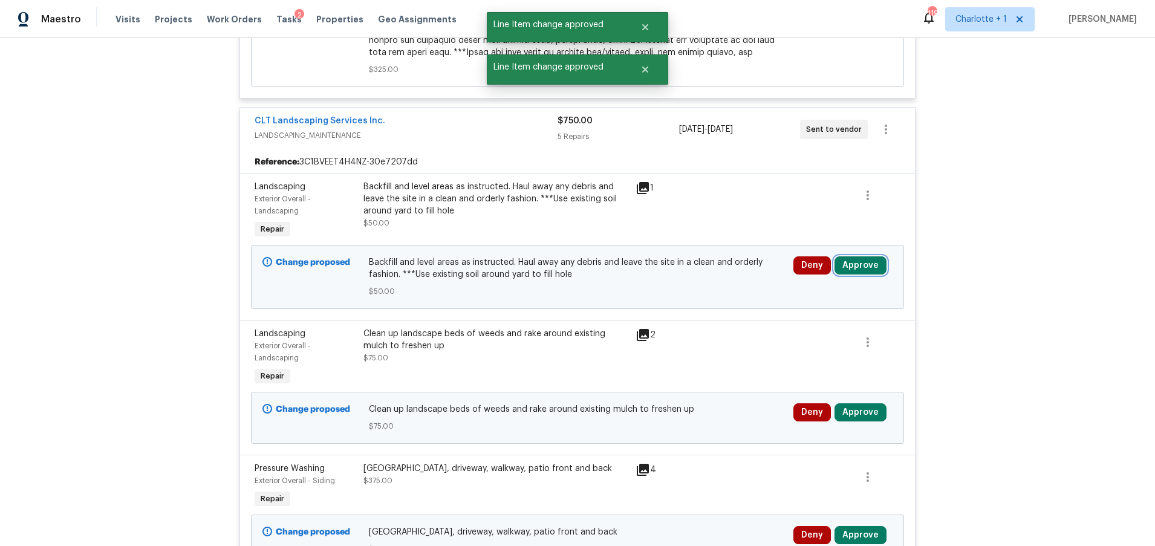
click at [842, 257] on button "Approve" at bounding box center [861, 266] width 52 height 18
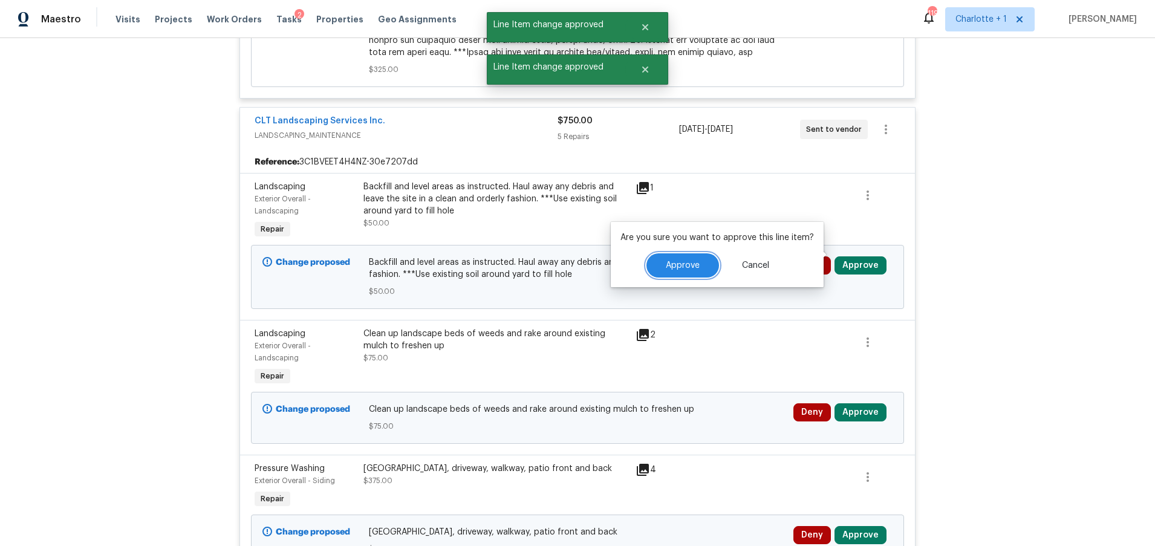
click at [709, 266] on button "Approve" at bounding box center [683, 265] width 73 height 24
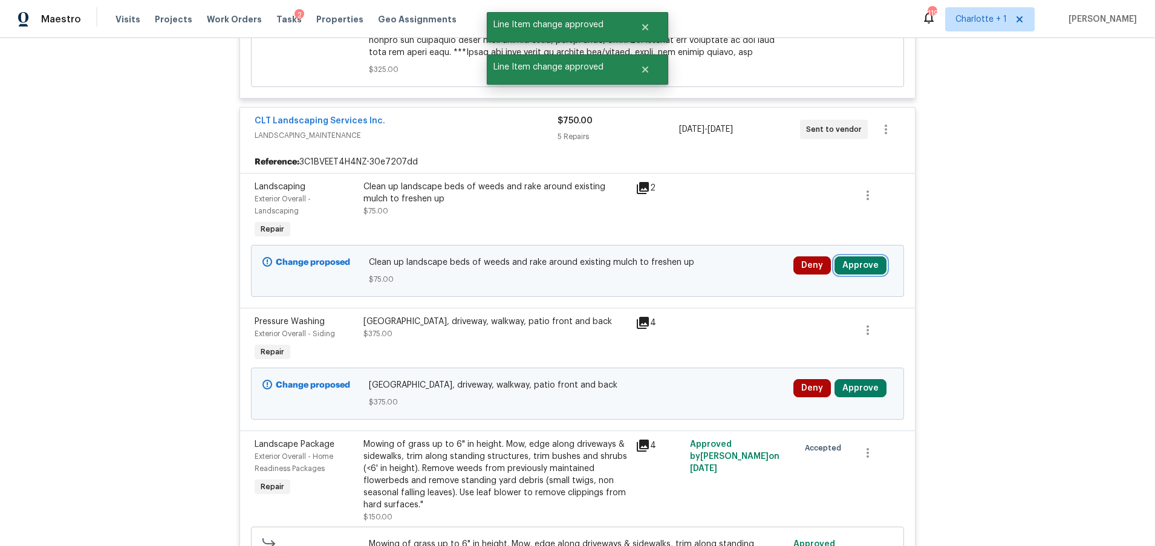
click at [842, 257] on button "Approve" at bounding box center [861, 266] width 52 height 18
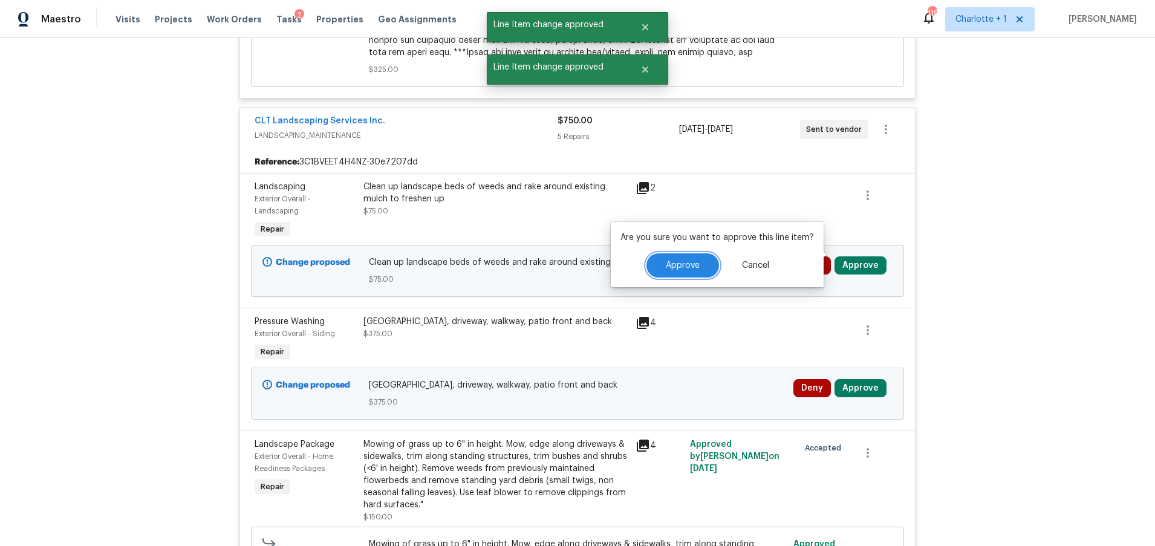
click at [713, 263] on button "Approve" at bounding box center [683, 265] width 73 height 24
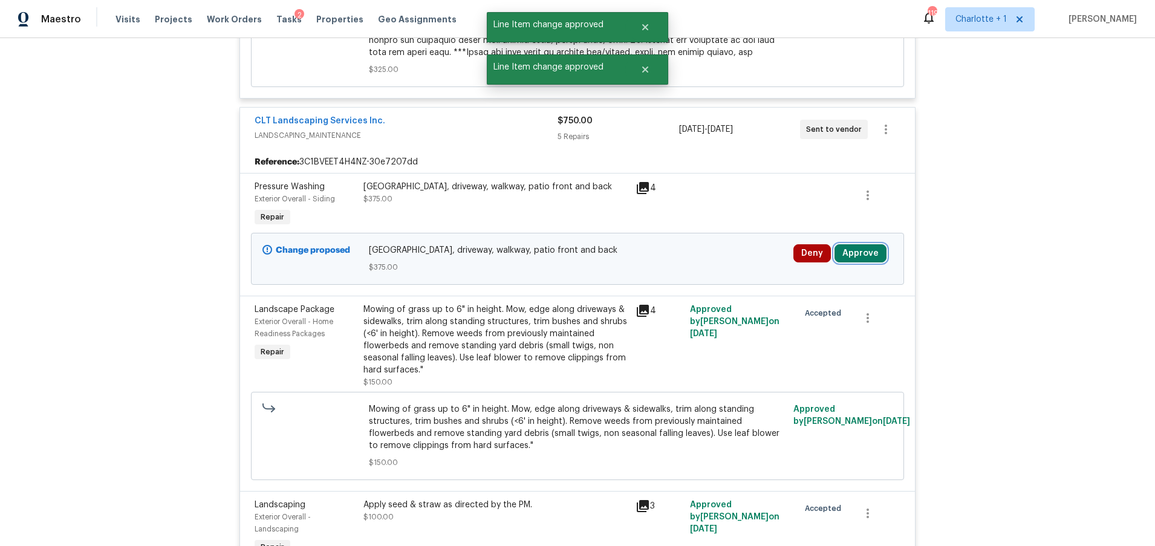
click at [857, 250] on button "Approve" at bounding box center [861, 253] width 52 height 18
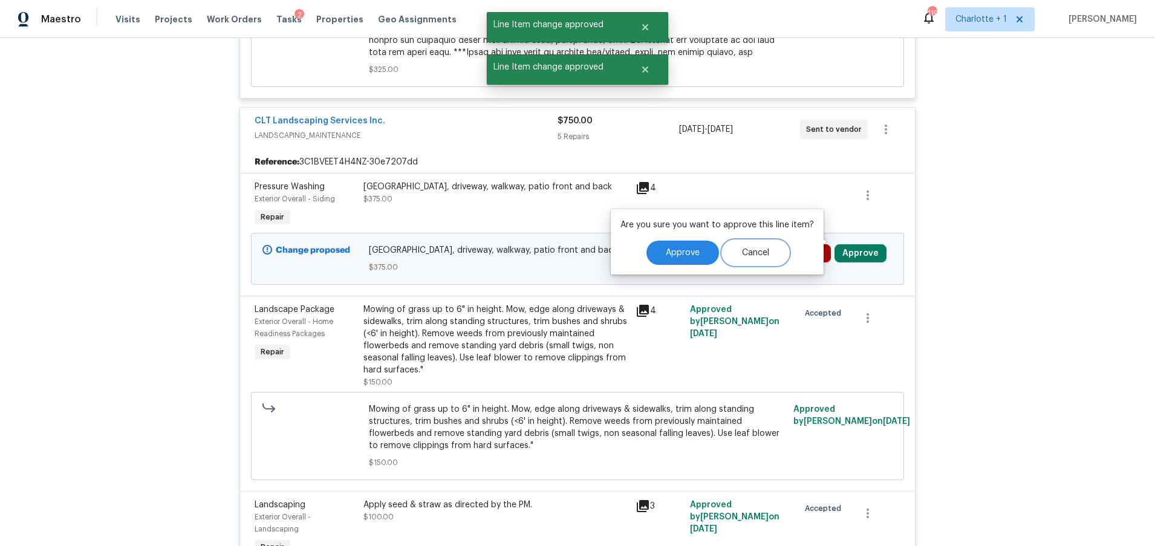
click at [723, 253] on button "Cancel" at bounding box center [756, 253] width 66 height 24
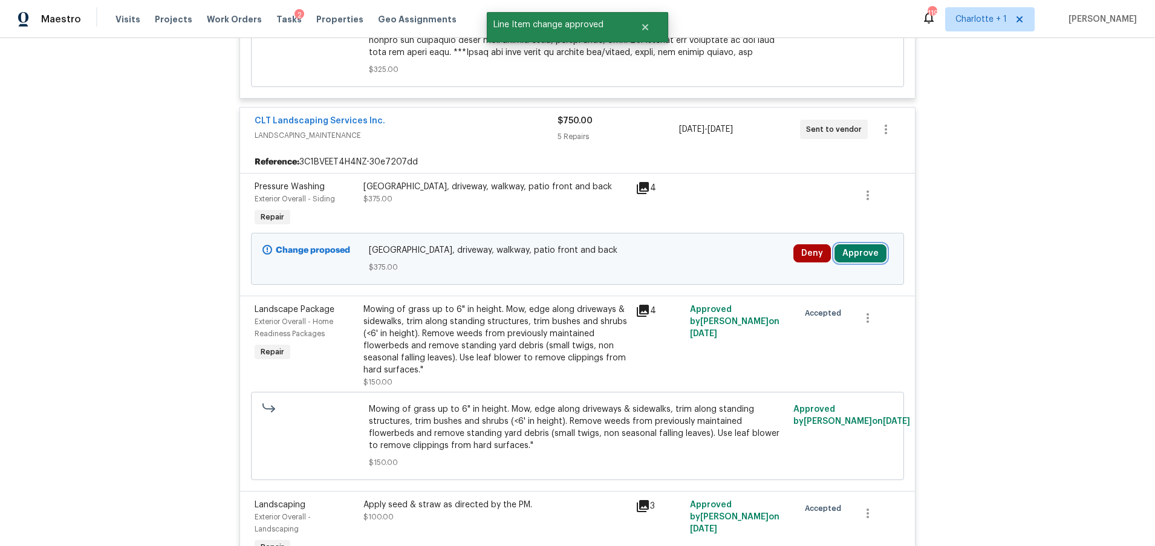
click at [844, 244] on button "Approve" at bounding box center [861, 253] width 52 height 18
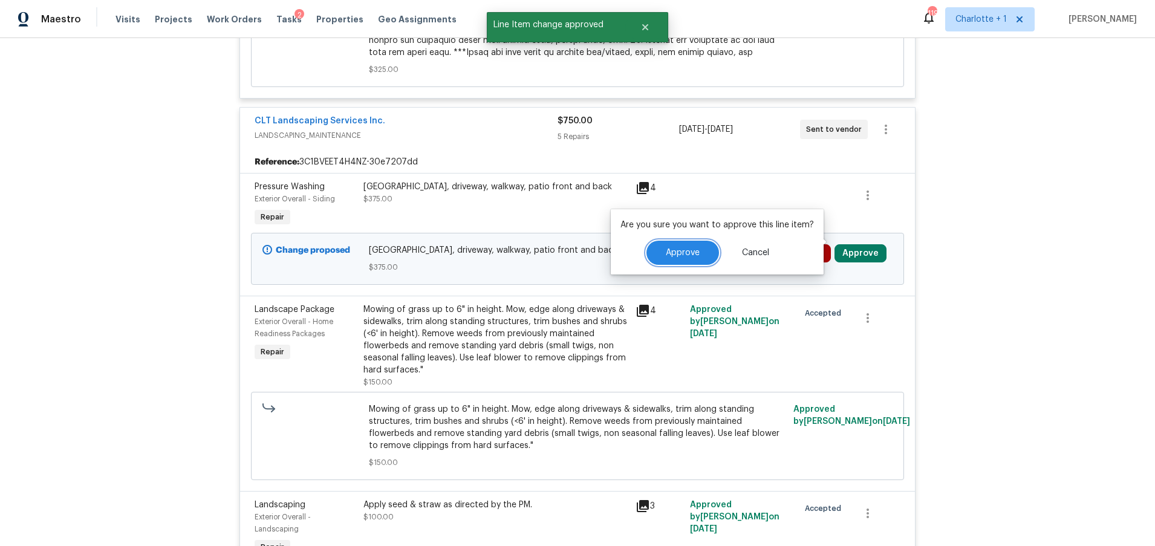
click at [685, 244] on button "Approve" at bounding box center [683, 253] width 73 height 24
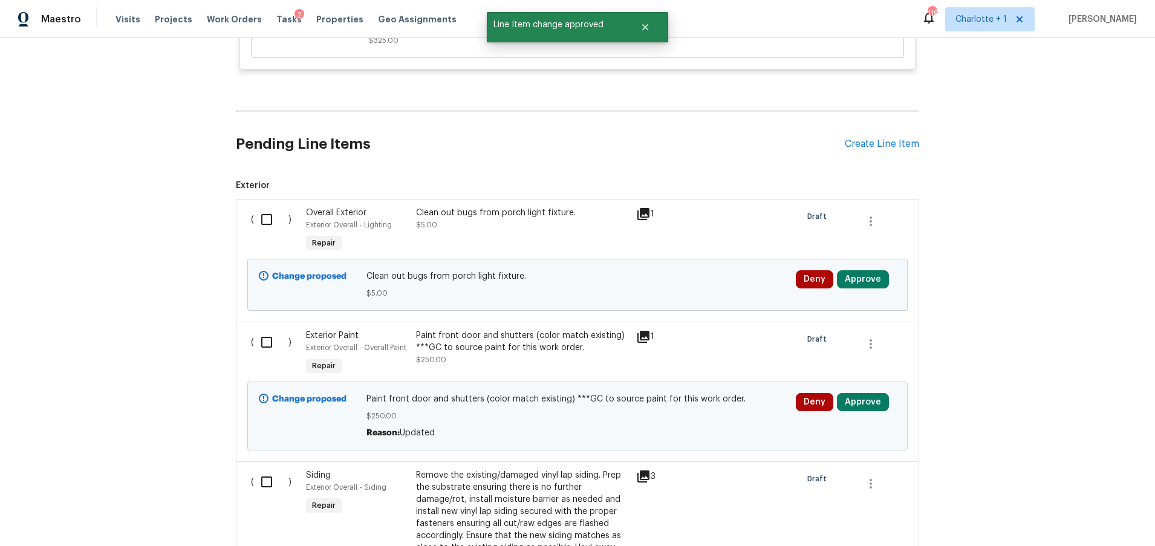
scroll to position [1606, 0]
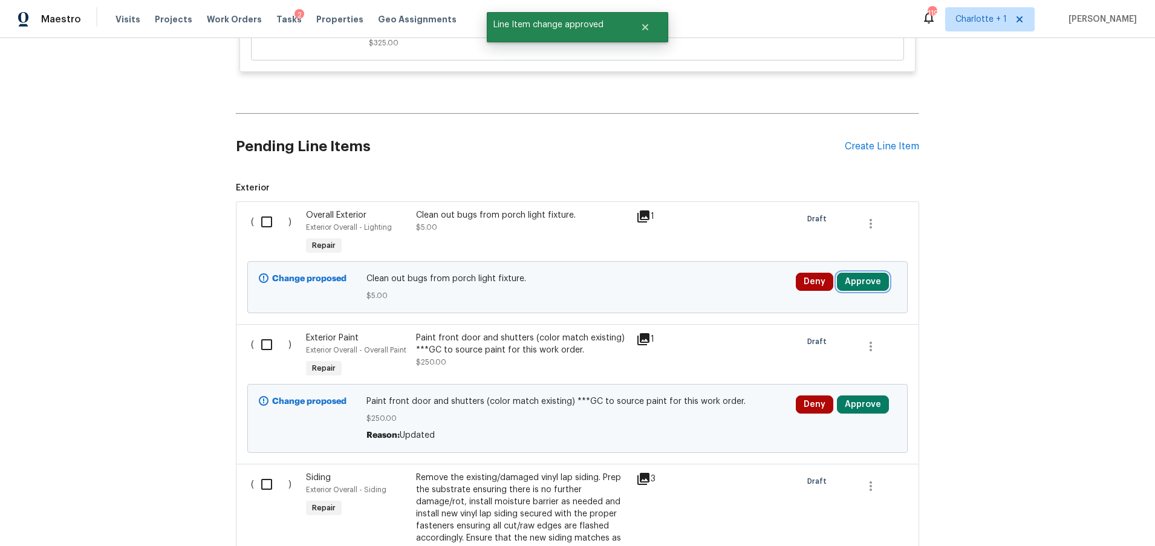
click at [851, 273] on button "Approve" at bounding box center [863, 282] width 52 height 18
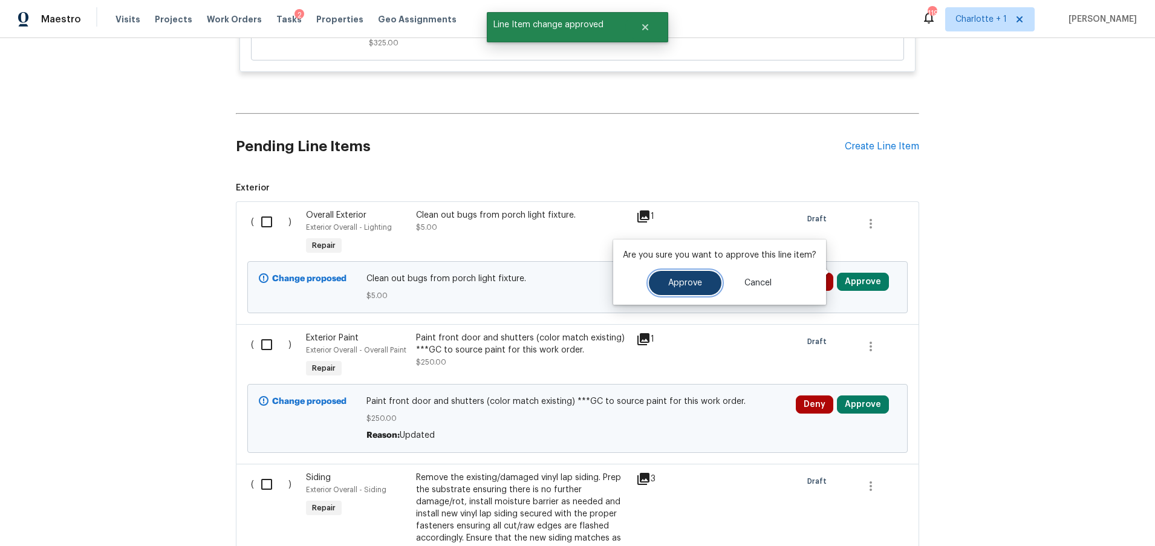
click at [690, 271] on button "Approve" at bounding box center [685, 283] width 73 height 24
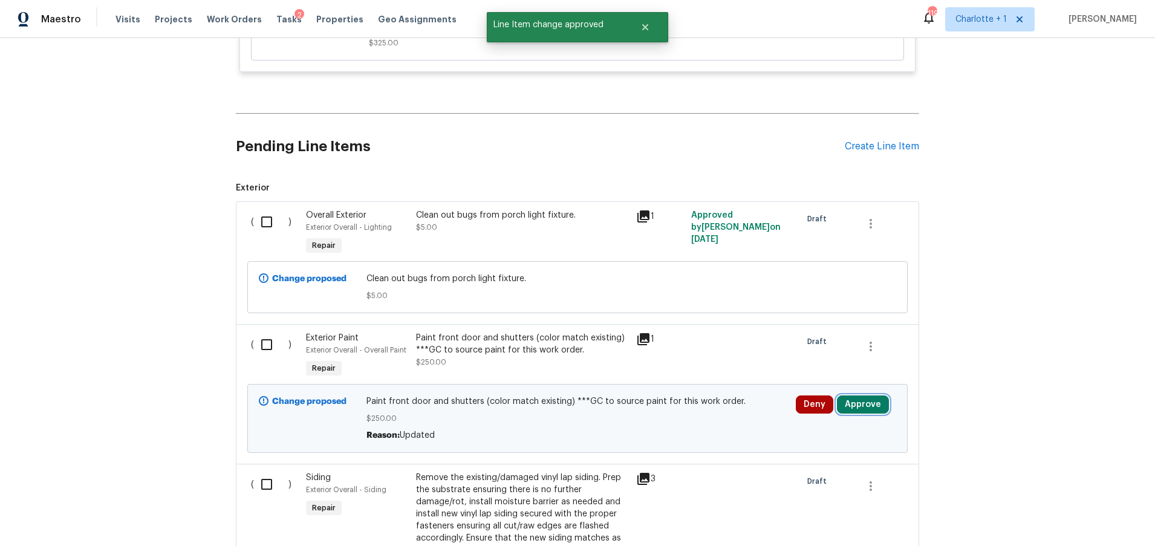
drag, startPoint x: 847, startPoint y: 390, endPoint x: 825, endPoint y: 386, distance: 22.2
click at [847, 396] on button "Approve" at bounding box center [863, 405] width 52 height 18
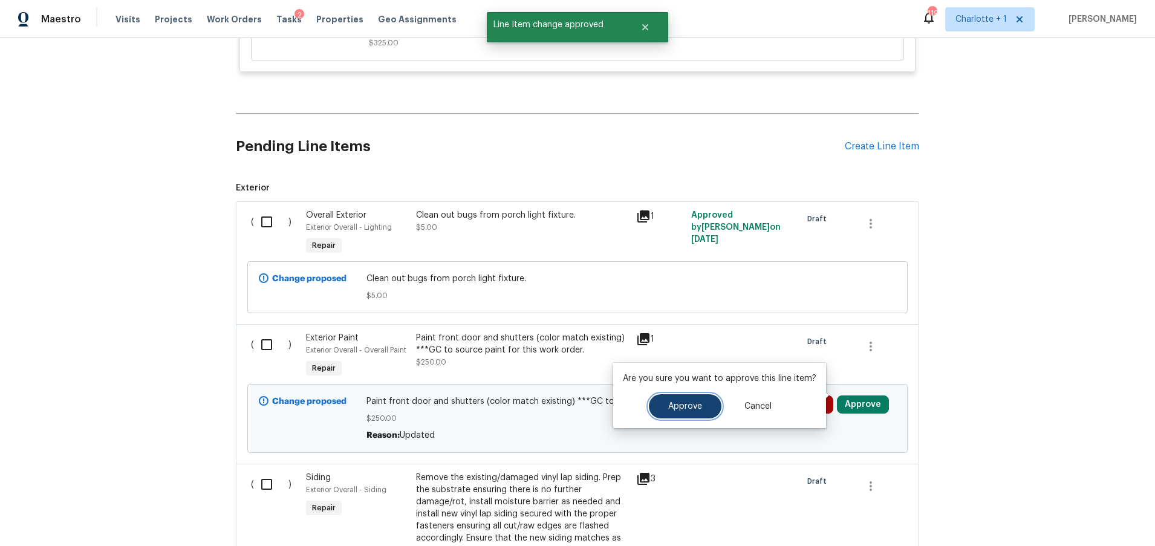
click at [698, 403] on span "Approve" at bounding box center [685, 406] width 34 height 9
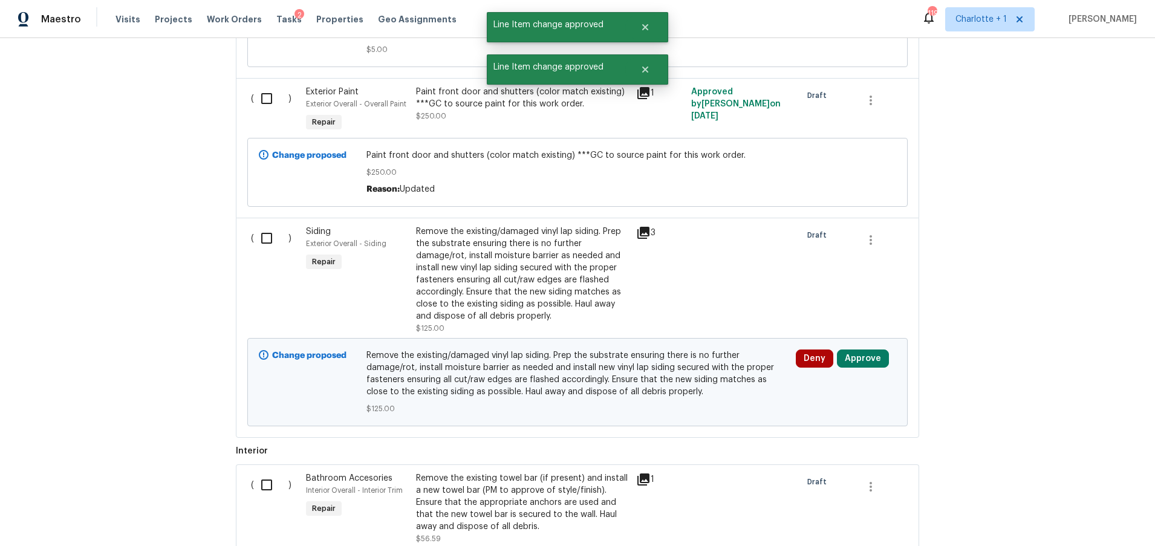
scroll to position [1871, 0]
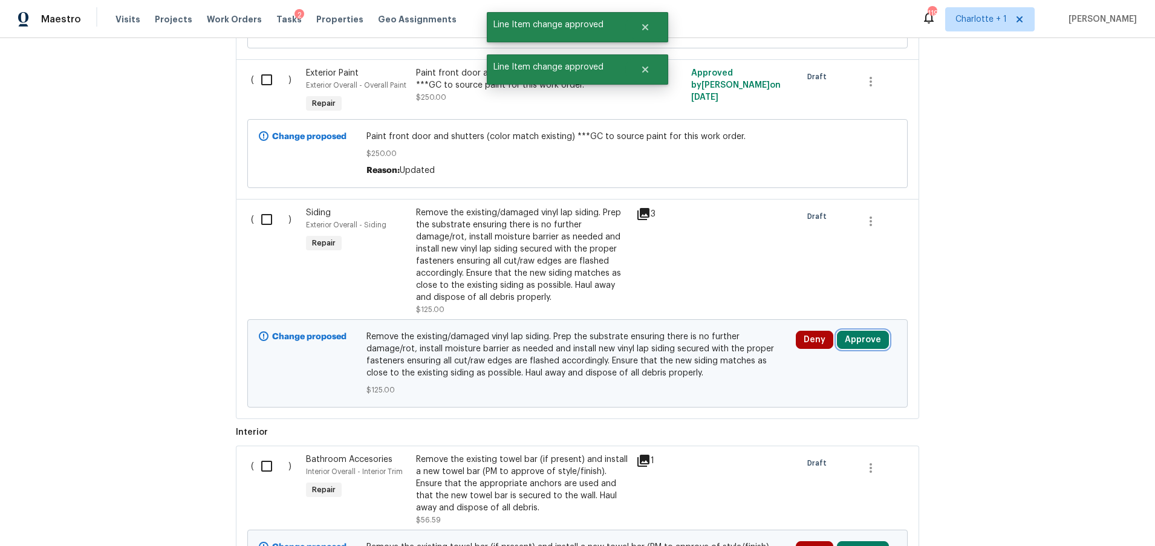
click at [850, 331] on button "Approve" at bounding box center [863, 340] width 52 height 18
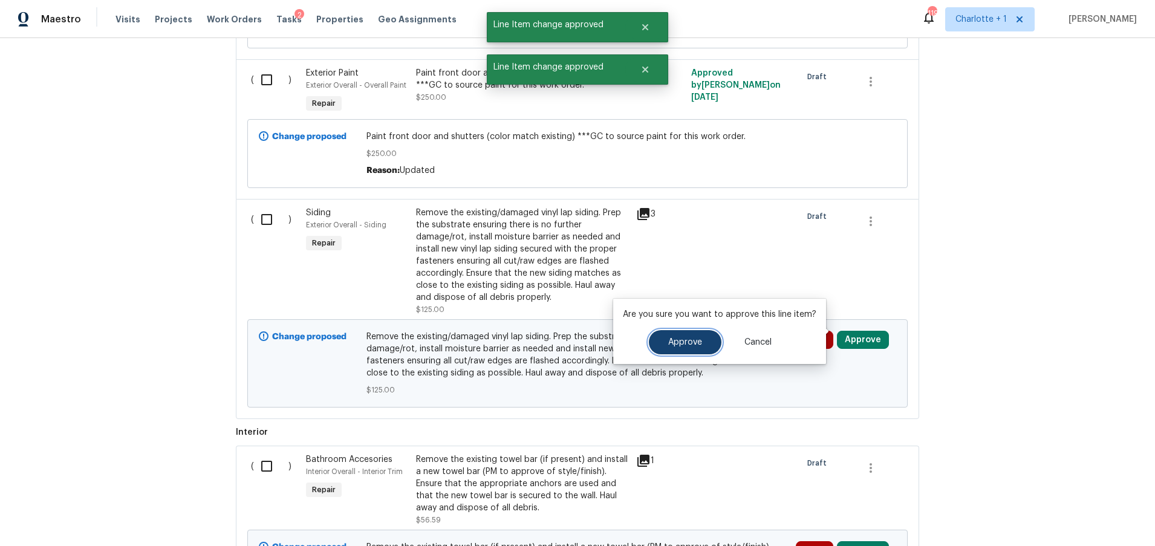
click at [700, 344] on button "Approve" at bounding box center [685, 342] width 73 height 24
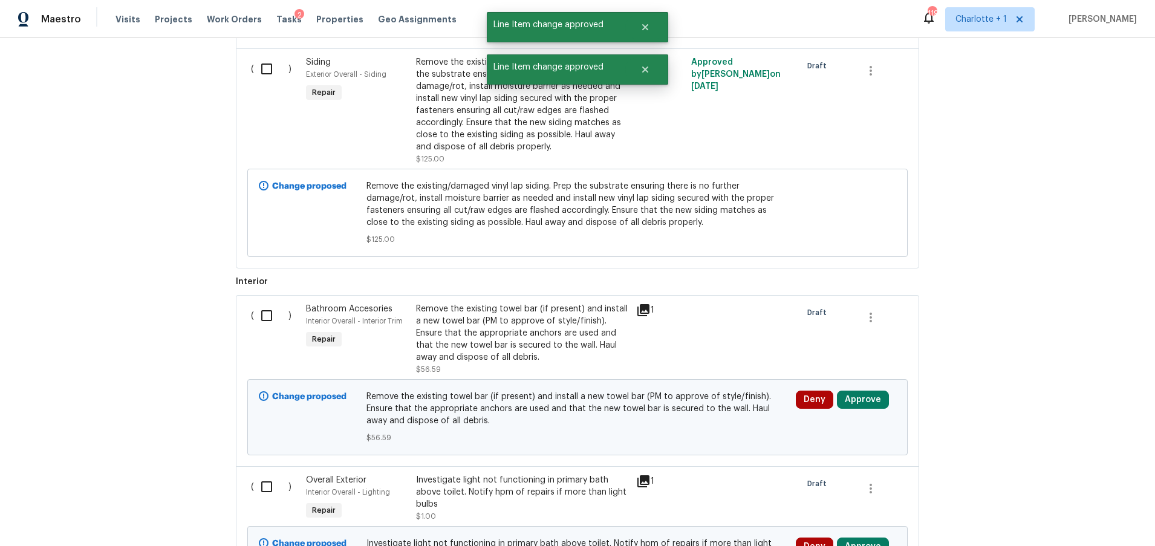
scroll to position [2023, 0]
click at [853, 390] on button "Approve" at bounding box center [863, 398] width 52 height 18
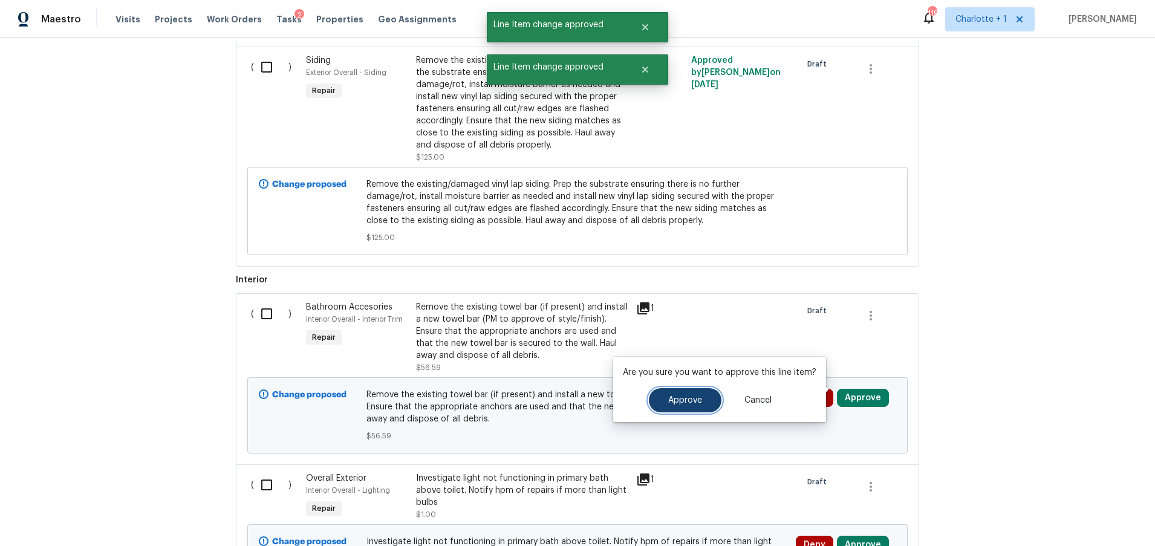
click at [707, 397] on button "Approve" at bounding box center [685, 400] width 73 height 24
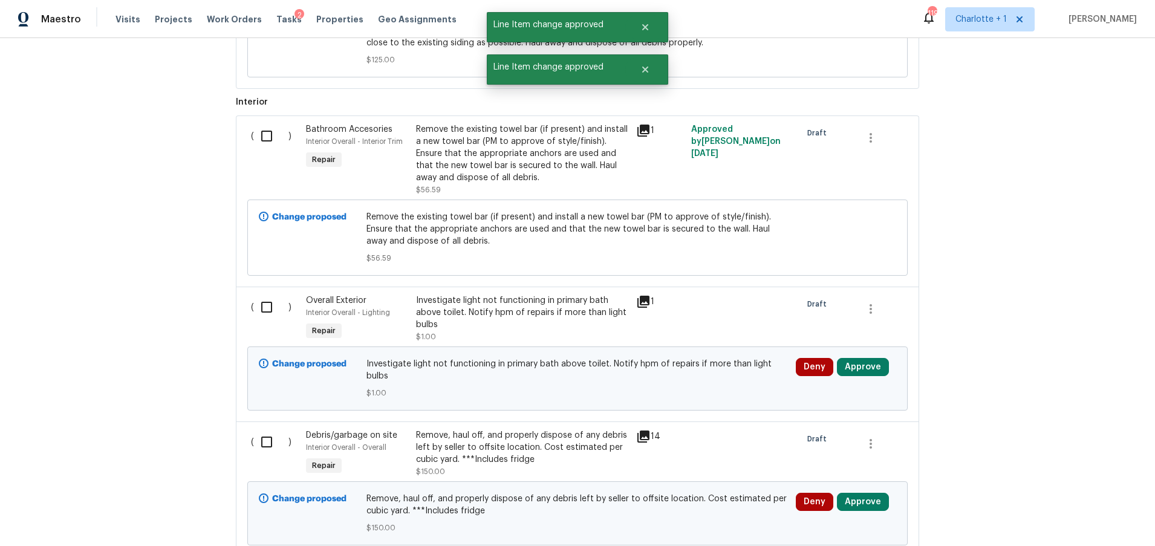
scroll to position [2215, 0]
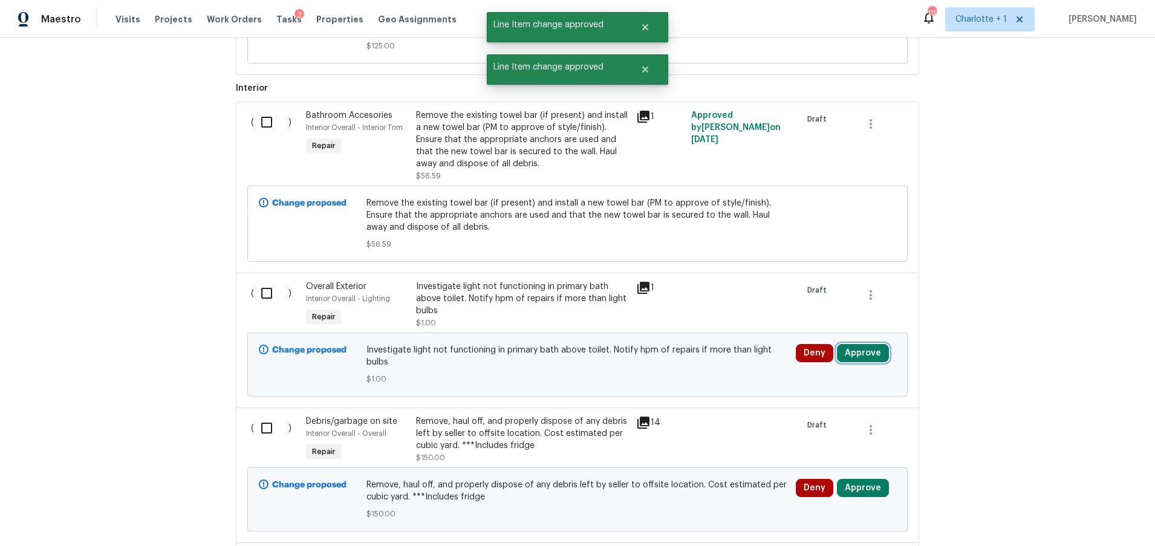
click at [852, 344] on button "Approve" at bounding box center [863, 353] width 52 height 18
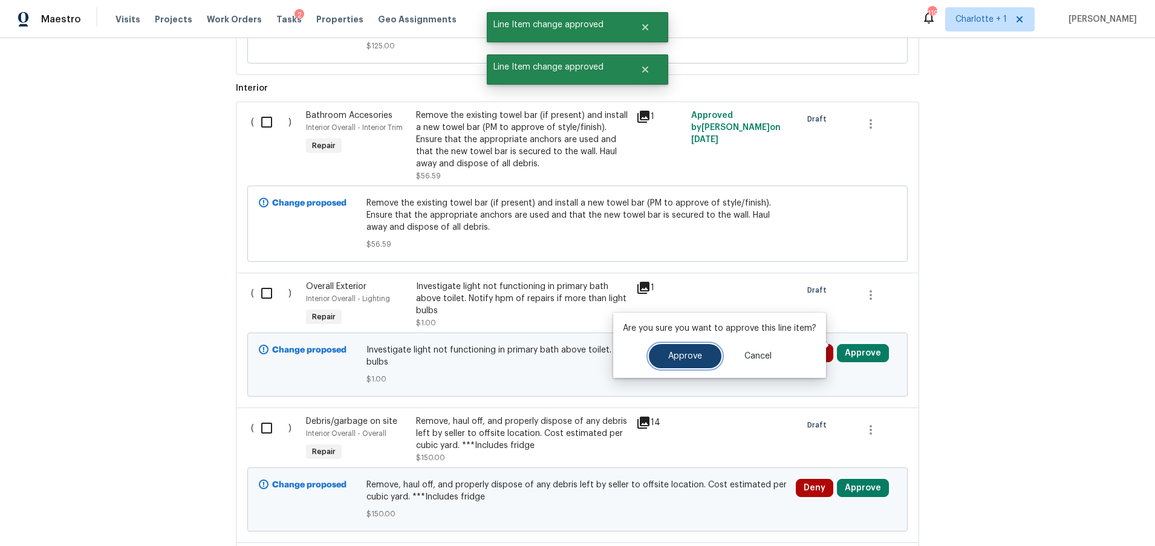
click at [668, 359] on span "Approve" at bounding box center [685, 356] width 34 height 9
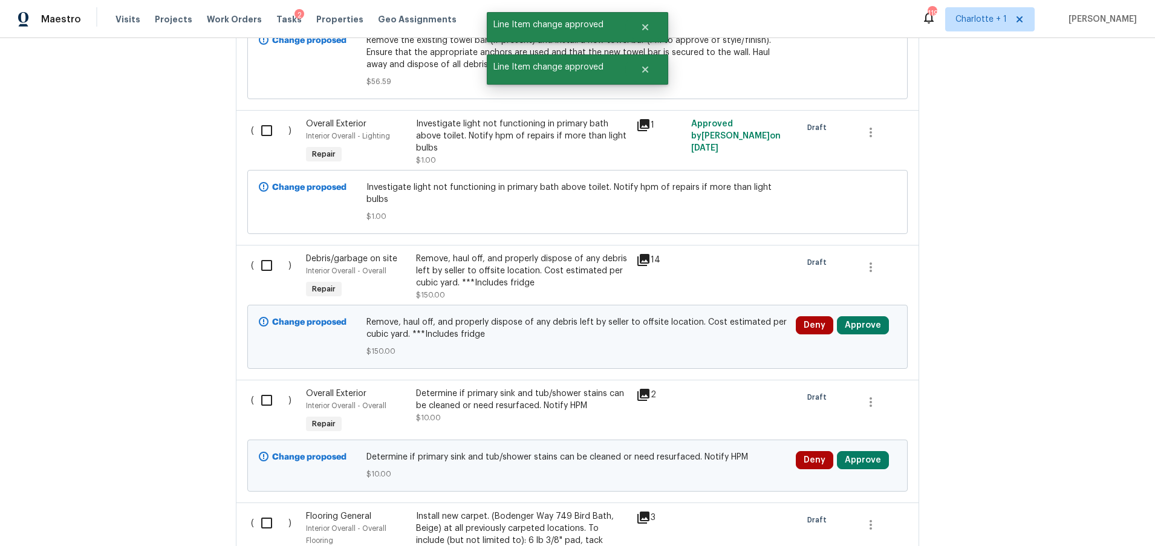
scroll to position [2392, 0]
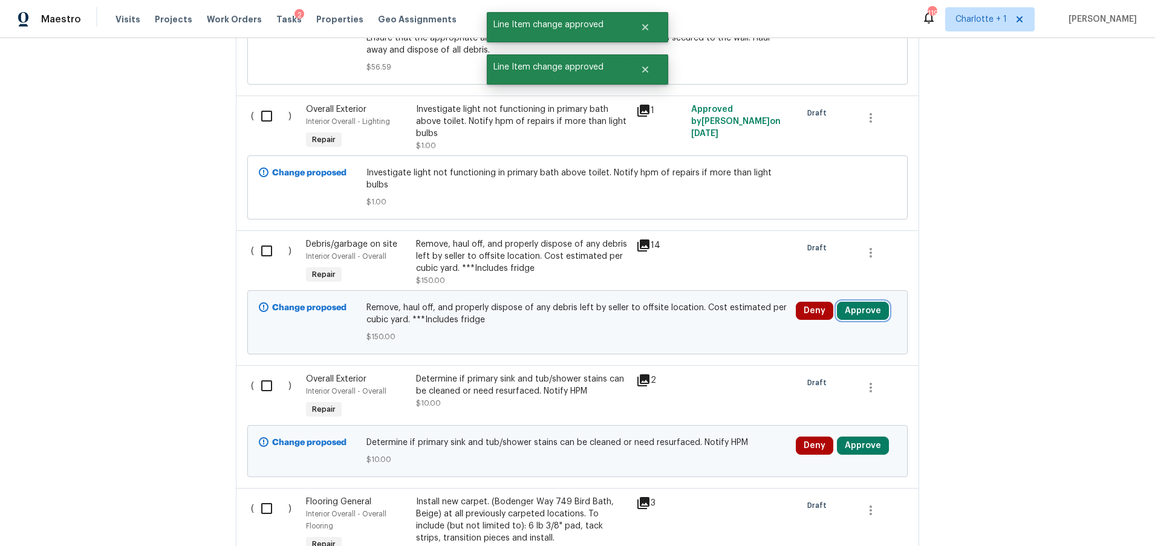
click at [847, 302] on button "Approve" at bounding box center [863, 311] width 52 height 18
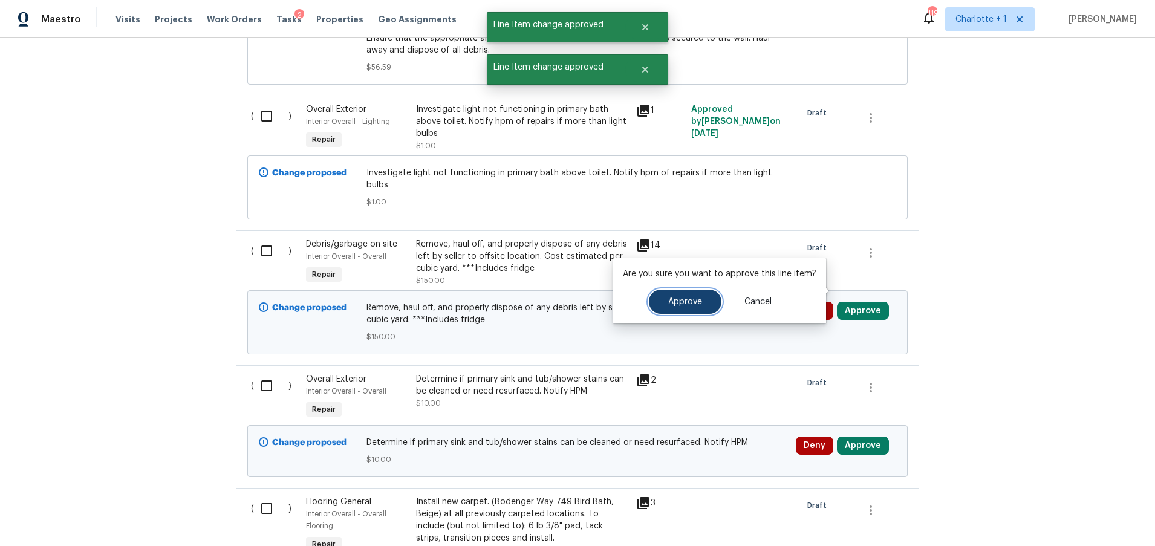
click at [690, 296] on button "Approve" at bounding box center [685, 302] width 73 height 24
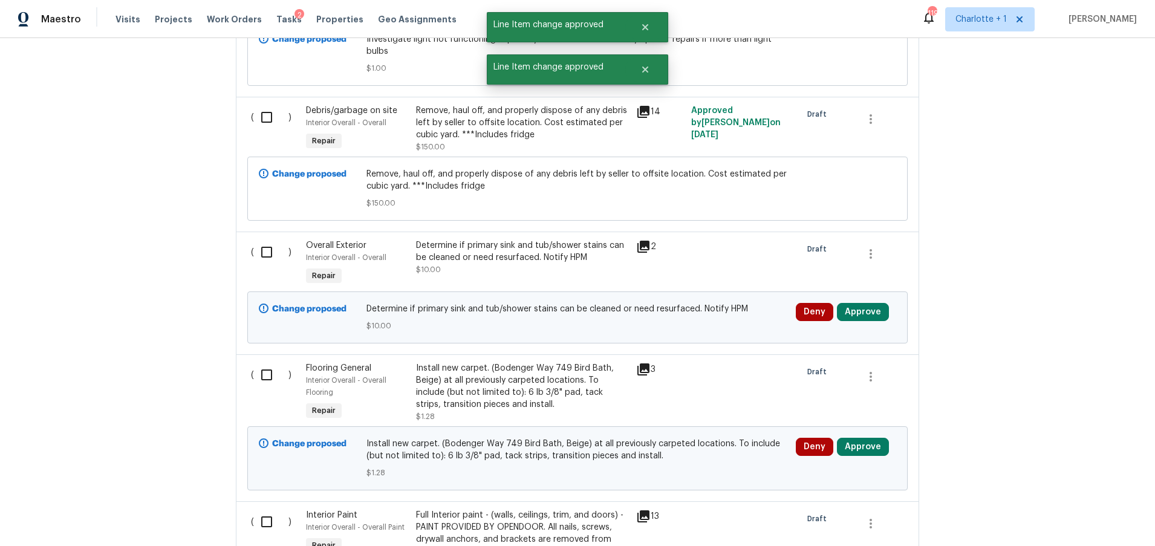
scroll to position [2537, 0]
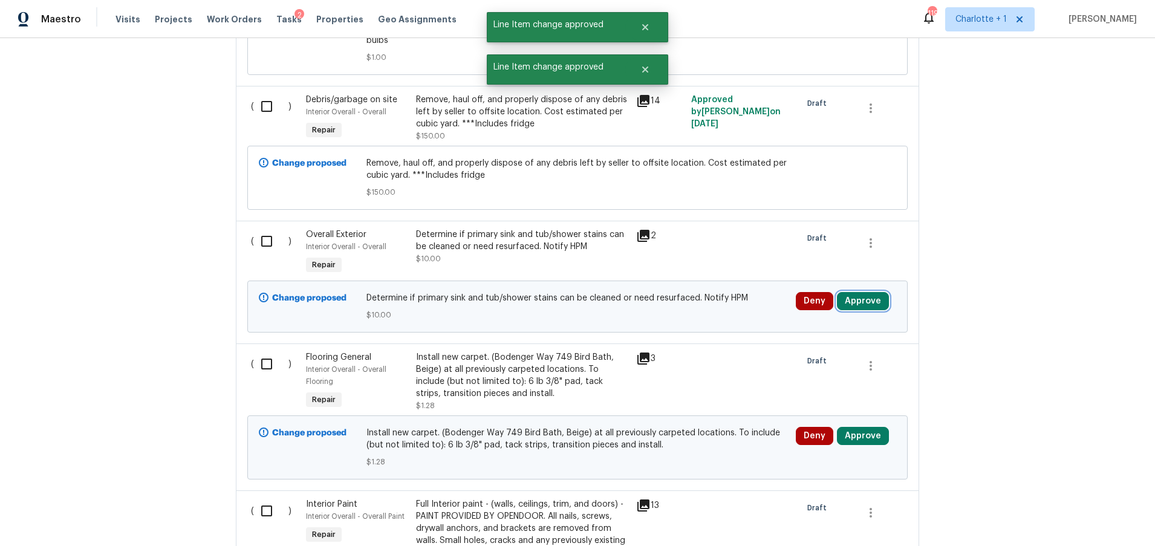
drag, startPoint x: 862, startPoint y: 286, endPoint x: 855, endPoint y: 286, distance: 7.3
click at [862, 292] on button "Approve" at bounding box center [863, 301] width 52 height 18
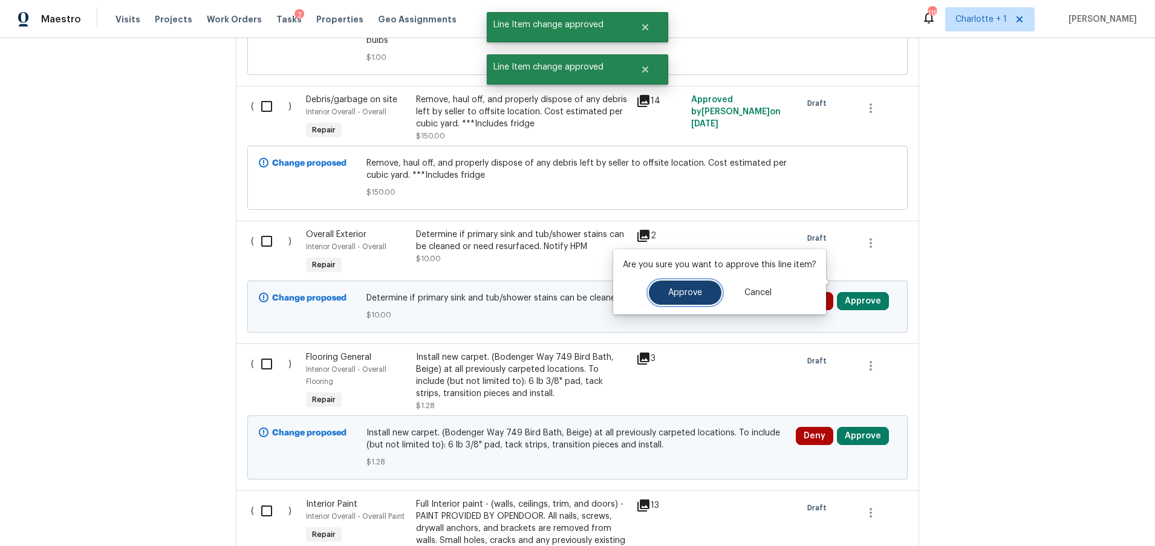
click at [699, 293] on span "Approve" at bounding box center [685, 293] width 34 height 9
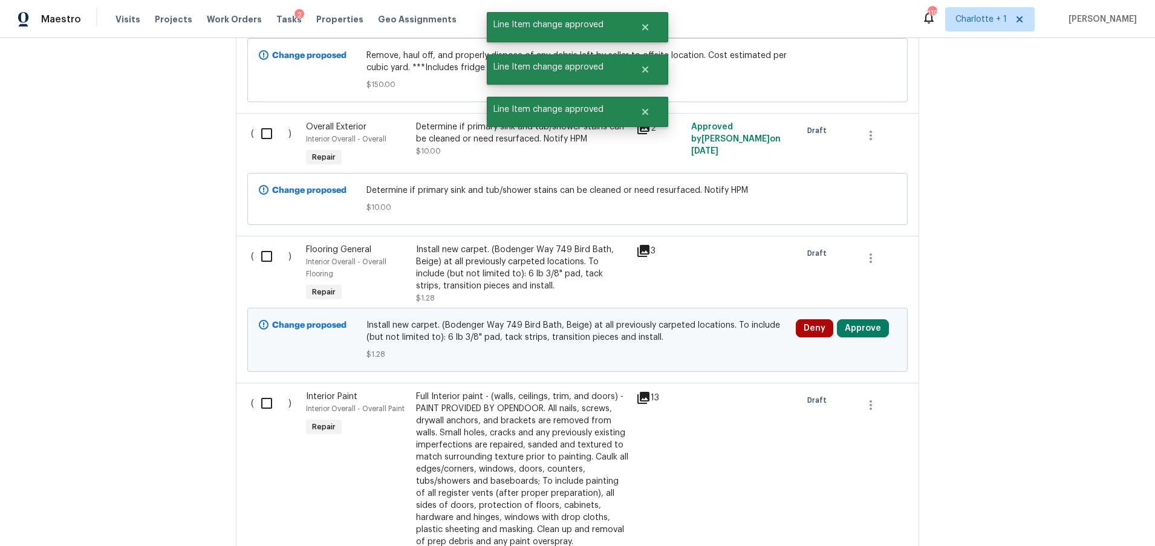
scroll to position [2650, 0]
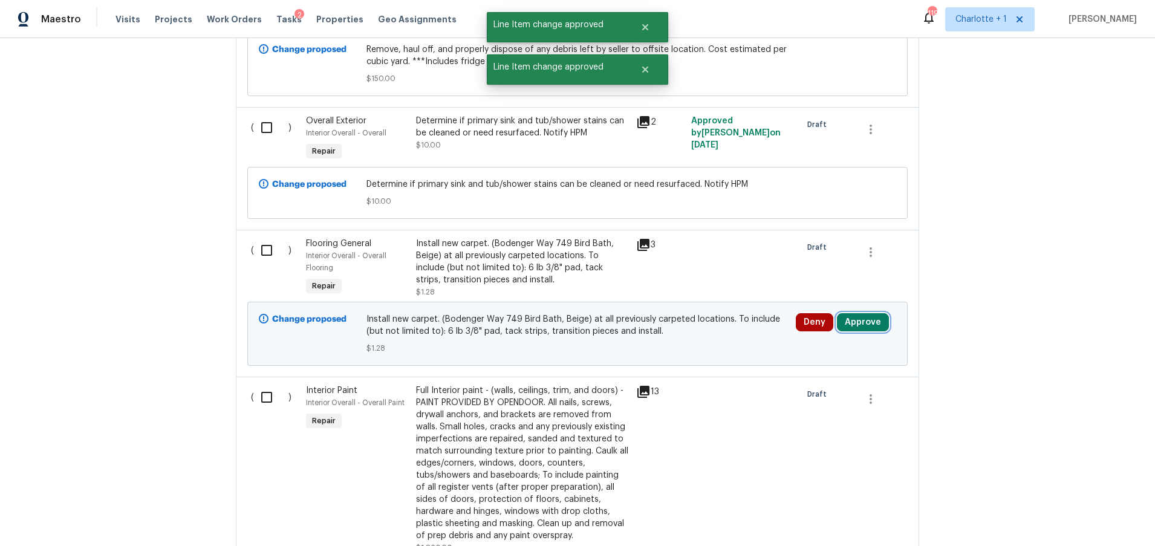
click at [861, 313] on button "Approve" at bounding box center [863, 322] width 52 height 18
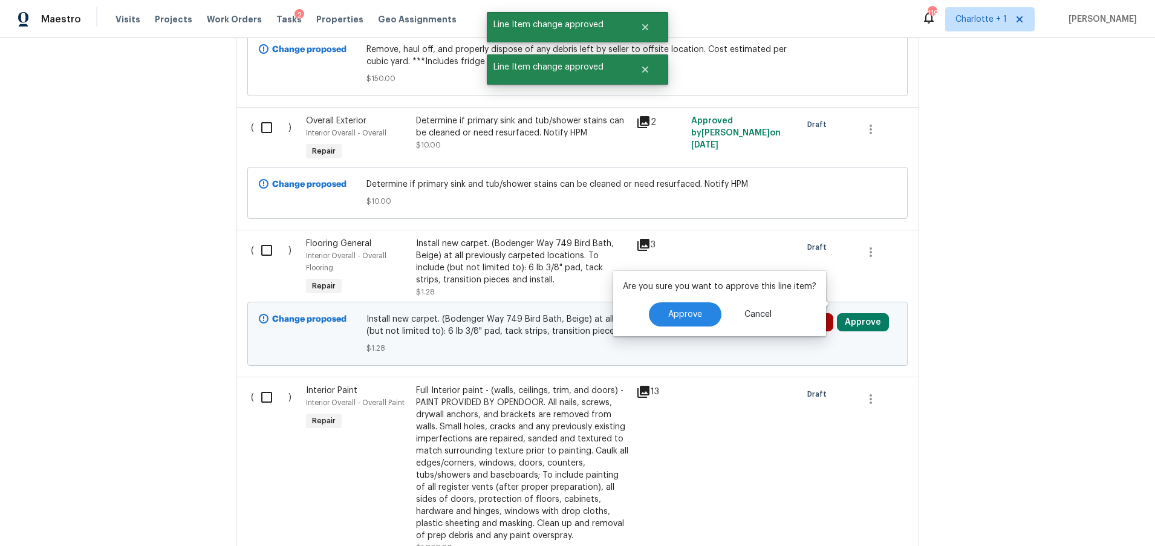
click at [717, 302] on div "Are you sure you want to approve this line item? Approve Cancel" at bounding box center [719, 303] width 213 height 65
click at [709, 307] on button "Approve" at bounding box center [685, 314] width 73 height 24
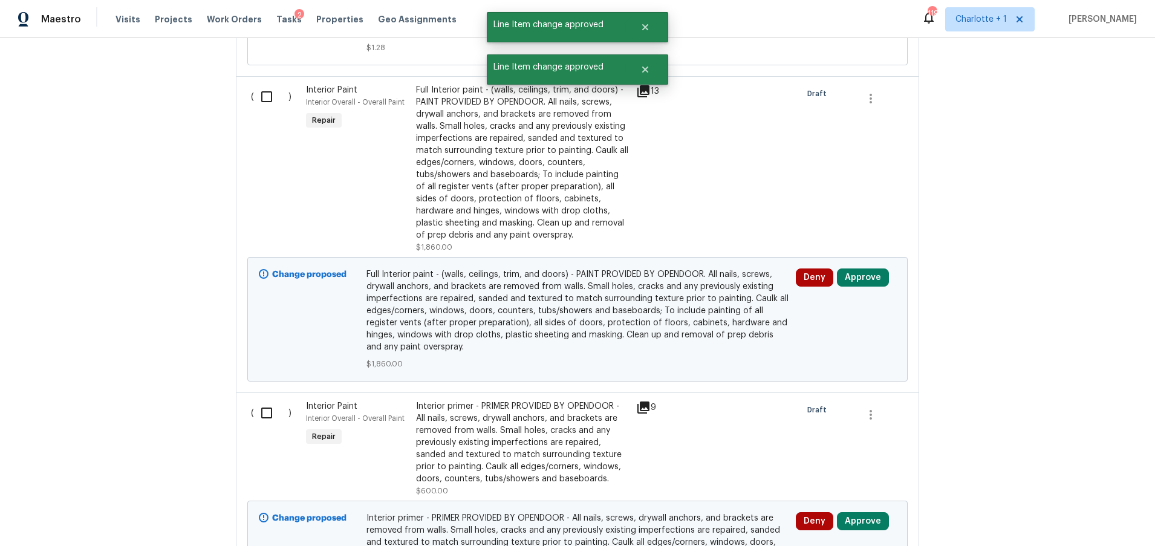
scroll to position [2987, 0]
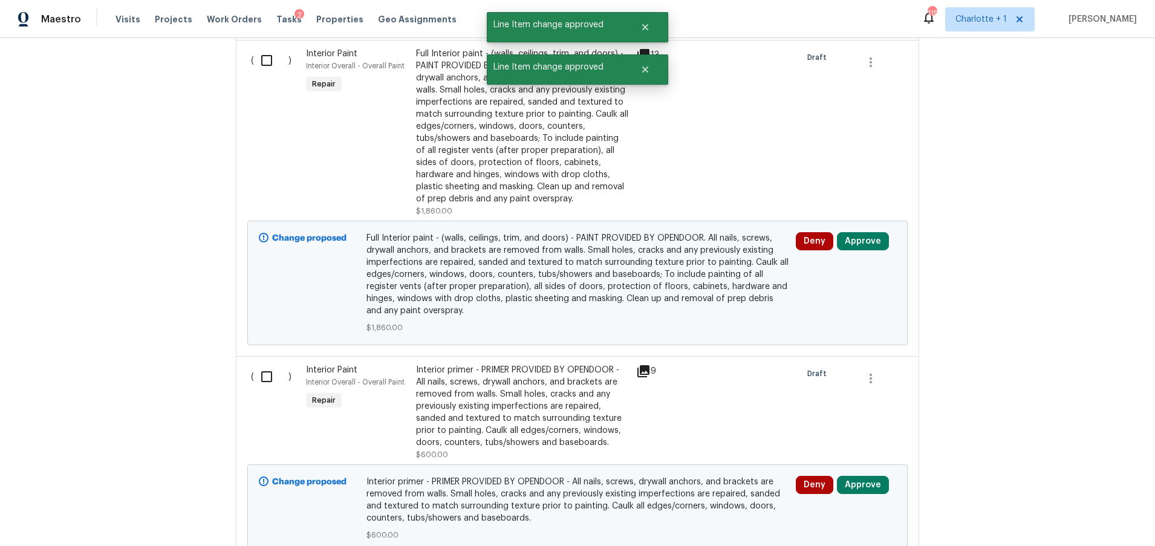
click at [882, 232] on div "Deny Approve" at bounding box center [846, 241] width 100 height 18
drag, startPoint x: 874, startPoint y: 227, endPoint x: 861, endPoint y: 227, distance: 12.7
click at [873, 232] on button "Approve" at bounding box center [863, 241] width 52 height 18
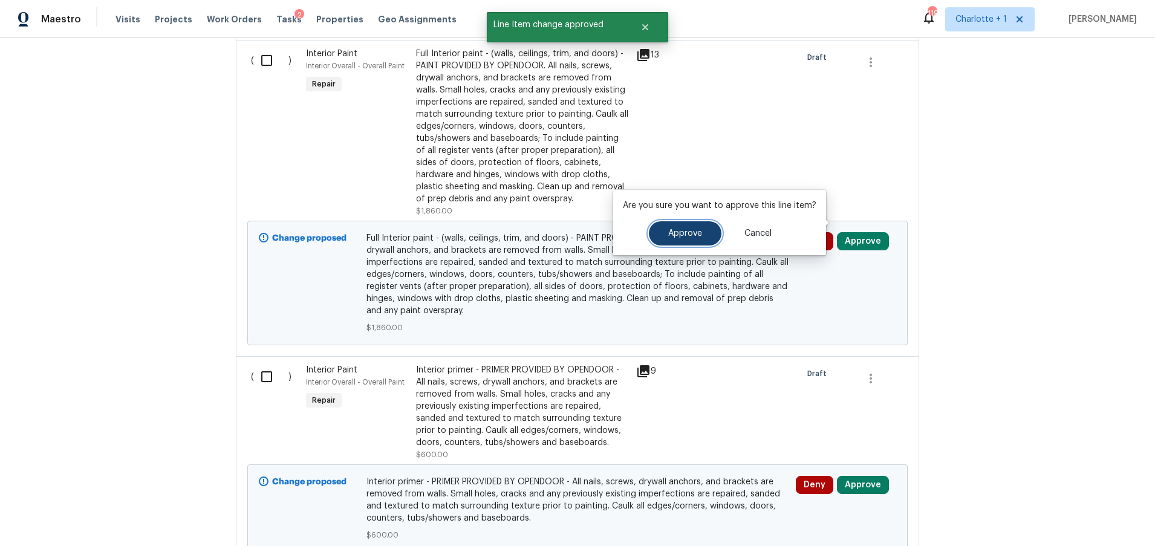
click at [713, 229] on button "Approve" at bounding box center [685, 233] width 73 height 24
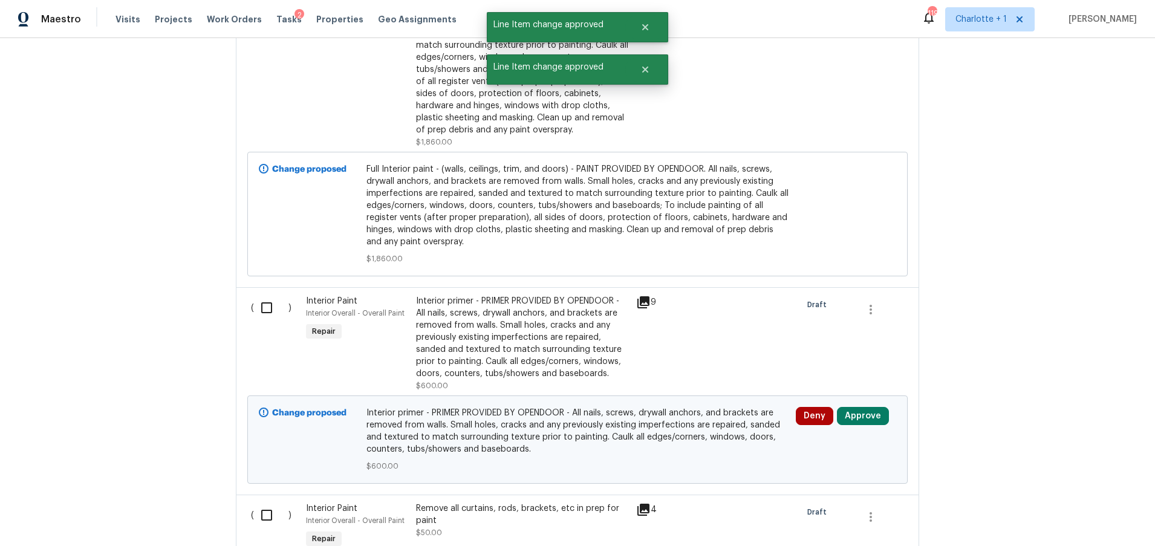
scroll to position [3059, 0]
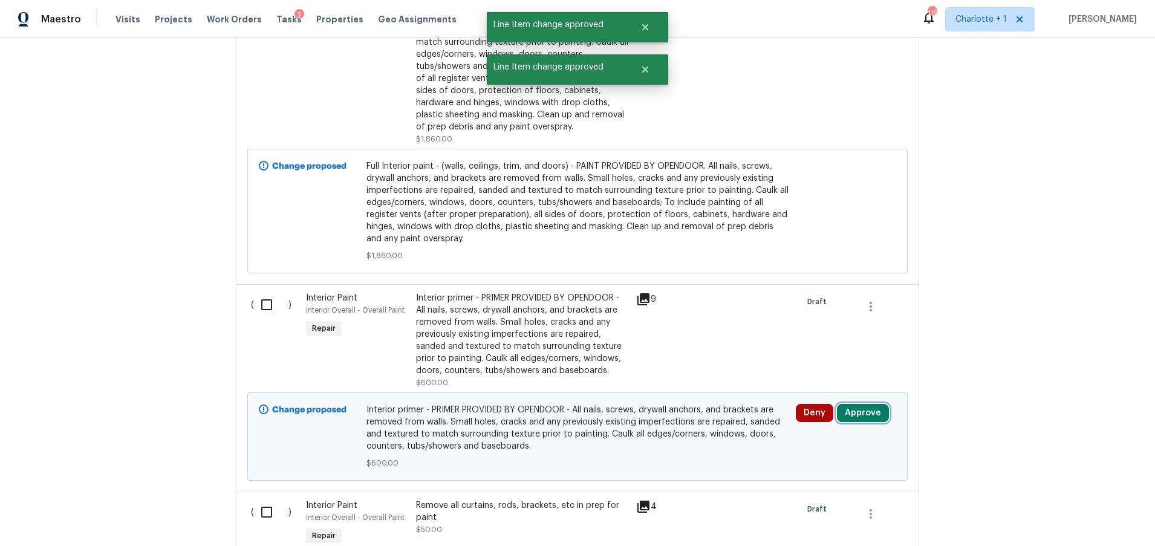
click at [858, 404] on button "Approve" at bounding box center [863, 413] width 52 height 18
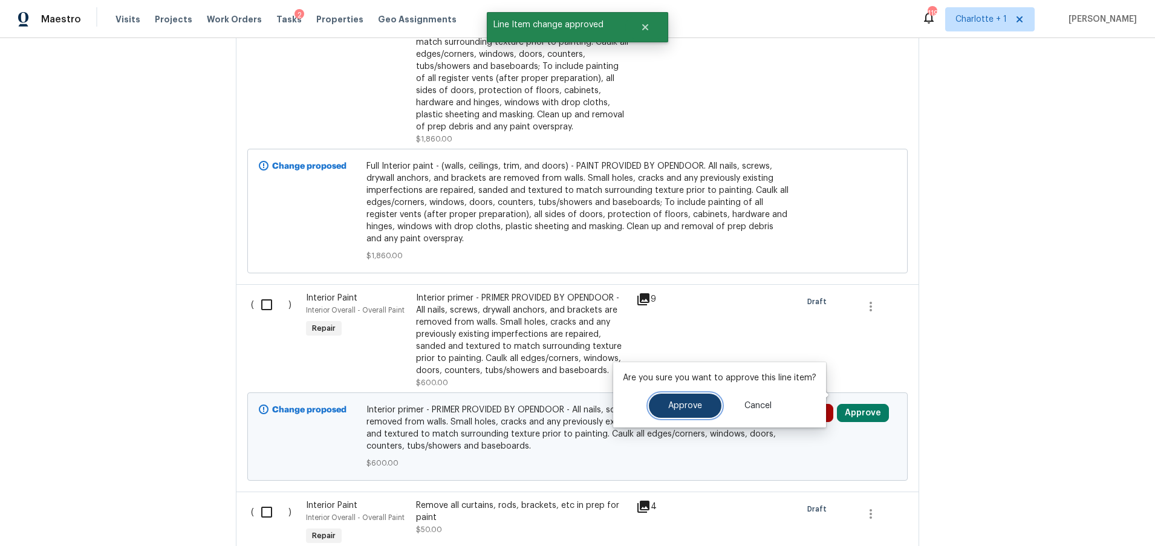
click at [713, 402] on button "Approve" at bounding box center [685, 406] width 73 height 24
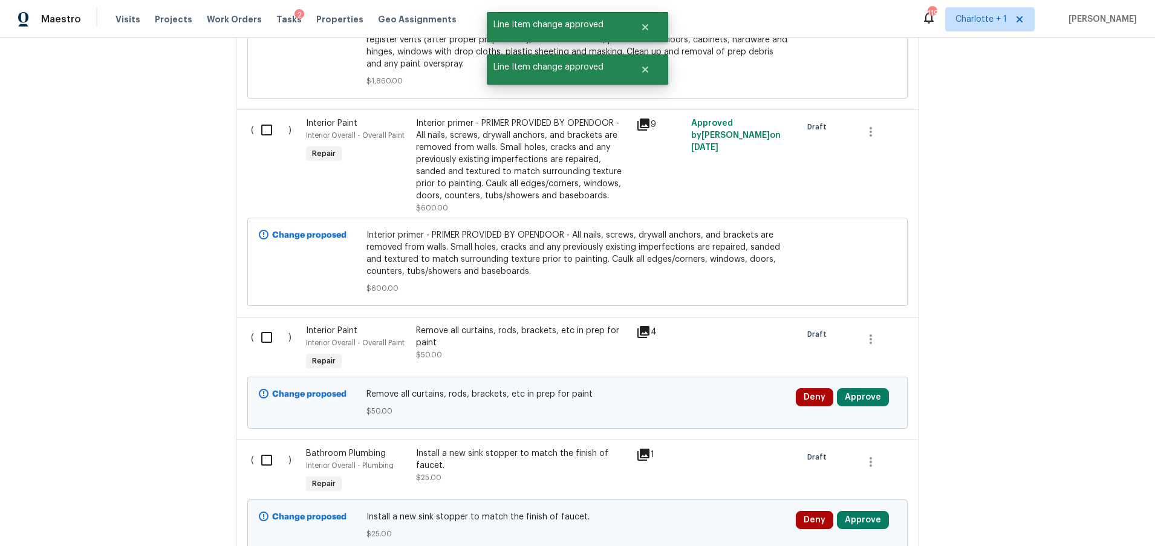
scroll to position [3299, 0]
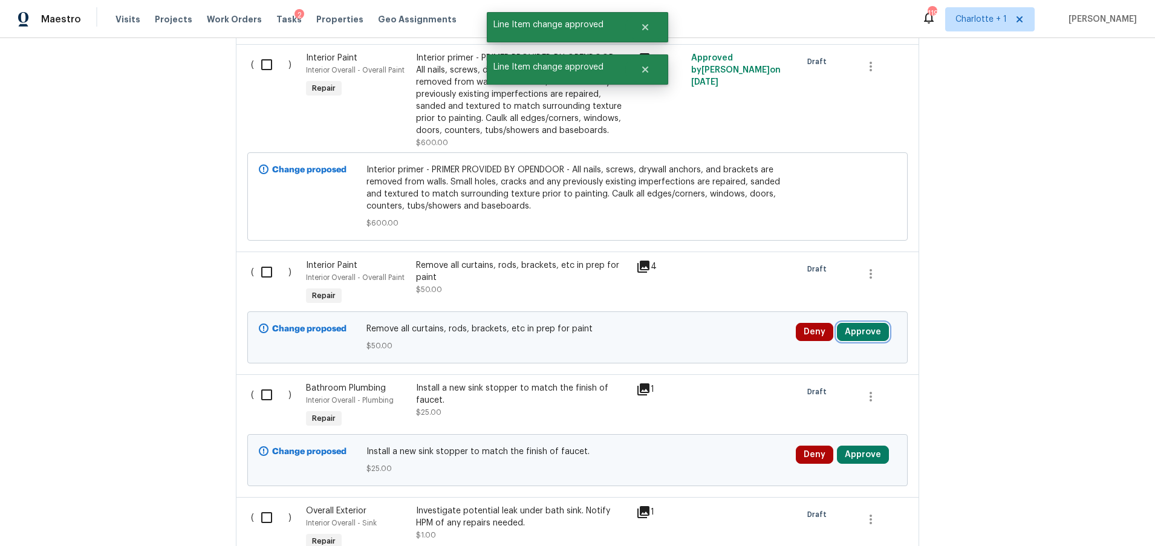
click at [852, 323] on button "Approve" at bounding box center [863, 332] width 52 height 18
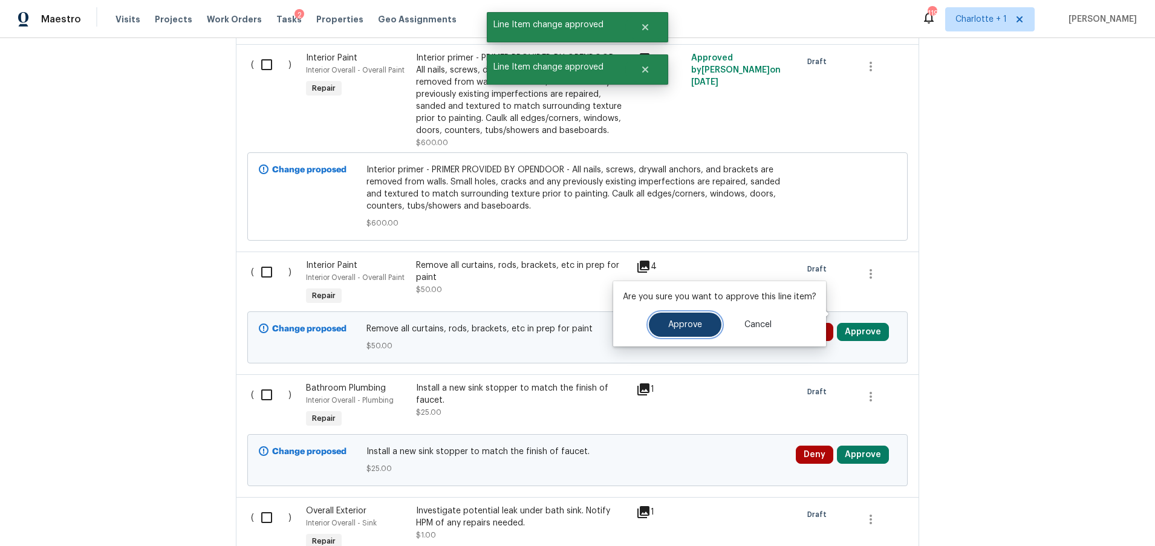
click at [693, 321] on span "Approve" at bounding box center [685, 325] width 34 height 9
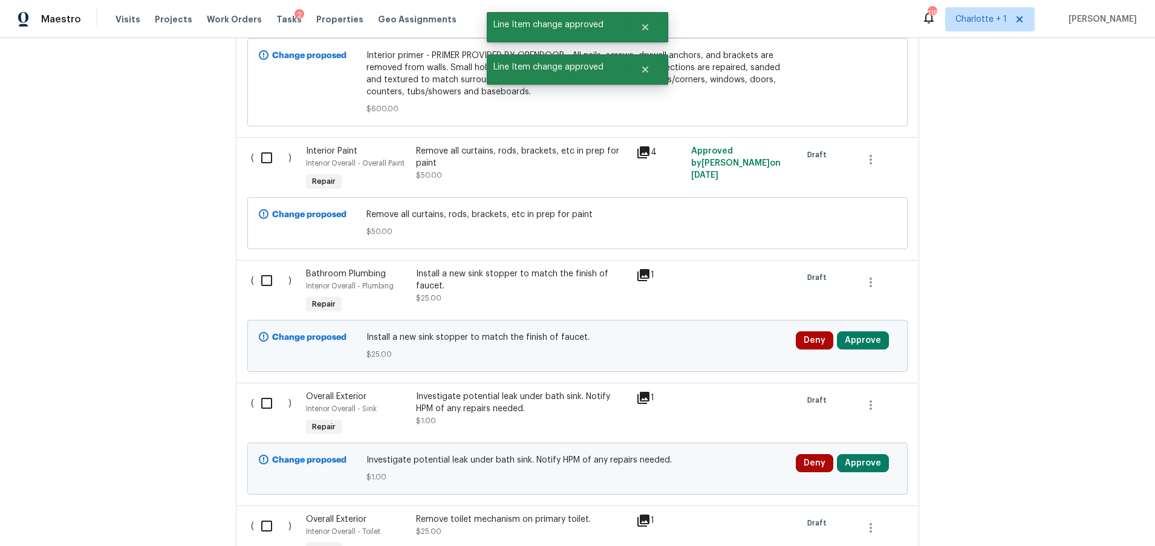
scroll to position [3493, 0]
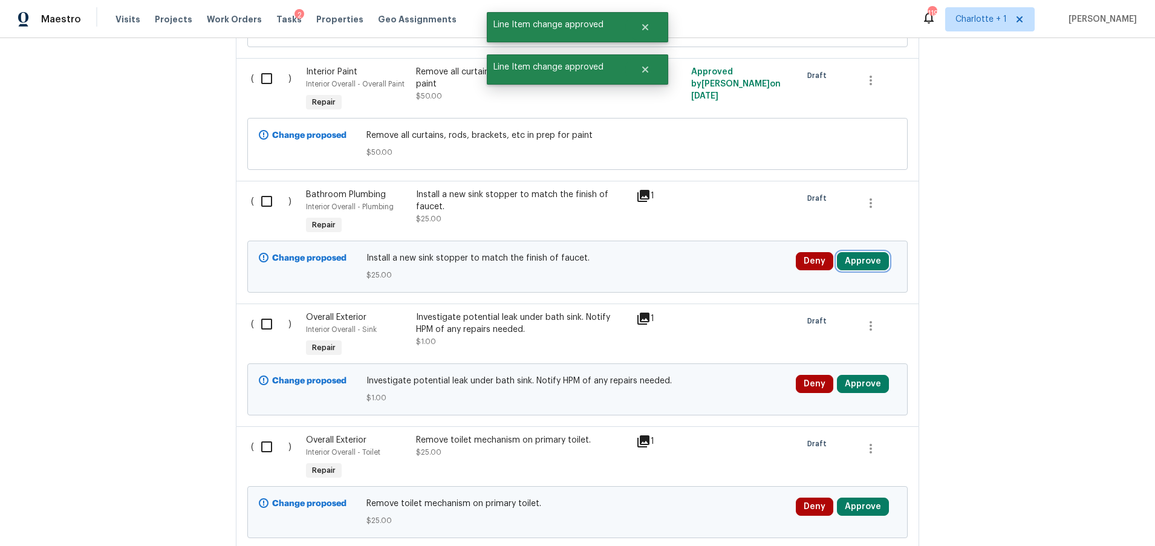
click at [855, 252] on button "Approve" at bounding box center [863, 261] width 52 height 18
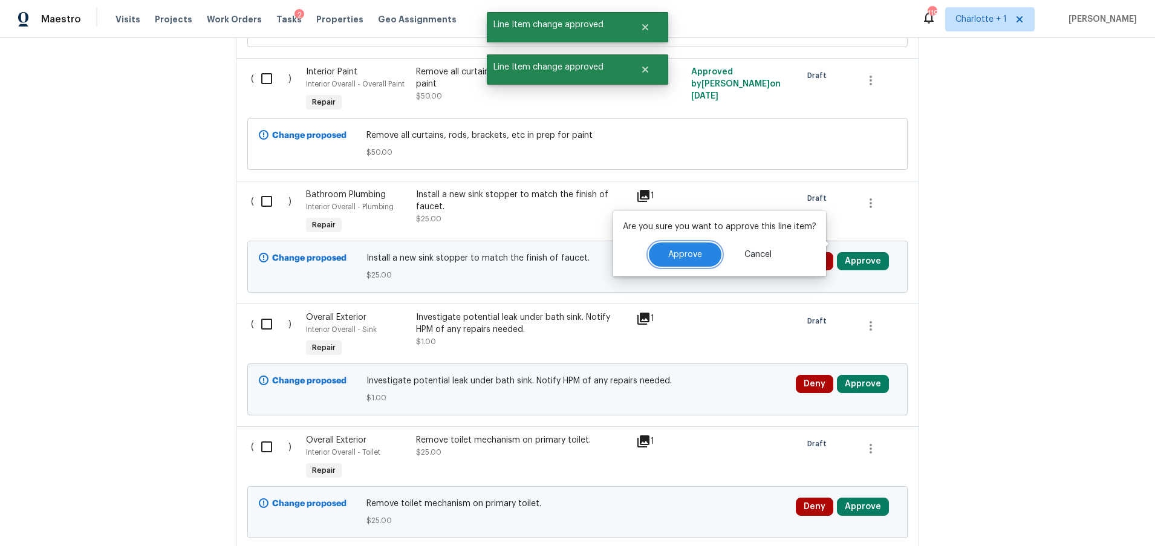
click at [707, 253] on button "Approve" at bounding box center [685, 255] width 73 height 24
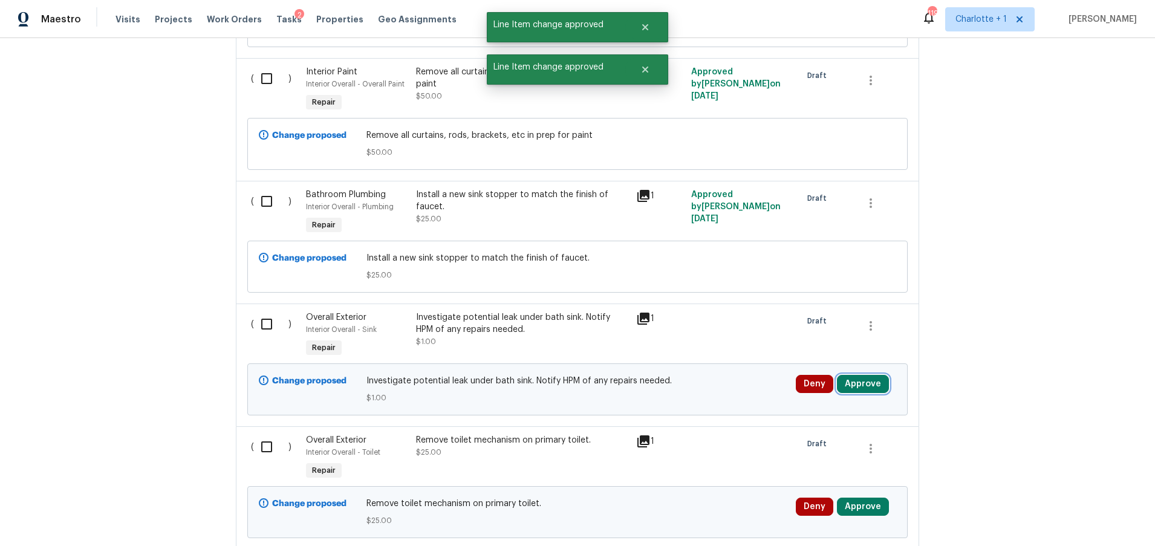
click at [858, 375] on button "Approve" at bounding box center [863, 384] width 52 height 18
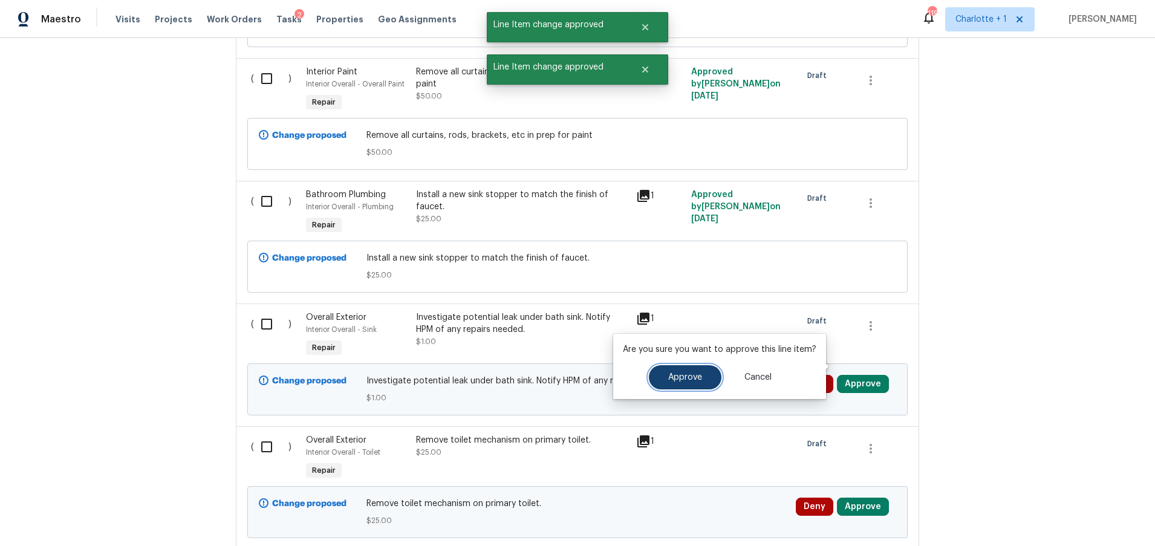
click at [678, 374] on span "Approve" at bounding box center [685, 377] width 34 height 9
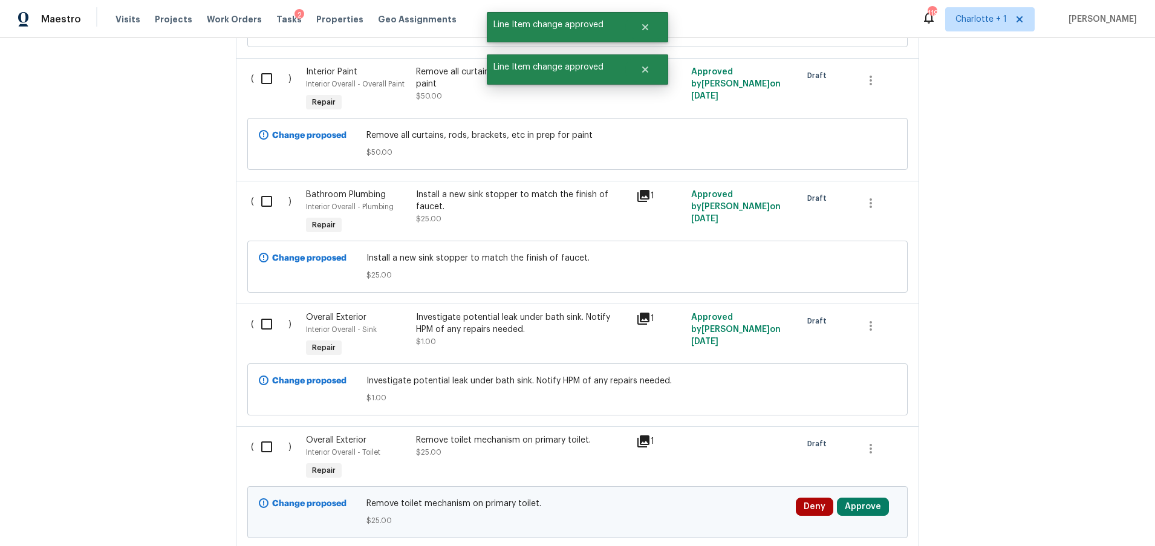
scroll to position [3571, 0]
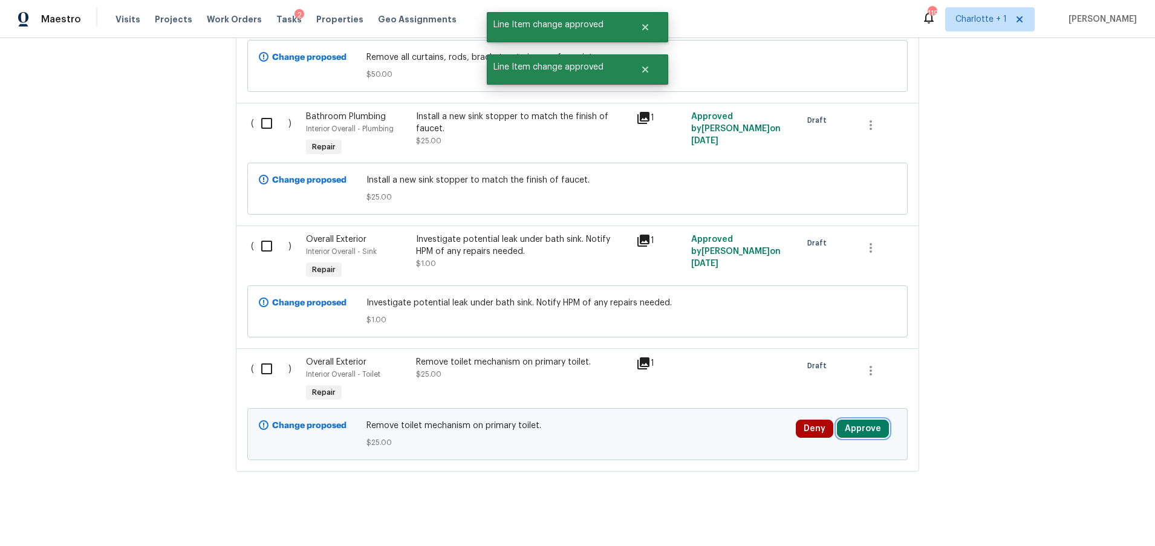
click at [857, 420] on button "Approve" at bounding box center [863, 429] width 52 height 18
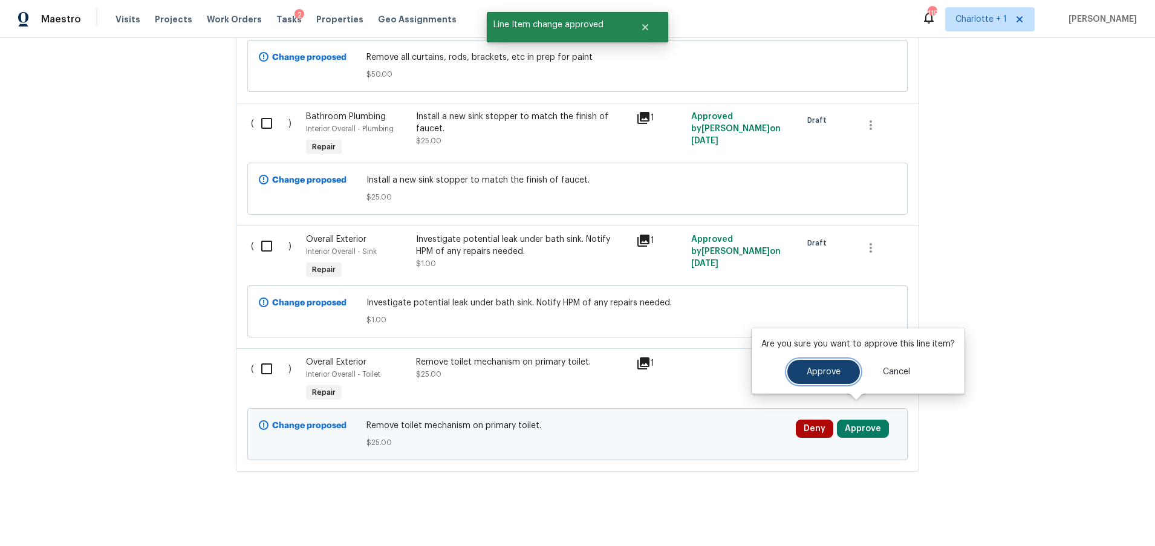
click at [797, 369] on button "Approve" at bounding box center [824, 372] width 73 height 24
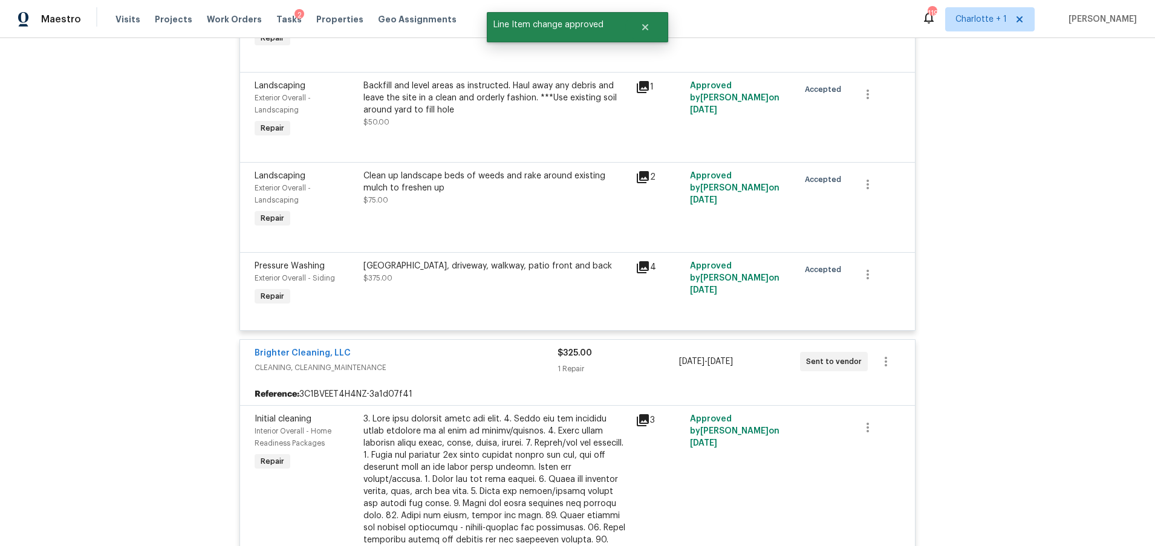
scroll to position [0, 0]
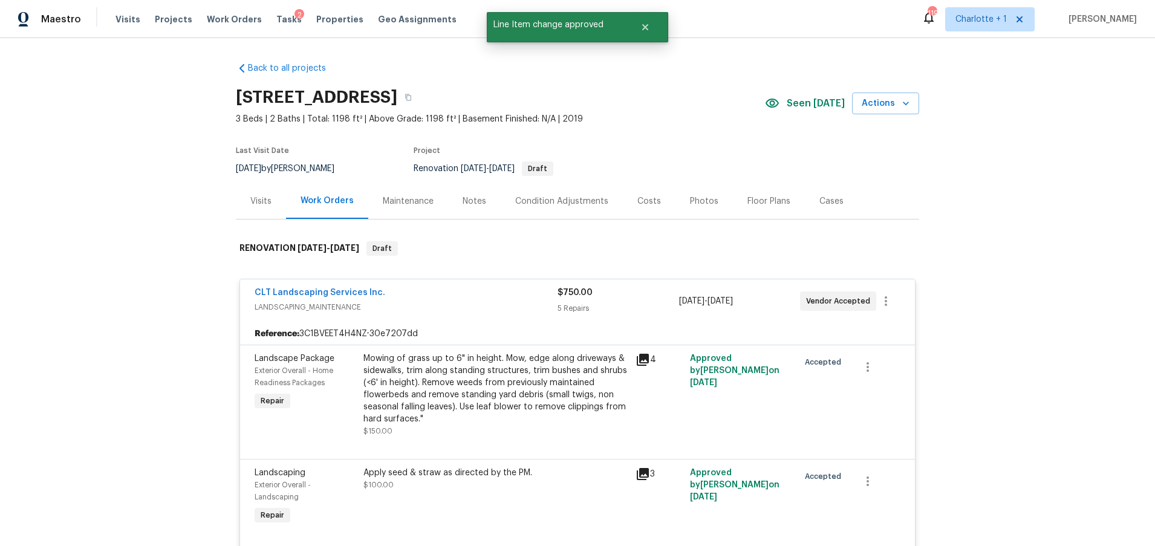
click at [658, 199] on div "Costs" at bounding box center [649, 201] width 53 height 36
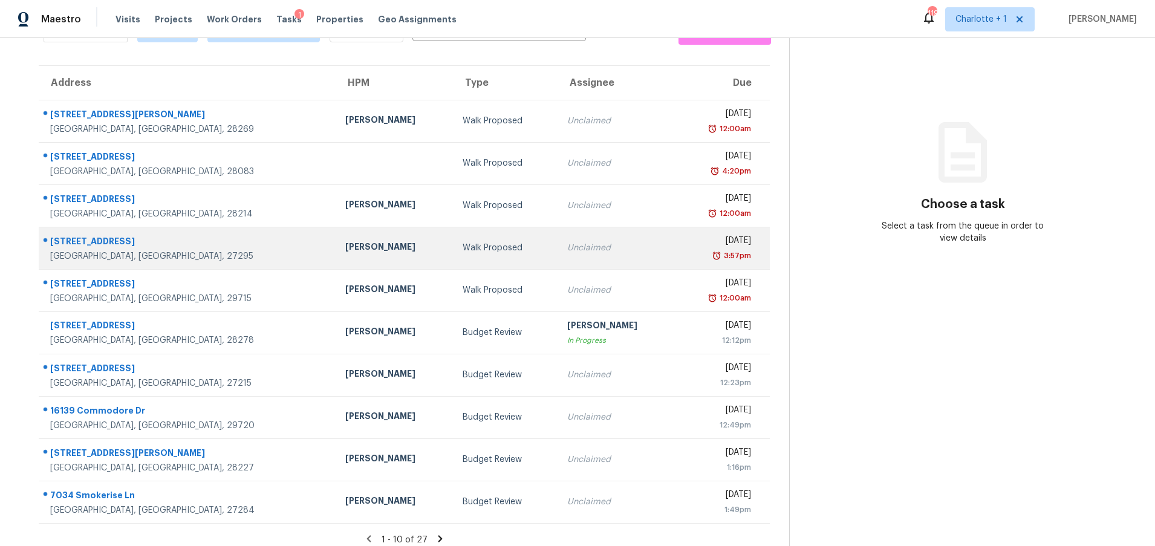
scroll to position [93, 0]
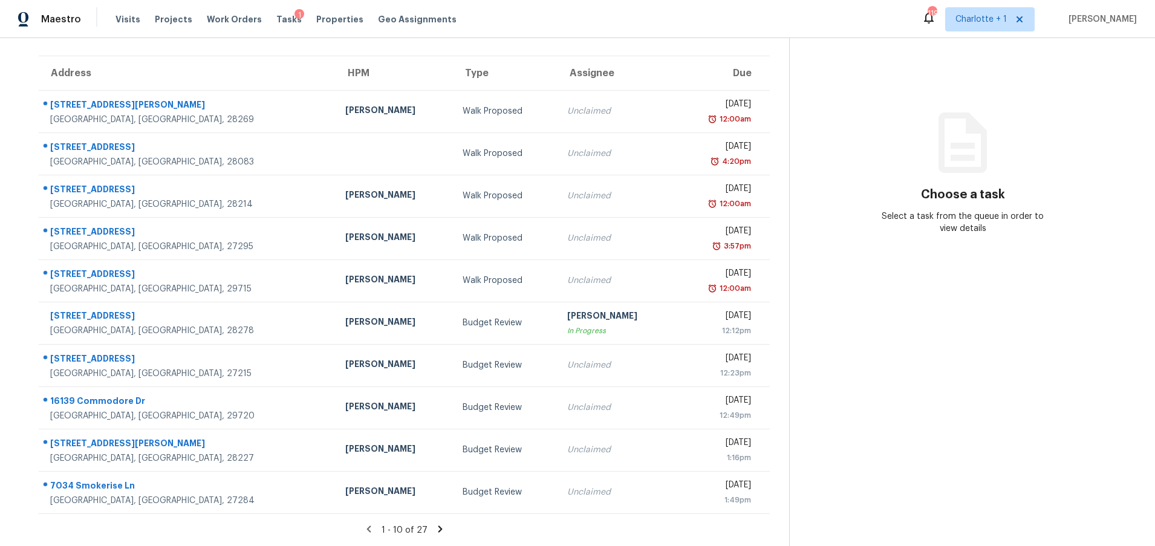
click at [435, 524] on icon at bounding box center [440, 529] width 11 height 11
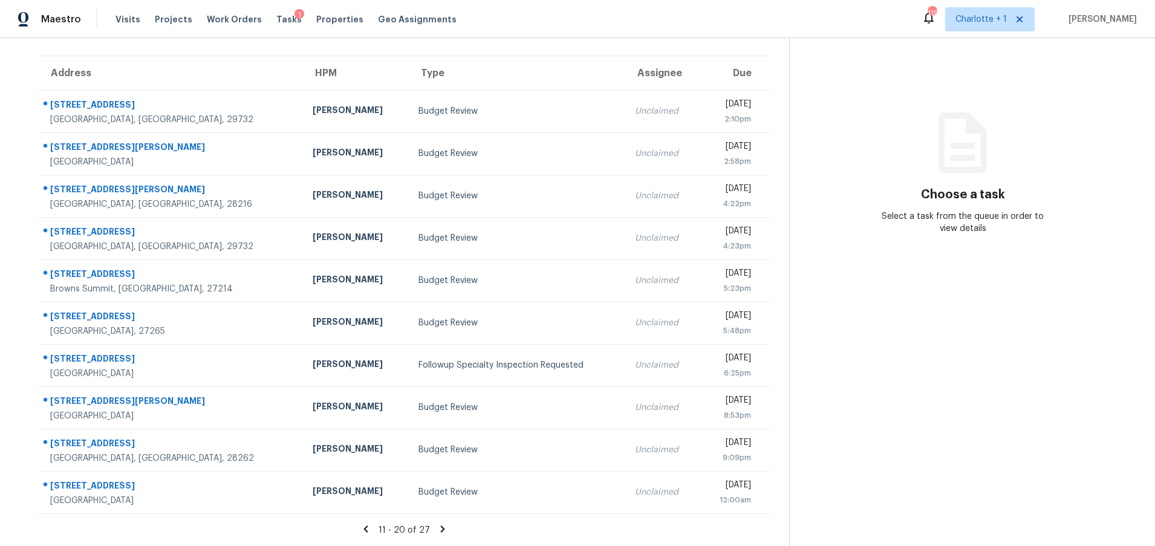
click at [437, 524] on icon at bounding box center [442, 529] width 11 height 11
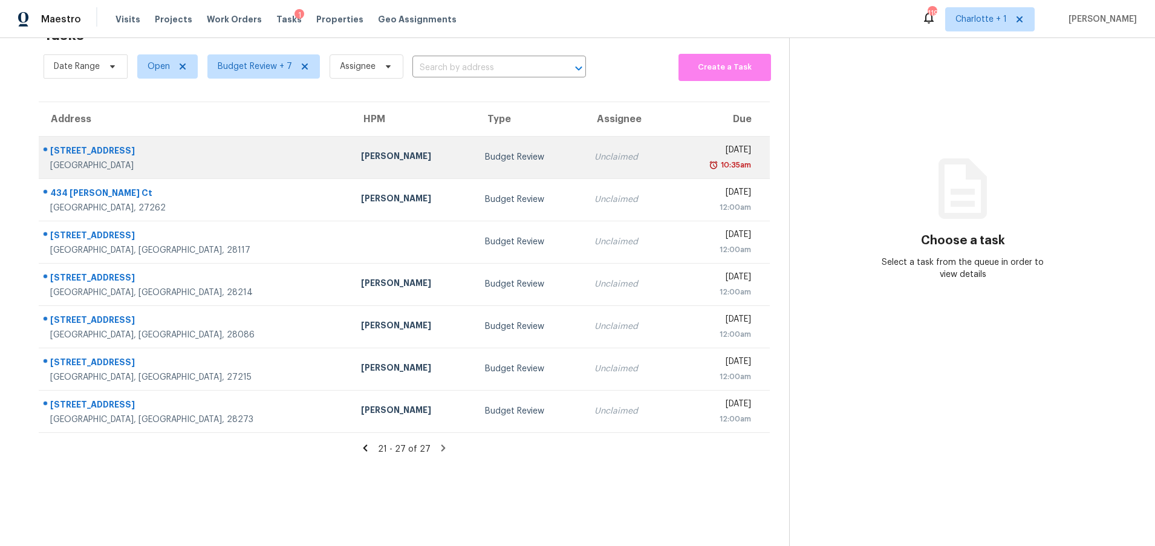
click at [361, 150] on div "[PERSON_NAME]" at bounding box center [413, 157] width 105 height 15
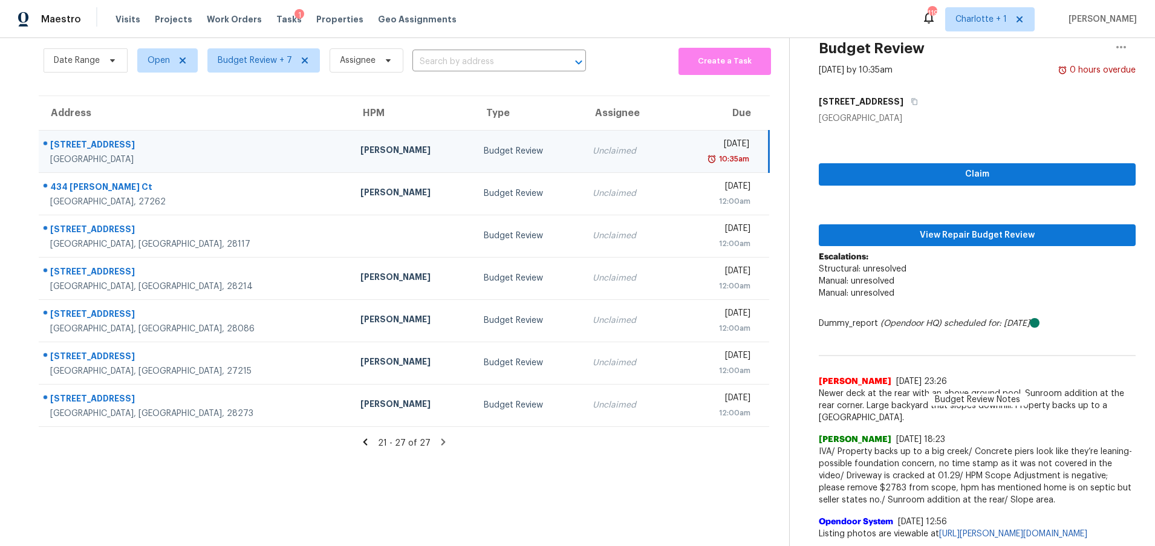
scroll to position [77, 0]
click at [198, 139] on div "[STREET_ADDRESS]" at bounding box center [195, 146] width 291 height 15
click at [935, 228] on span "View Repair Budget Review" at bounding box center [978, 235] width 298 height 15
